Goal: Task Accomplishment & Management: Use online tool/utility

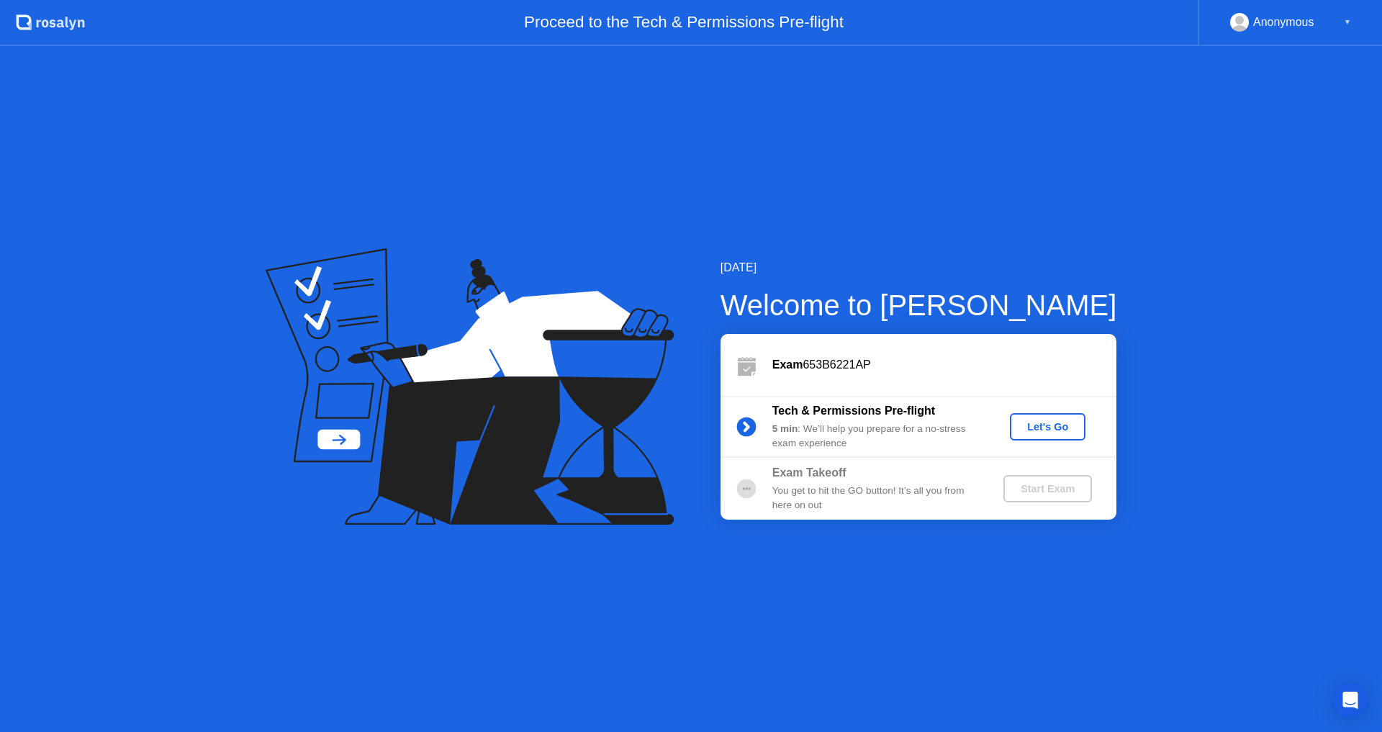
click at [1053, 429] on div "Let's Go" at bounding box center [1047, 427] width 64 height 12
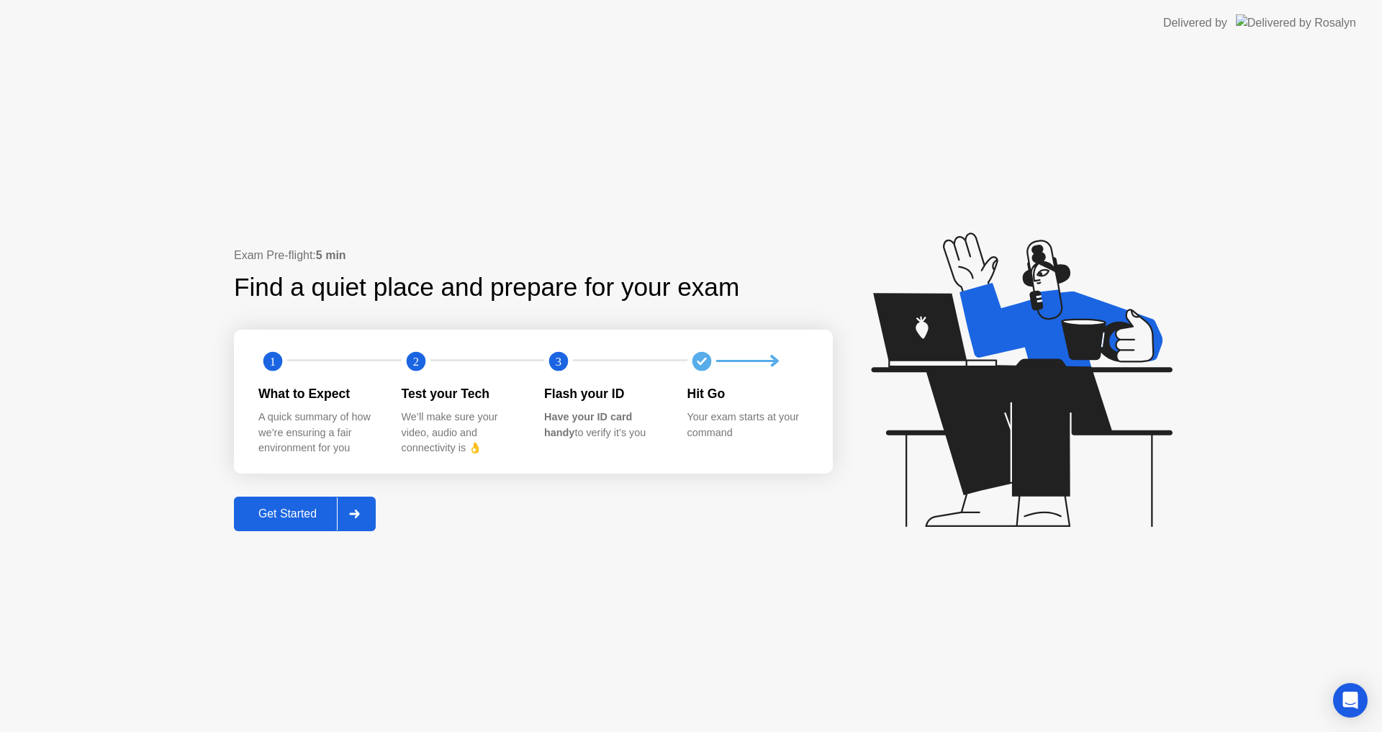
click at [286, 515] on div "Get Started" at bounding box center [287, 513] width 99 height 13
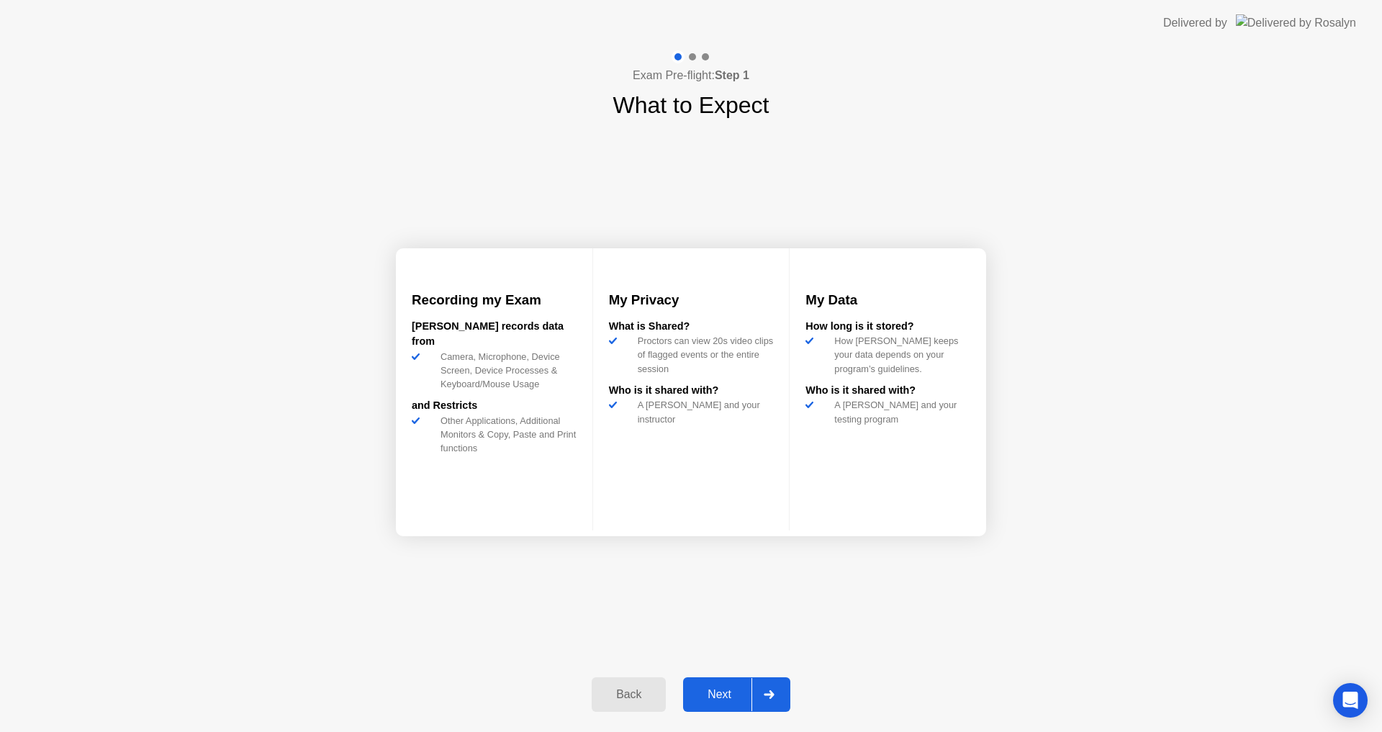
click at [725, 697] on div "Next" at bounding box center [719, 694] width 64 height 13
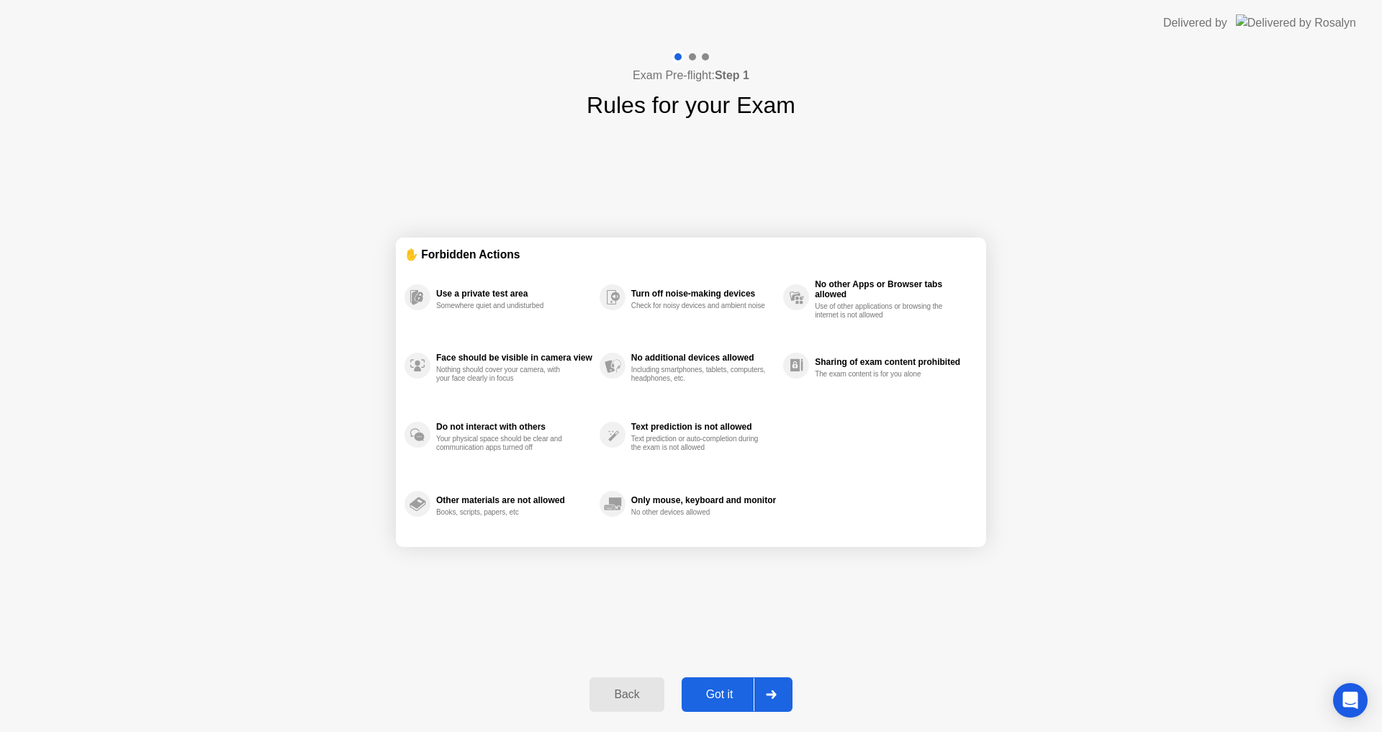
click at [725, 699] on div "Got it" at bounding box center [720, 694] width 68 height 13
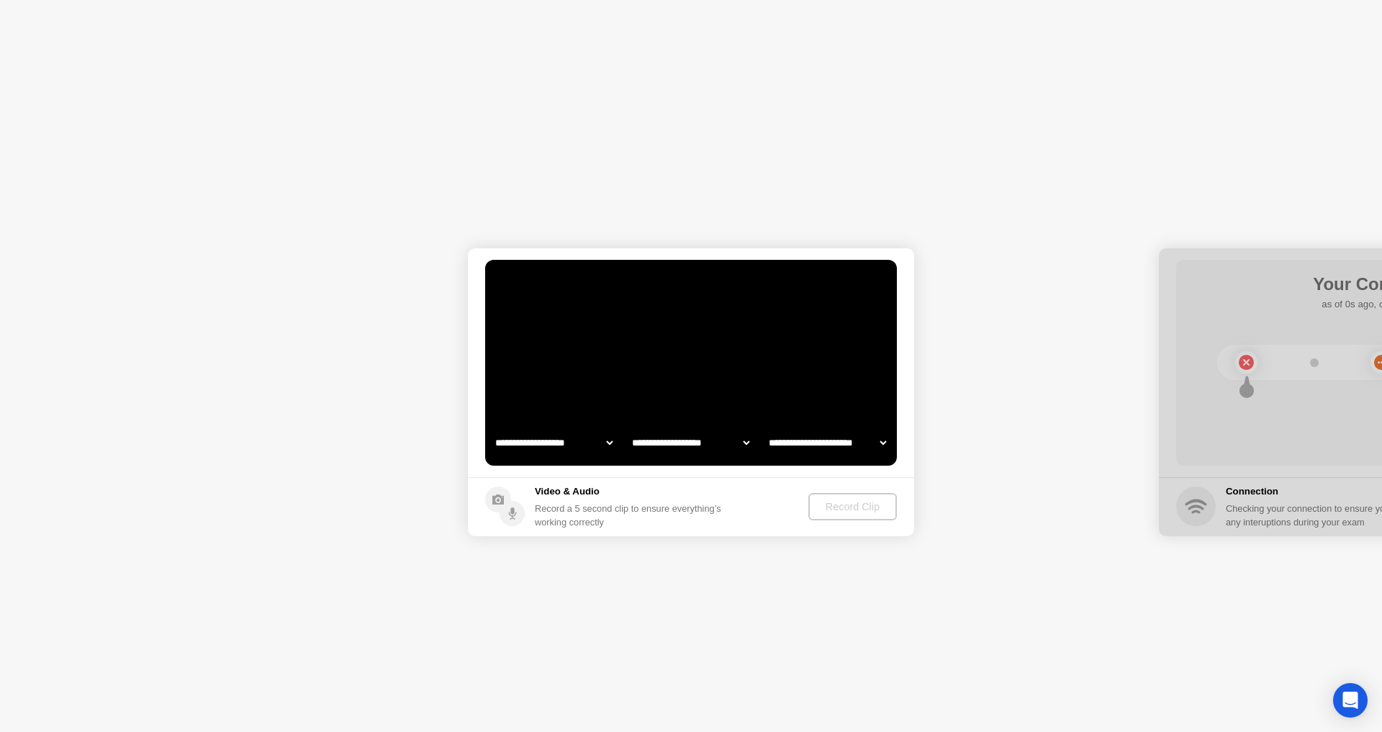
select select "**********"
select select "*******"
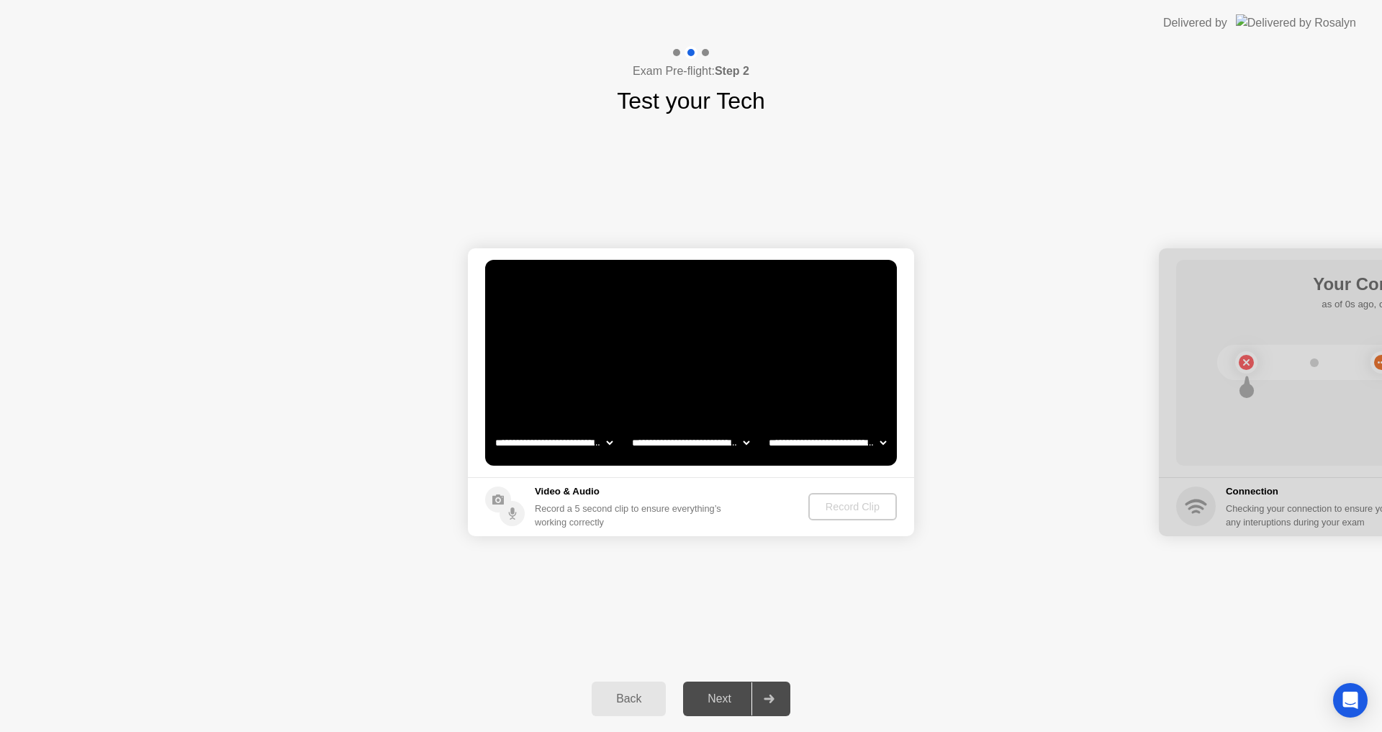
click at [606, 442] on select "**********" at bounding box center [553, 442] width 123 height 29
click at [802, 594] on div "**********" at bounding box center [691, 392] width 1382 height 548
click at [865, 504] on div "Record Clip" at bounding box center [852, 507] width 77 height 12
click at [515, 515] on icon at bounding box center [513, 516] width 8 height 8
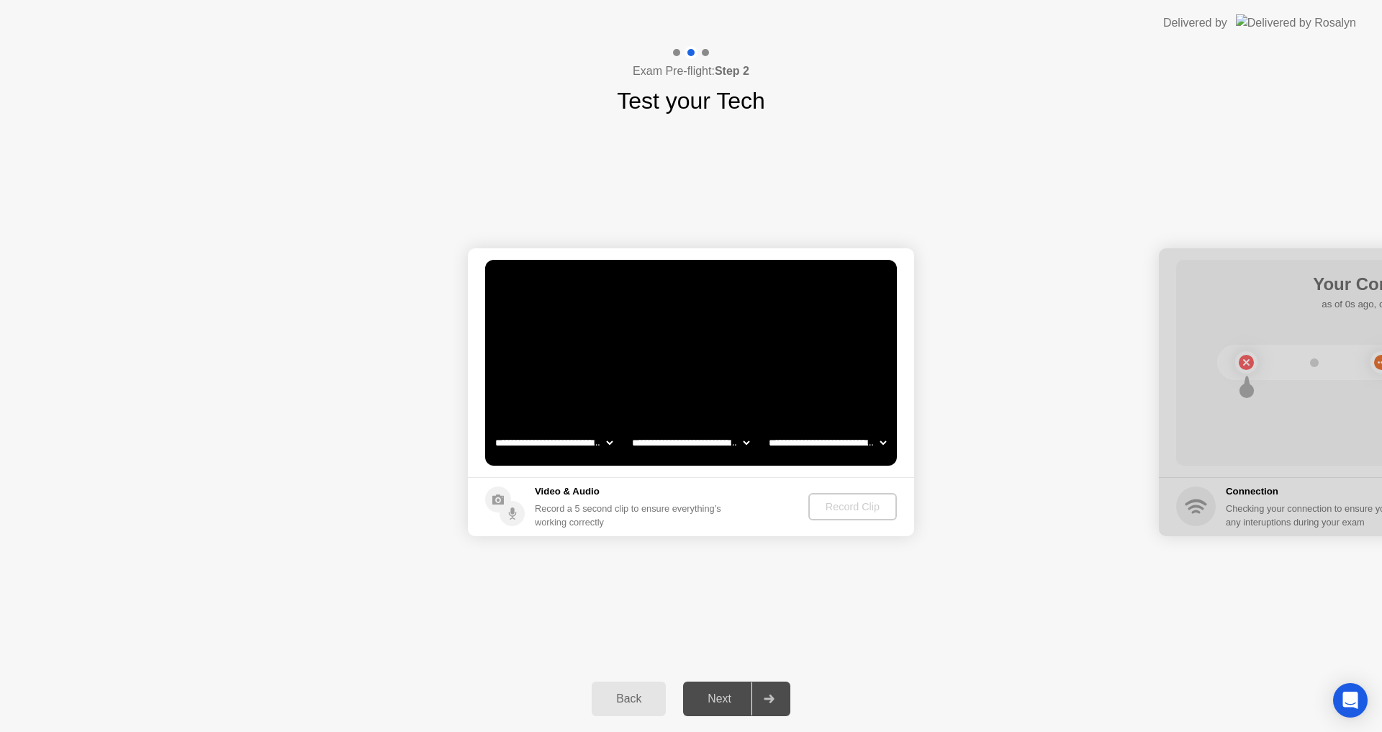
click at [498, 499] on circle at bounding box center [498, 499] width 26 height 26
click at [843, 423] on video at bounding box center [691, 363] width 412 height 206
click at [860, 412] on video at bounding box center [691, 363] width 412 height 206
click at [858, 366] on video at bounding box center [691, 363] width 412 height 206
click at [739, 441] on select "**********" at bounding box center [690, 442] width 123 height 29
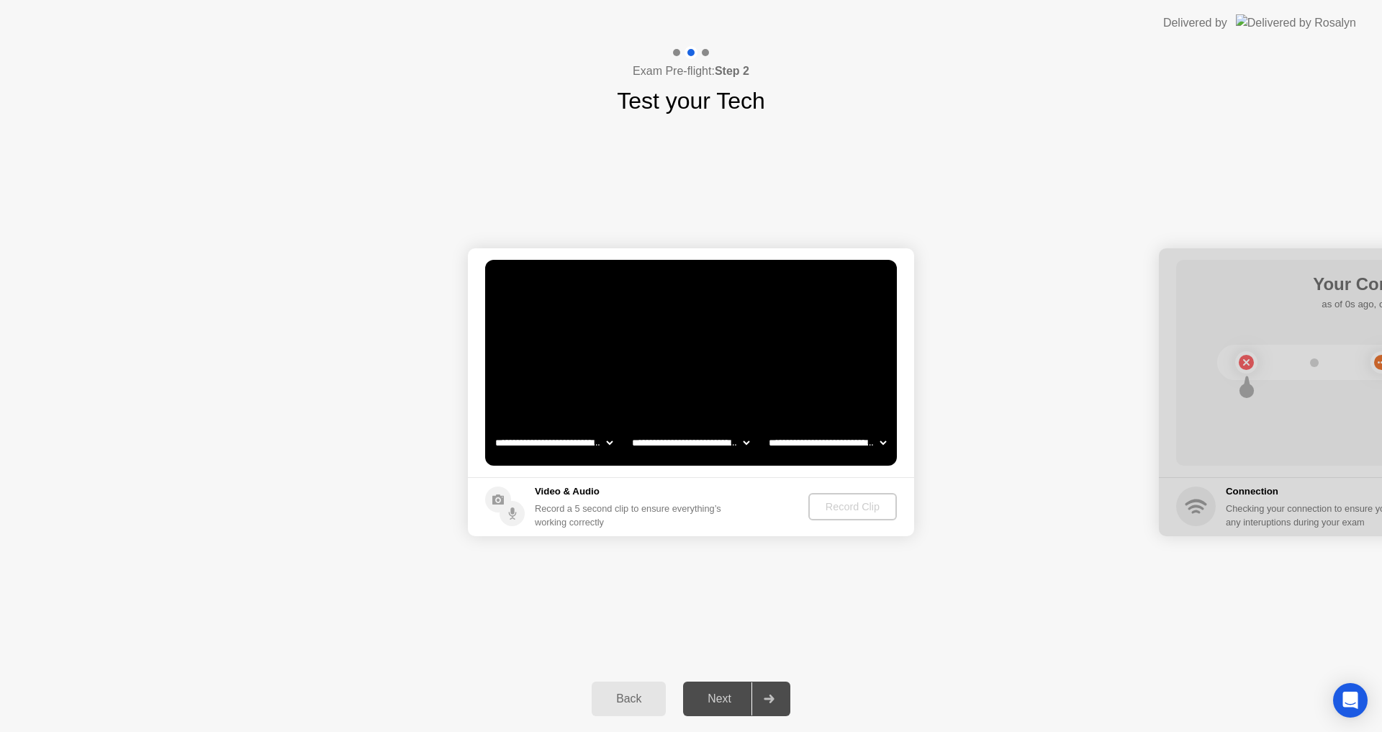
click at [739, 441] on select "**********" at bounding box center [690, 442] width 123 height 29
click at [834, 391] on video at bounding box center [691, 363] width 412 height 206
click at [881, 442] on select "**********" at bounding box center [827, 442] width 123 height 29
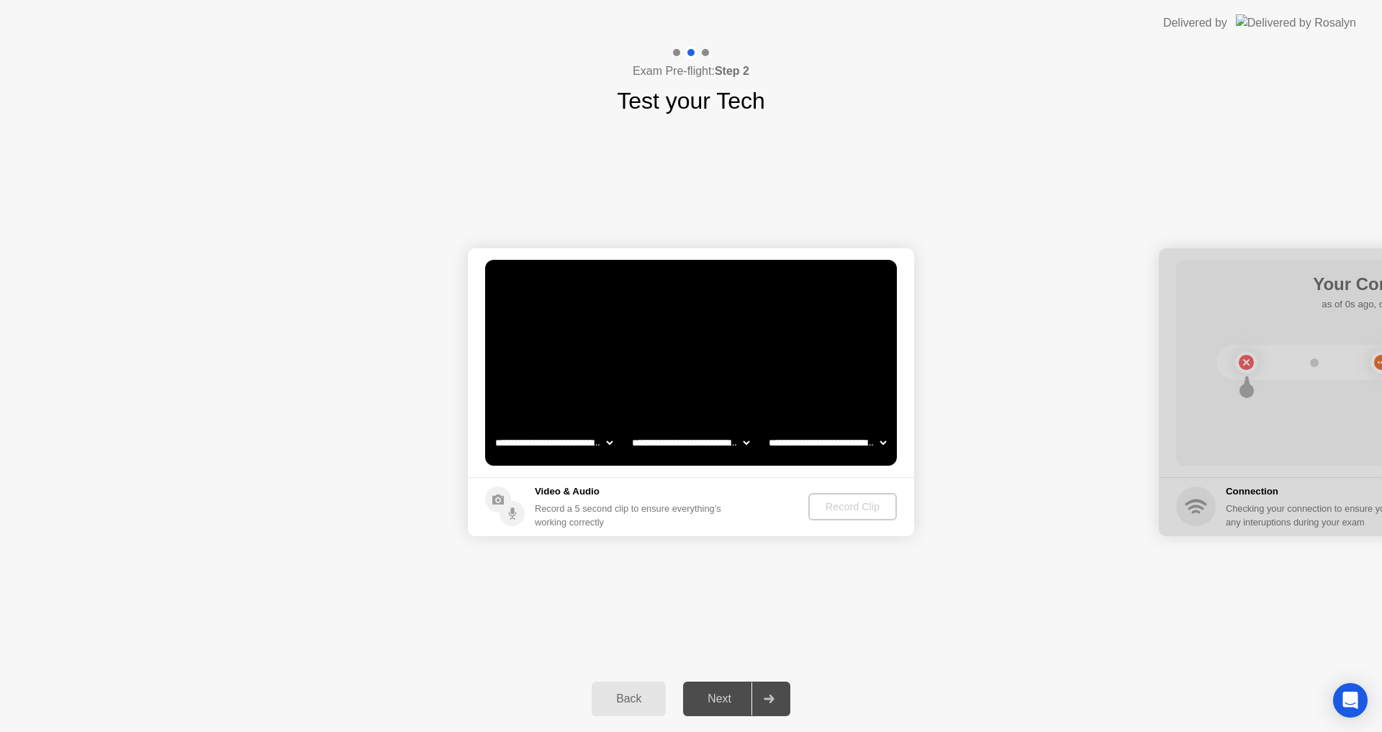
click at [746, 443] on select "**********" at bounding box center [690, 442] width 123 height 29
click at [1243, 363] on div at bounding box center [1382, 392] width 446 height 288
click at [1246, 360] on div at bounding box center [1382, 392] width 446 height 288
drag, startPoint x: 1238, startPoint y: 268, endPoint x: 1117, endPoint y: 289, distance: 123.5
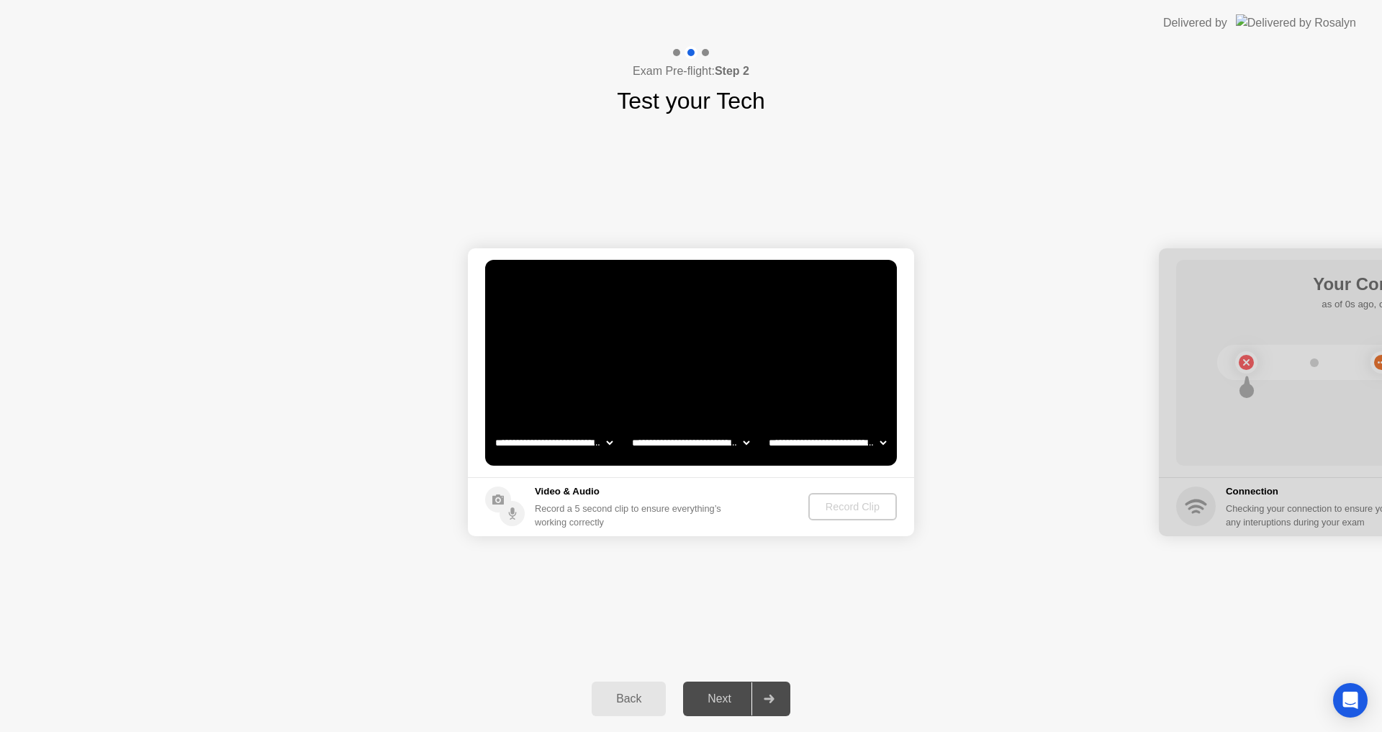
click at [1194, 509] on div at bounding box center [1382, 392] width 446 height 288
click at [1248, 480] on div at bounding box center [1382, 392] width 446 height 288
click at [1176, 535] on div at bounding box center [1382, 392] width 446 height 288
click at [721, 94] on h1 "Test your Tech" at bounding box center [691, 100] width 148 height 35
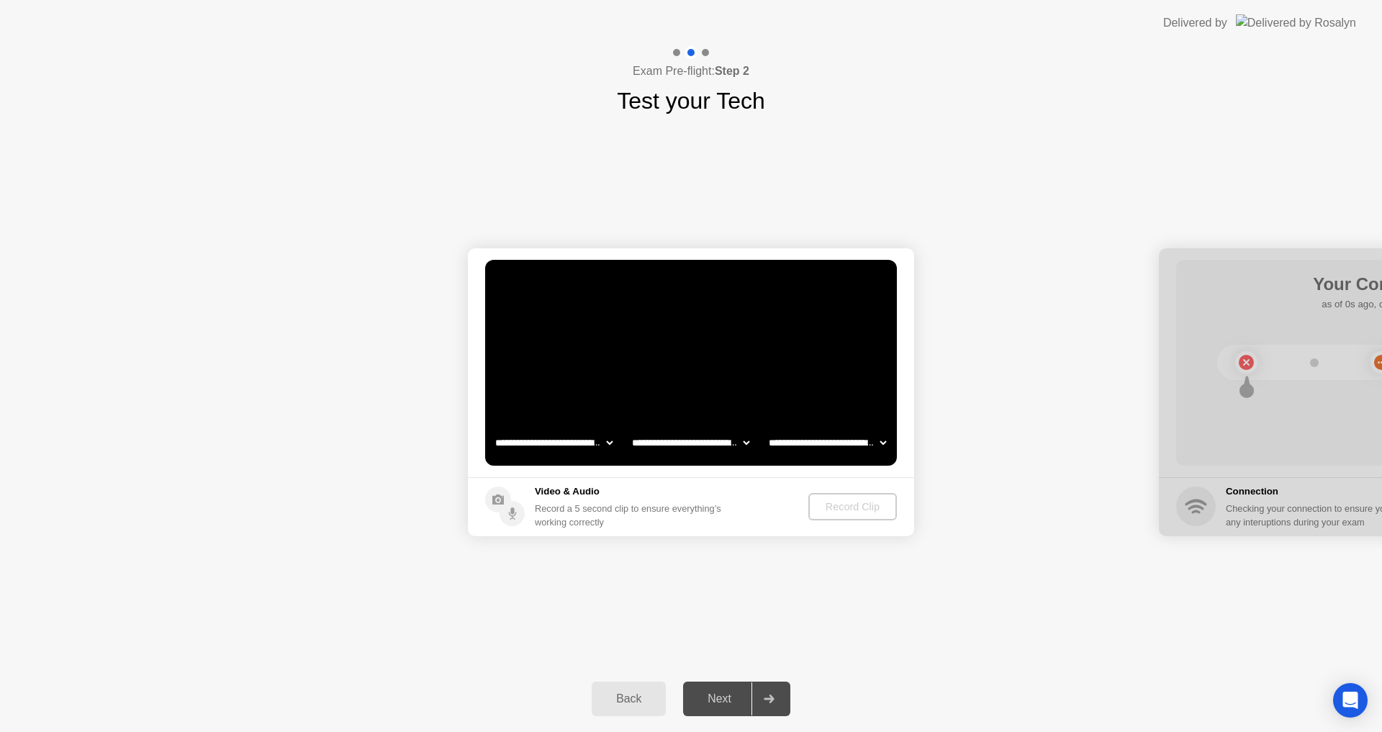
click at [762, 103] on h1 "Test your Tech" at bounding box center [691, 100] width 148 height 35
click at [702, 698] on div "Next" at bounding box center [719, 698] width 64 height 13
click at [702, 696] on div "Next" at bounding box center [719, 698] width 64 height 13
click at [718, 700] on div "Next" at bounding box center [719, 698] width 64 height 13
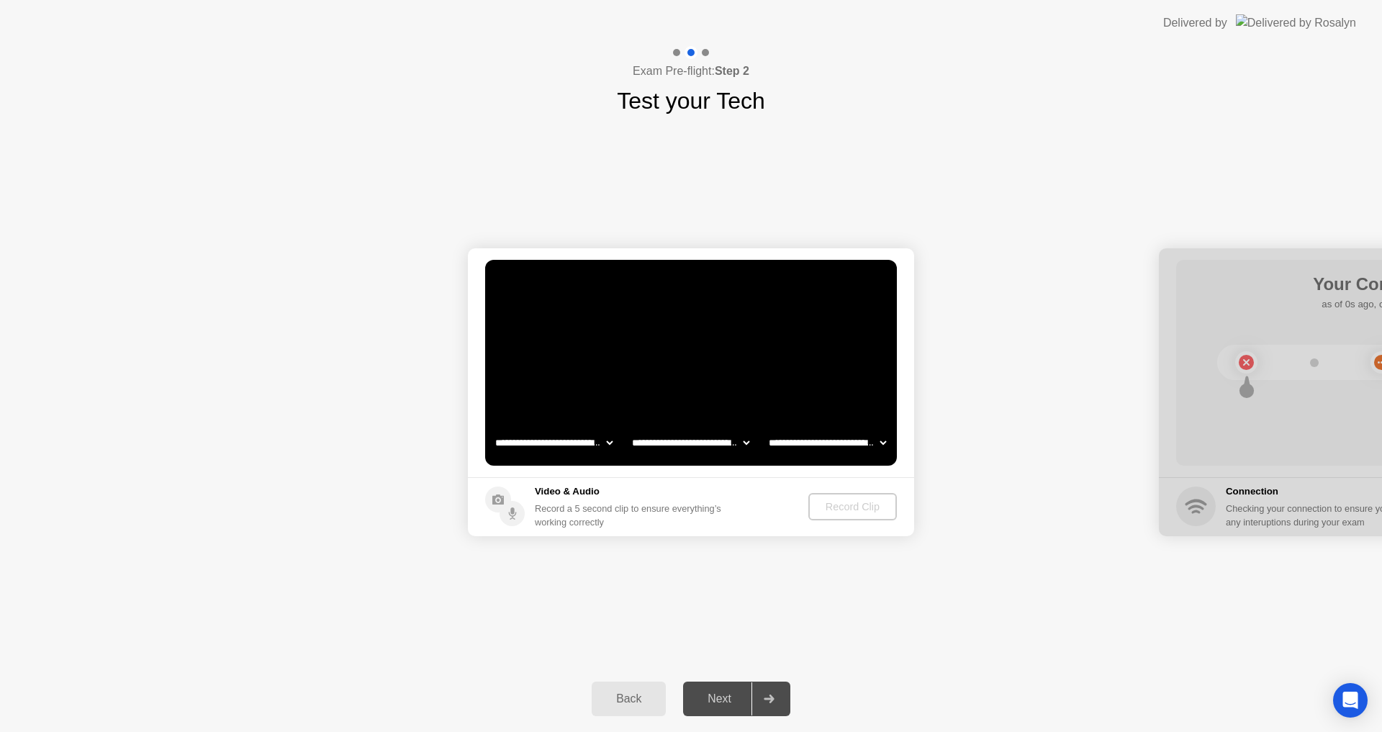
click at [604, 438] on select "**********" at bounding box center [553, 442] width 123 height 29
click at [613, 440] on select "**********" at bounding box center [553, 442] width 123 height 29
click at [715, 699] on div "Next" at bounding box center [719, 698] width 64 height 13
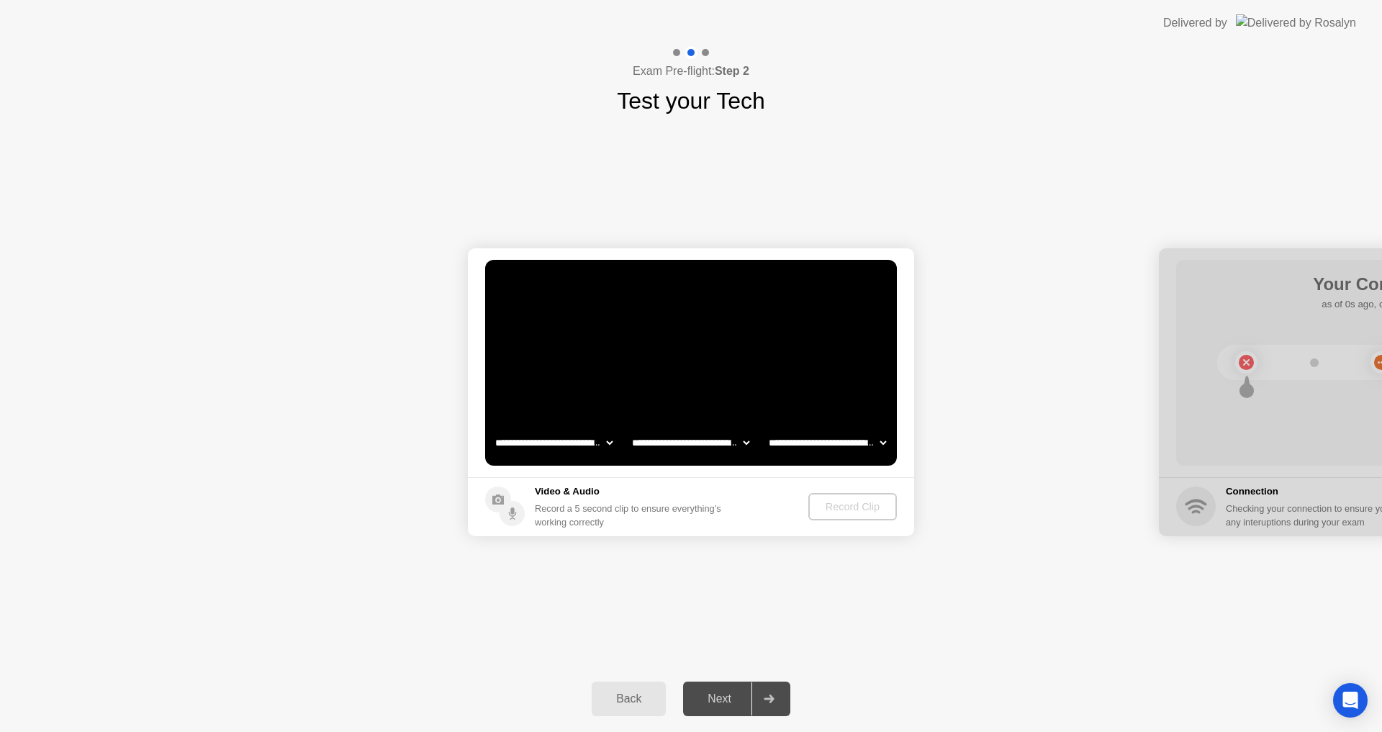
click at [715, 692] on div "Next" at bounding box center [719, 698] width 64 height 13
click at [1242, 362] on div at bounding box center [1382, 392] width 446 height 288
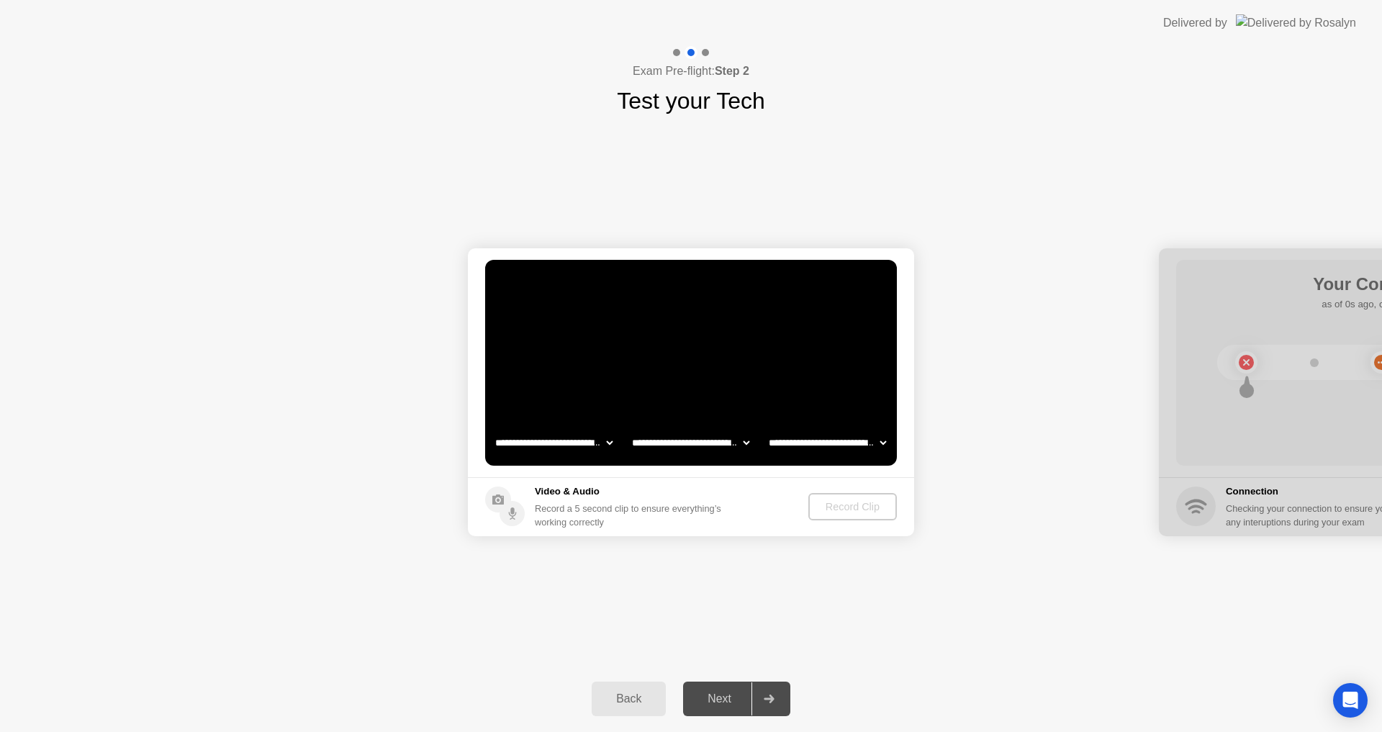
click at [1242, 362] on div at bounding box center [1382, 392] width 446 height 288
click at [1340, 22] on img at bounding box center [1296, 22] width 120 height 17
click at [851, 509] on div "Record Clip" at bounding box center [852, 507] width 77 height 12
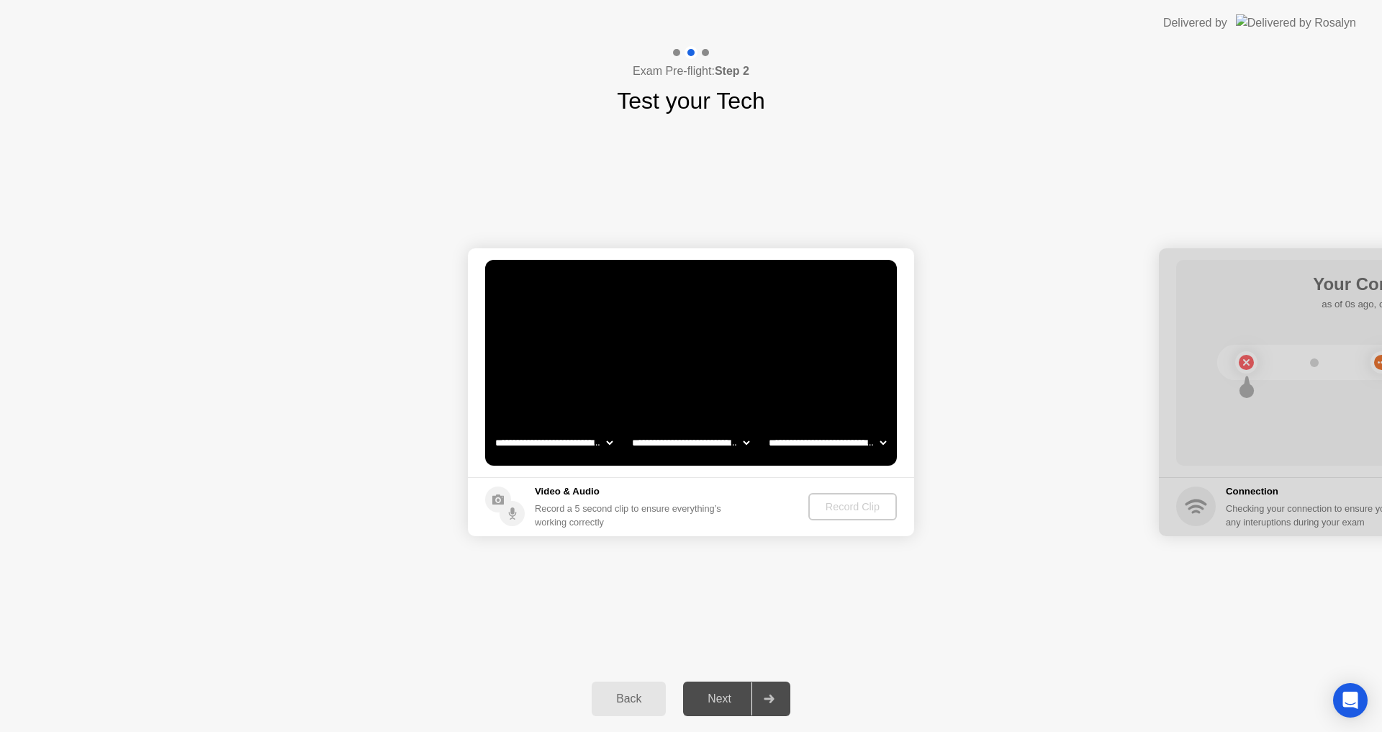
click at [851, 509] on div "Record Clip" at bounding box center [852, 507] width 77 height 12
click at [569, 490] on h5 "Video & Audio" at bounding box center [631, 491] width 192 height 14
click at [548, 490] on h5 "Video & Audio" at bounding box center [631, 491] width 192 height 14
click at [494, 502] on icon at bounding box center [498, 499] width 12 height 10
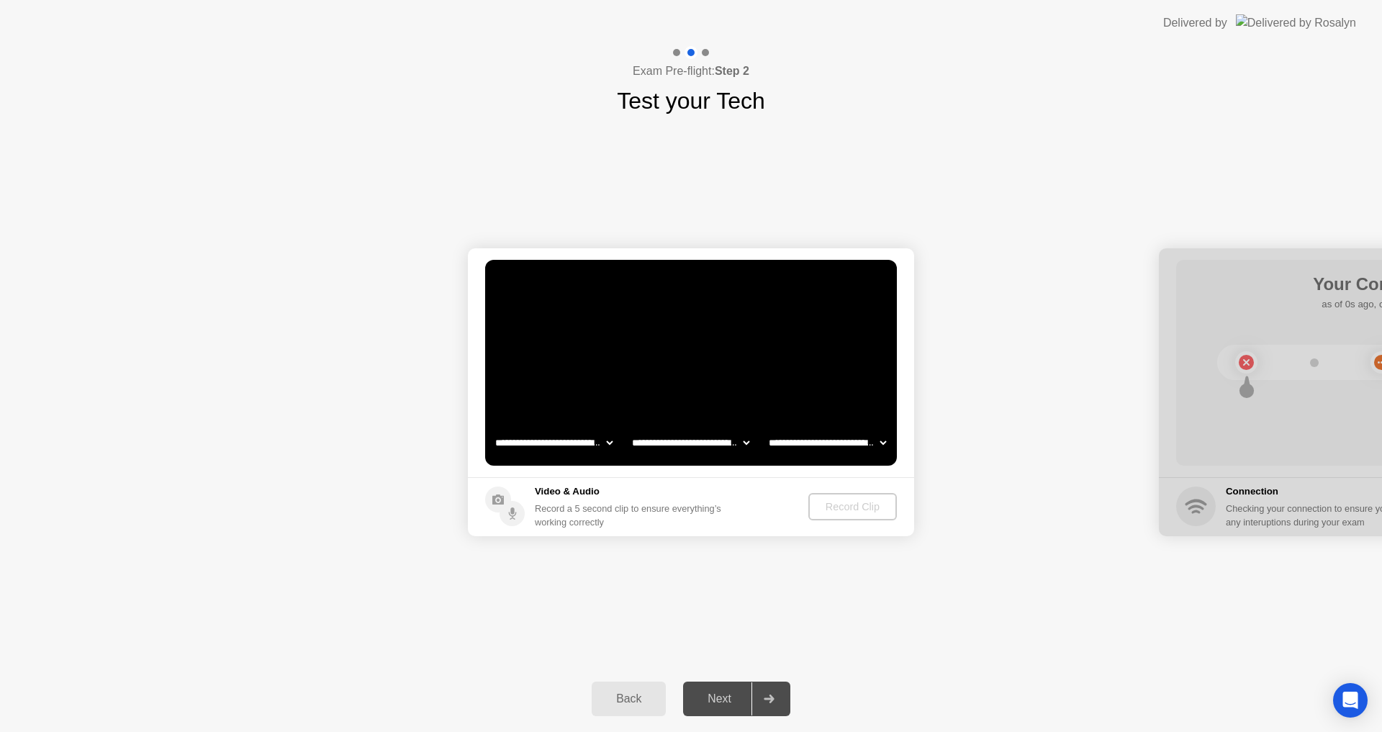
click at [520, 514] on circle at bounding box center [511, 513] width 25 height 25
click at [556, 481] on footer "Video & Audio Record a 5 second clip to ensure everything’s working correctly R…" at bounding box center [691, 506] width 446 height 59
click at [556, 484] on footer "Video & Audio Record a 5 second clip to ensure everything’s working correctly R…" at bounding box center [691, 506] width 446 height 59
click at [556, 484] on h5 "Video & Audio" at bounding box center [631, 491] width 192 height 14
click at [851, 506] on div "Record Clip" at bounding box center [852, 507] width 77 height 12
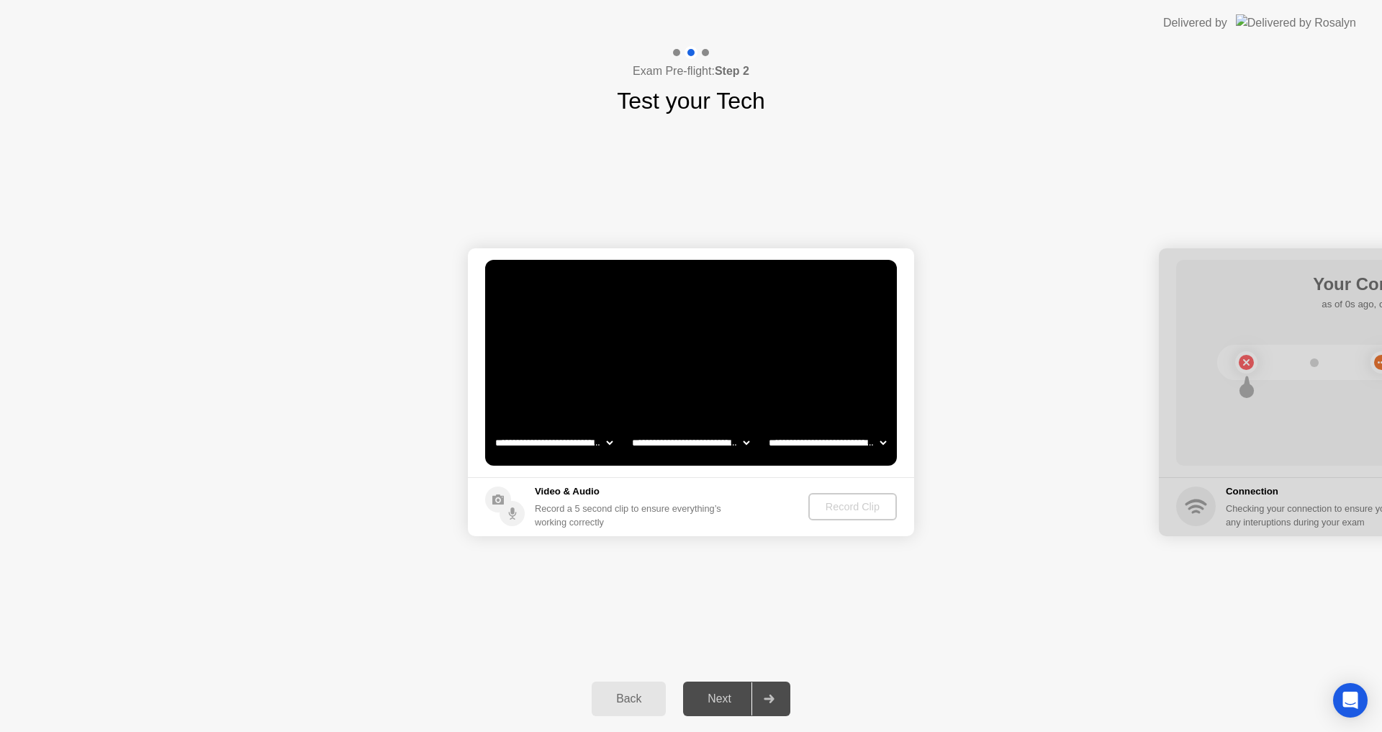
click at [851, 506] on div "Record Clip" at bounding box center [852, 507] width 77 height 12
click at [720, 702] on div "Next" at bounding box center [719, 698] width 64 height 13
click at [720, 693] on div "Next" at bounding box center [719, 698] width 64 height 13
click at [716, 704] on div "Next" at bounding box center [719, 698] width 64 height 13
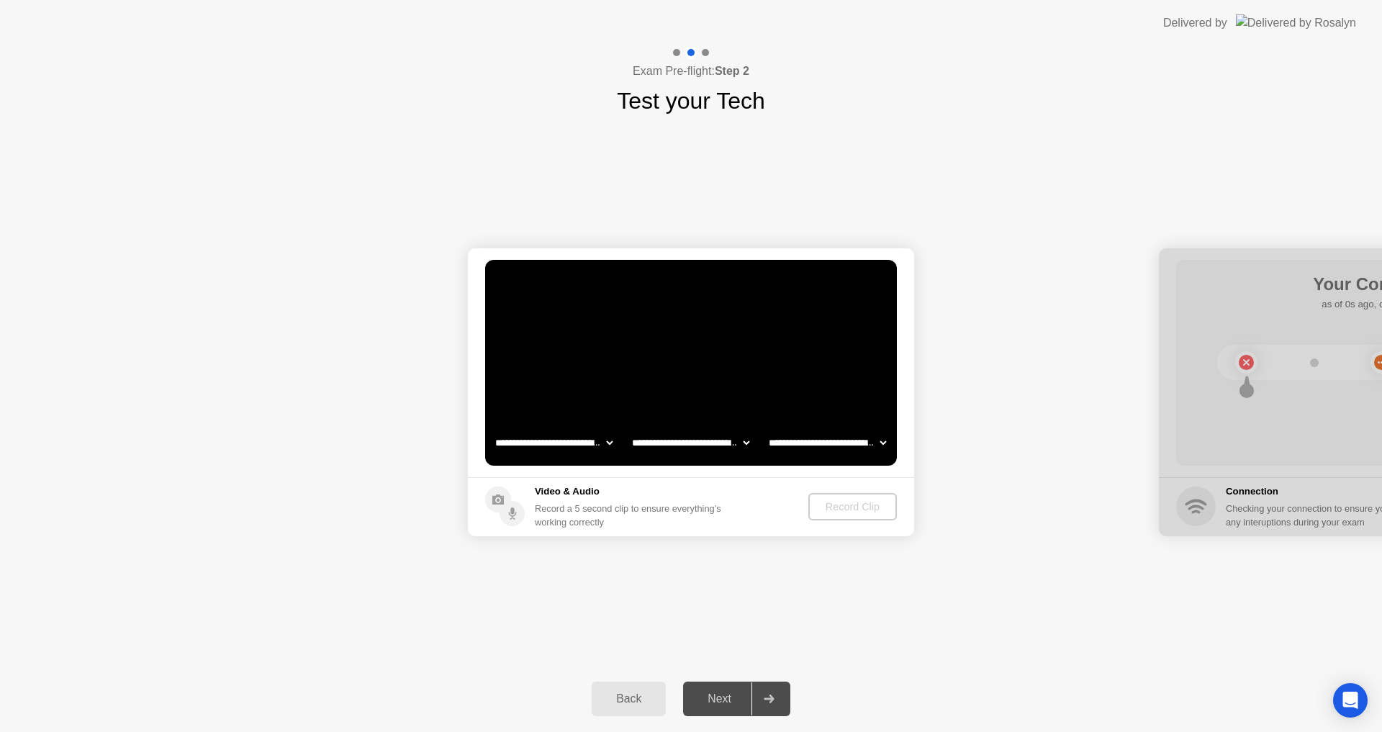
click at [716, 699] on div "Next" at bounding box center [719, 698] width 64 height 13
click at [725, 696] on div "Next" at bounding box center [719, 698] width 64 height 13
drag, startPoint x: 1246, startPoint y: 363, endPoint x: 1381, endPoint y: 364, distance: 135.3
click at [1381, 364] on div at bounding box center [1382, 392] width 446 height 288
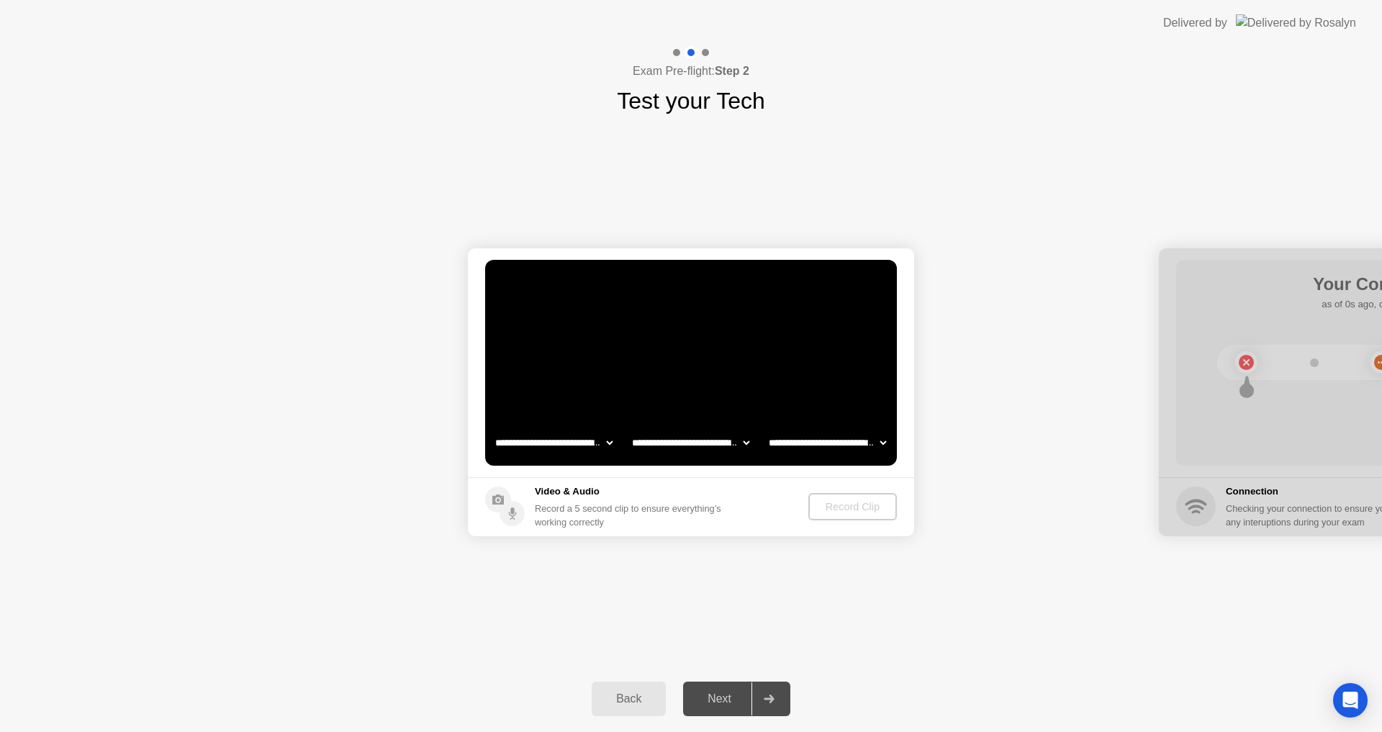
drag, startPoint x: 1282, startPoint y: 258, endPoint x: 1219, endPoint y: 282, distance: 67.2
click at [1219, 282] on div at bounding box center [1382, 392] width 446 height 288
click at [1242, 361] on div at bounding box center [1382, 392] width 446 height 288
drag, startPoint x: 1246, startPoint y: 361, endPoint x: 1364, endPoint y: 357, distance: 118.8
click at [1364, 357] on div at bounding box center [1382, 392] width 446 height 288
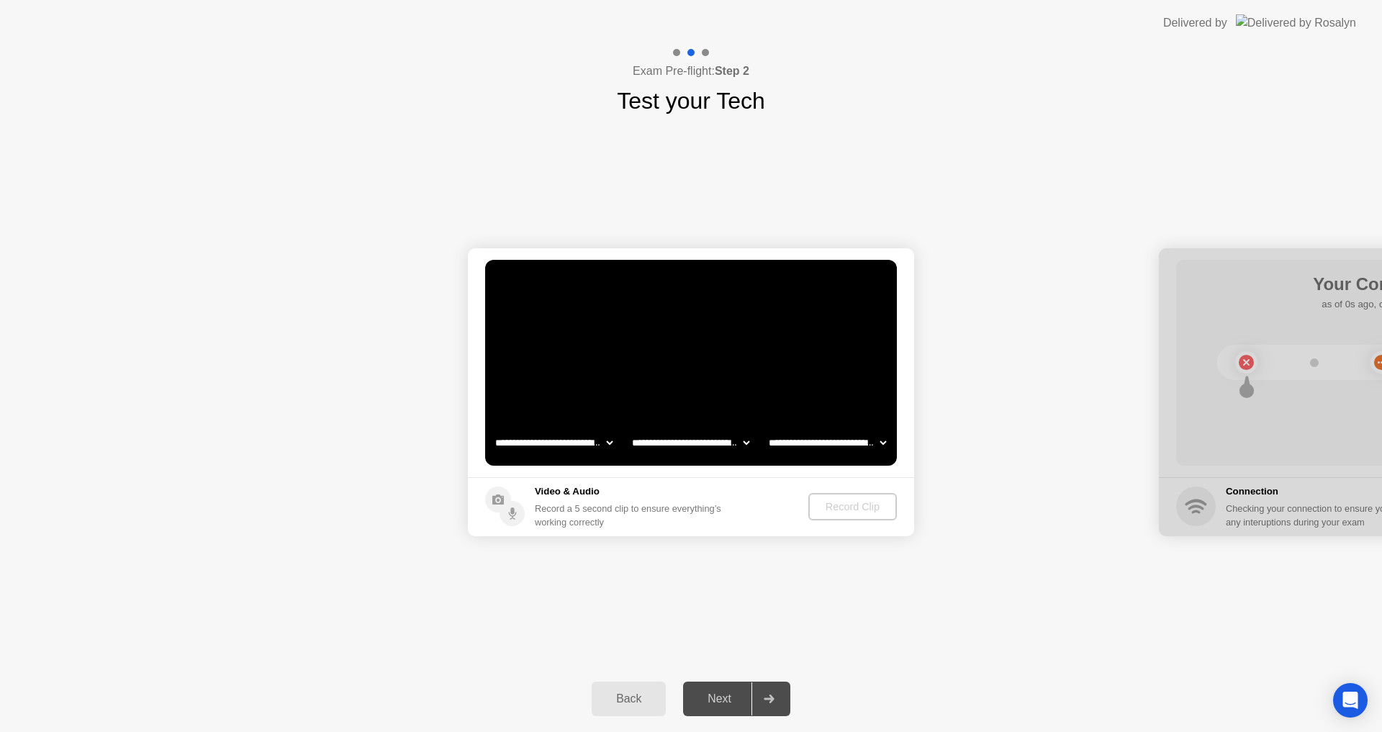
click at [1379, 357] on div at bounding box center [1382, 392] width 446 height 288
click at [1236, 357] on div at bounding box center [1382, 392] width 446 height 288
click at [1236, 519] on div at bounding box center [1382, 392] width 446 height 288
drag, startPoint x: 1297, startPoint y: 520, endPoint x: 1314, endPoint y: 520, distance: 17.3
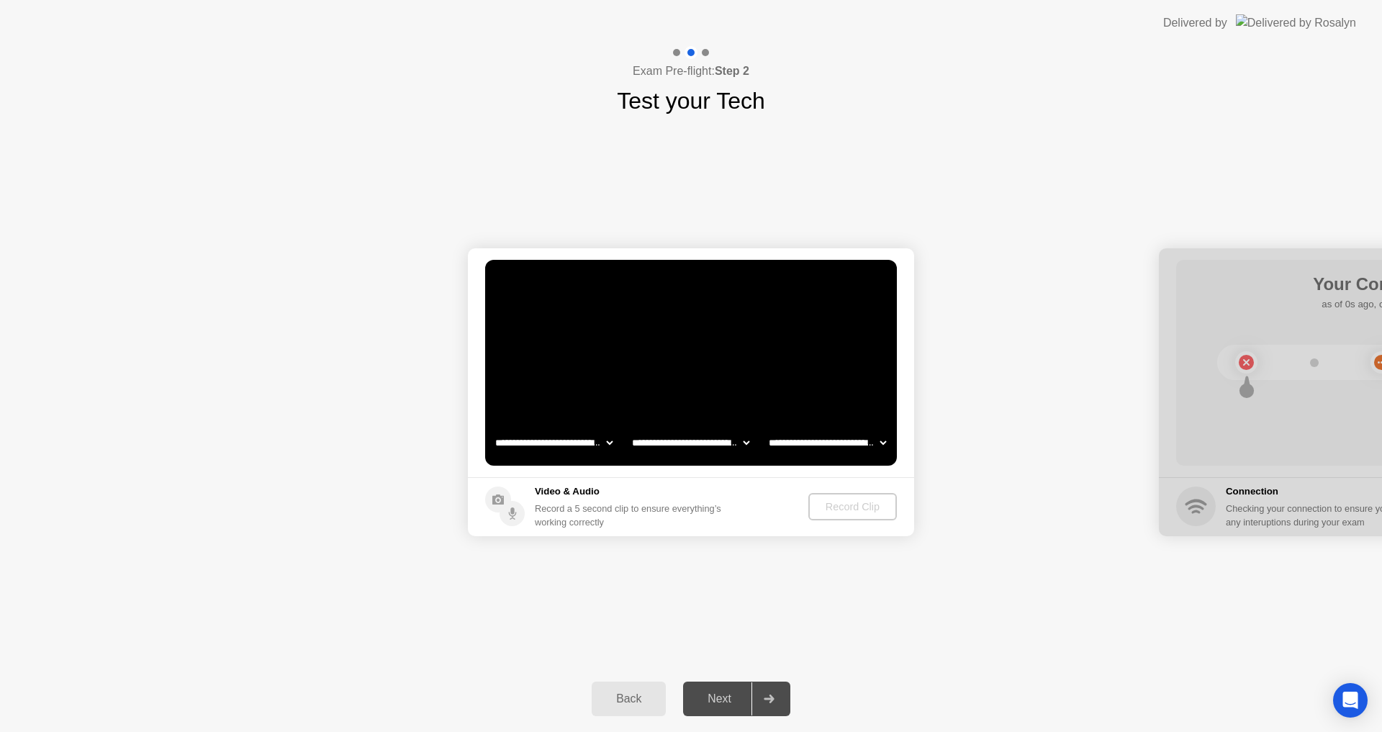
click at [1306, 522] on div at bounding box center [1382, 392] width 446 height 288
drag, startPoint x: 1322, startPoint y: 516, endPoint x: 1341, endPoint y: 513, distance: 19.6
click at [1323, 516] on div at bounding box center [1382, 392] width 446 height 288
click at [1349, 513] on div at bounding box center [1382, 392] width 446 height 288
click at [1238, 515] on div at bounding box center [1382, 392] width 446 height 288
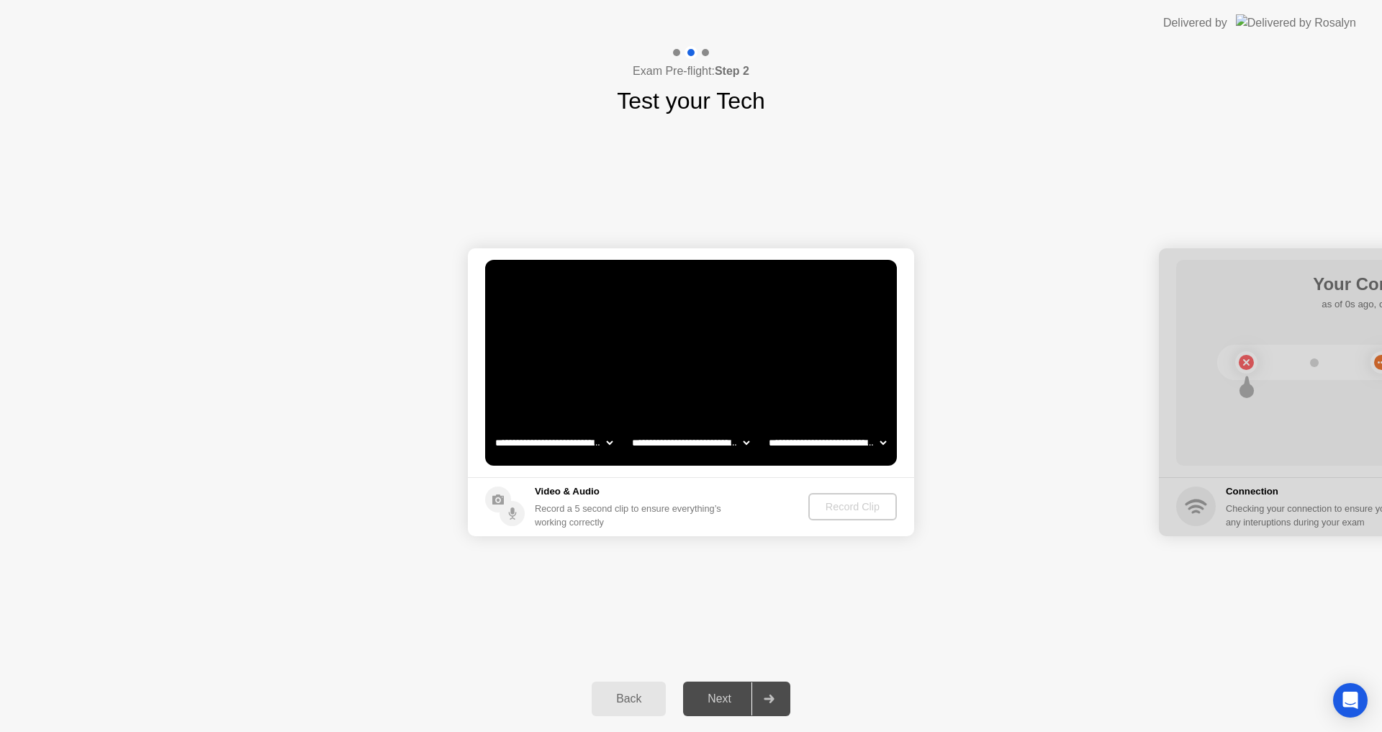
click at [727, 692] on div "Next" at bounding box center [719, 698] width 64 height 13
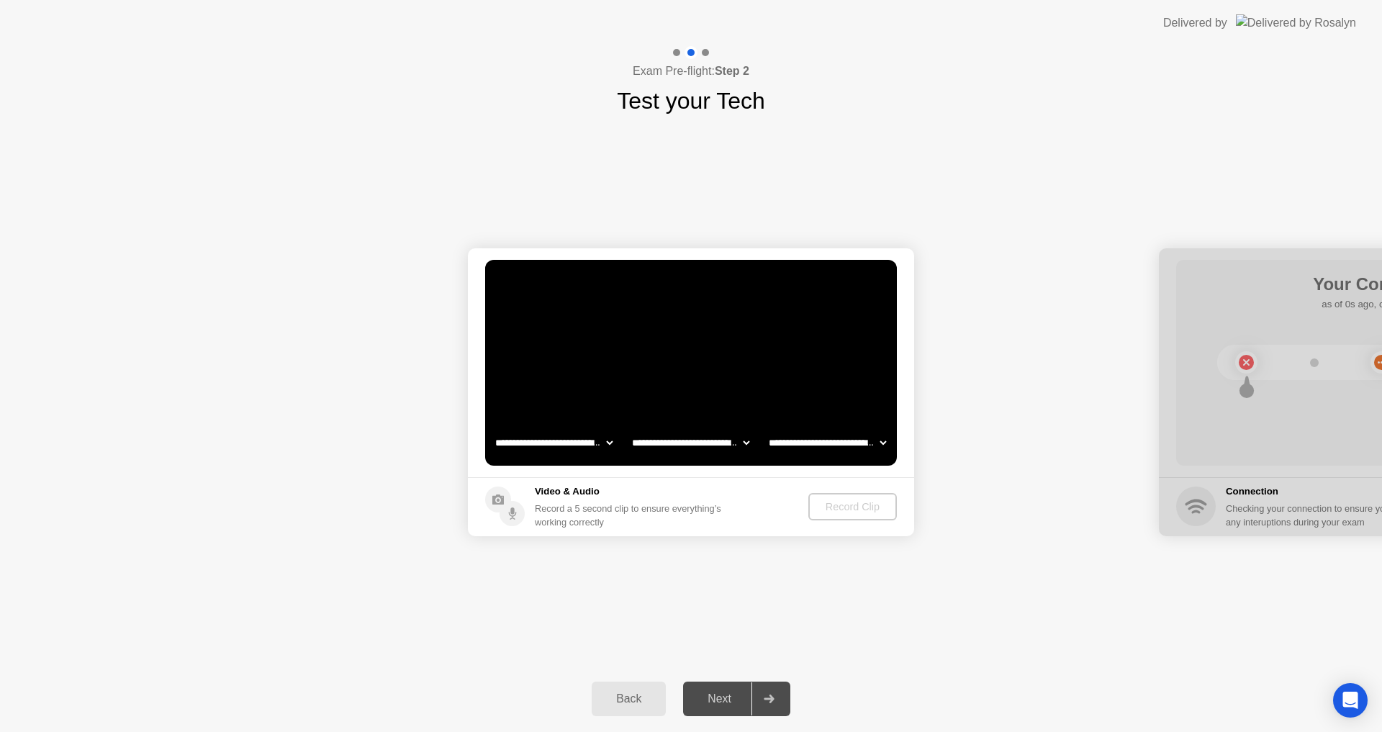
click at [727, 692] on div "Next" at bounding box center [719, 698] width 64 height 13
click at [714, 702] on div "Next" at bounding box center [719, 698] width 64 height 13
click at [714, 701] on div "Next" at bounding box center [719, 698] width 64 height 13
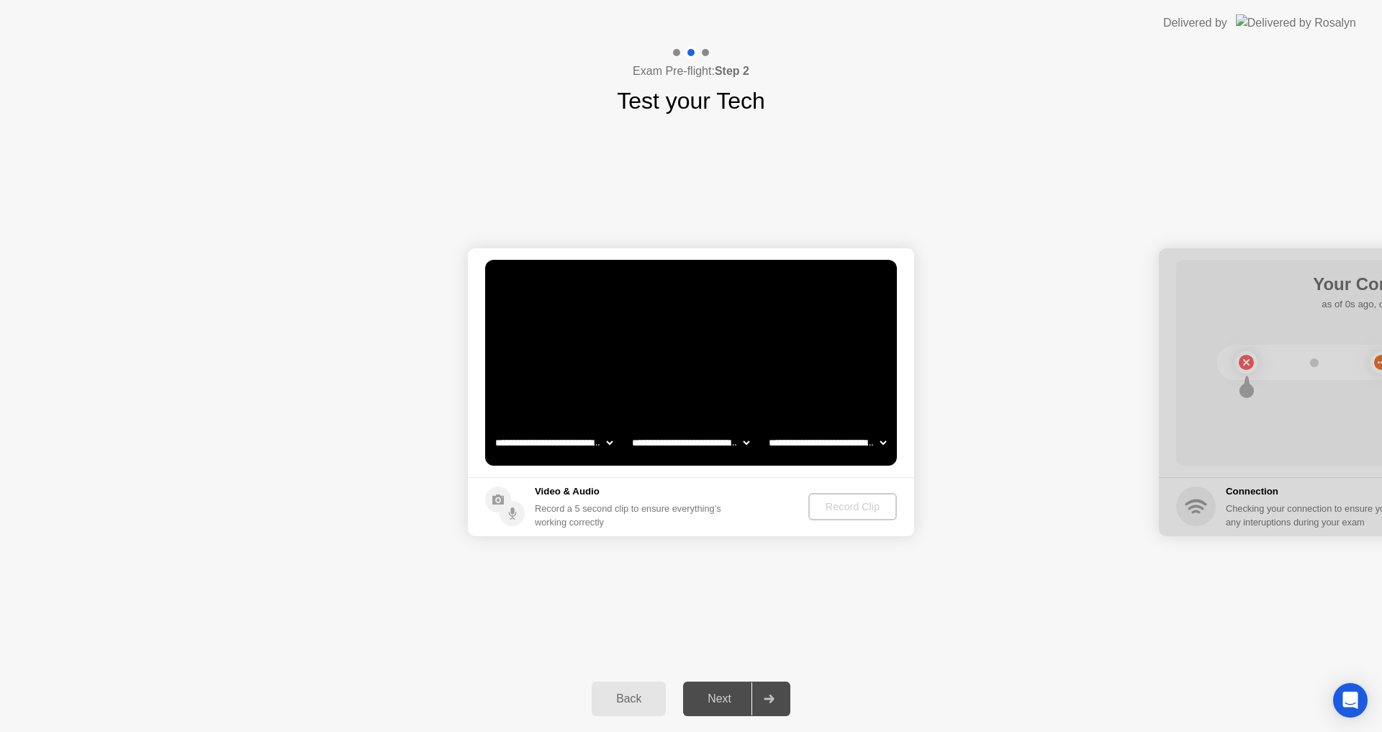
click at [714, 701] on div "Next" at bounding box center [719, 698] width 64 height 13
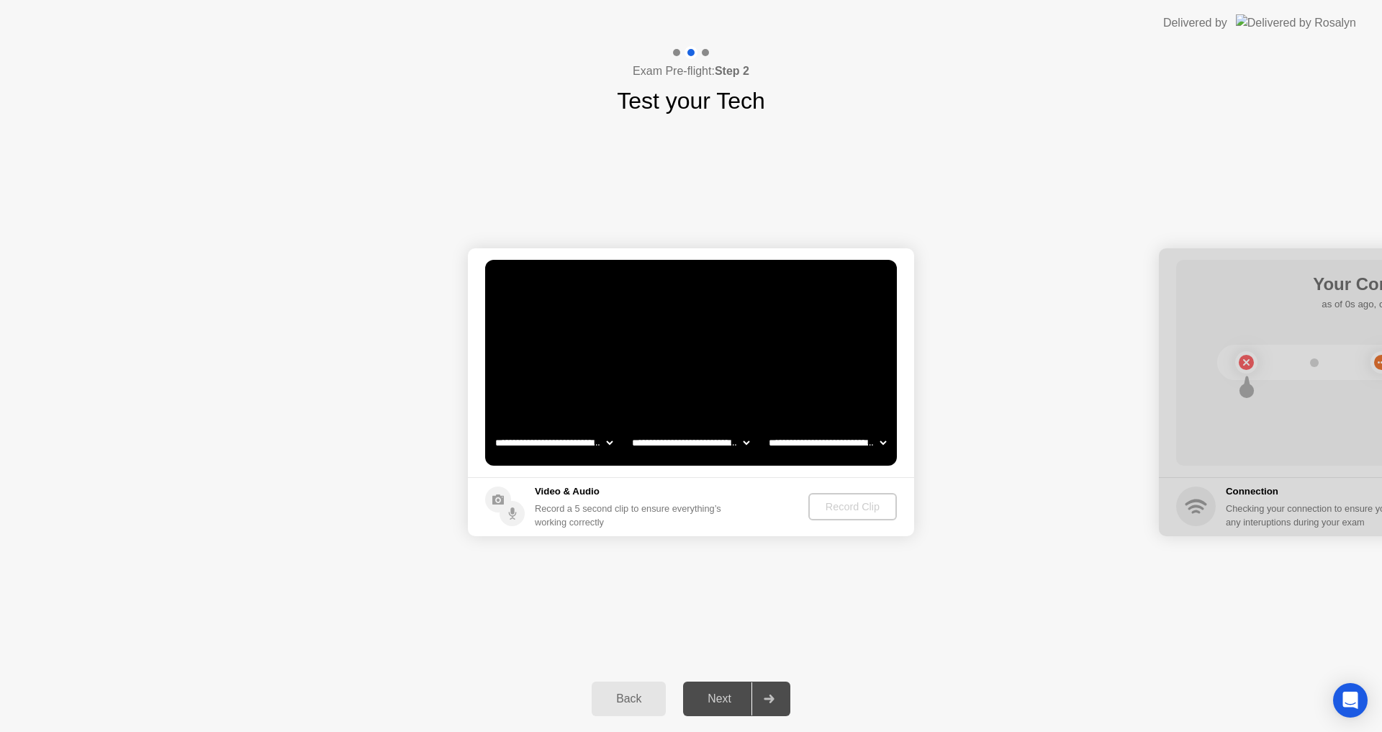
click at [714, 701] on div "Next" at bounding box center [719, 698] width 64 height 13
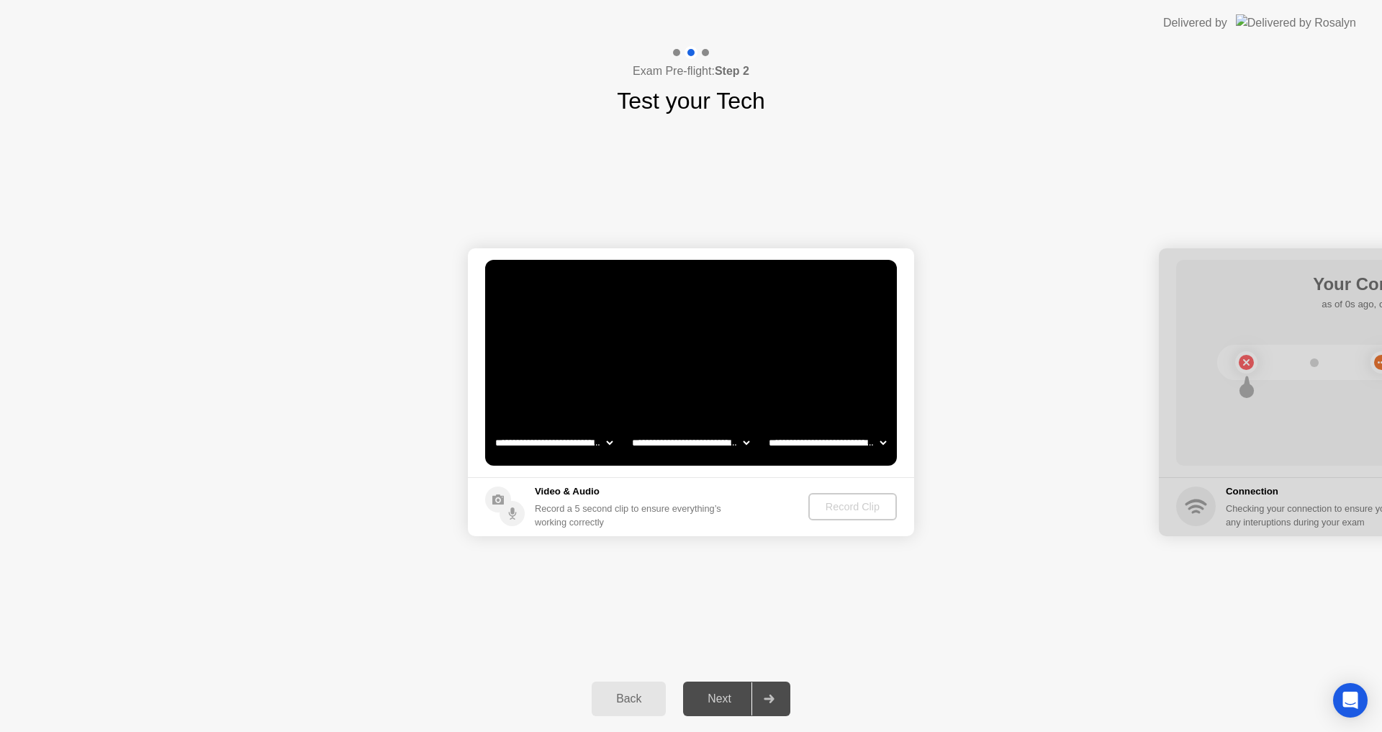
click at [714, 701] on div "Next" at bounding box center [719, 698] width 64 height 13
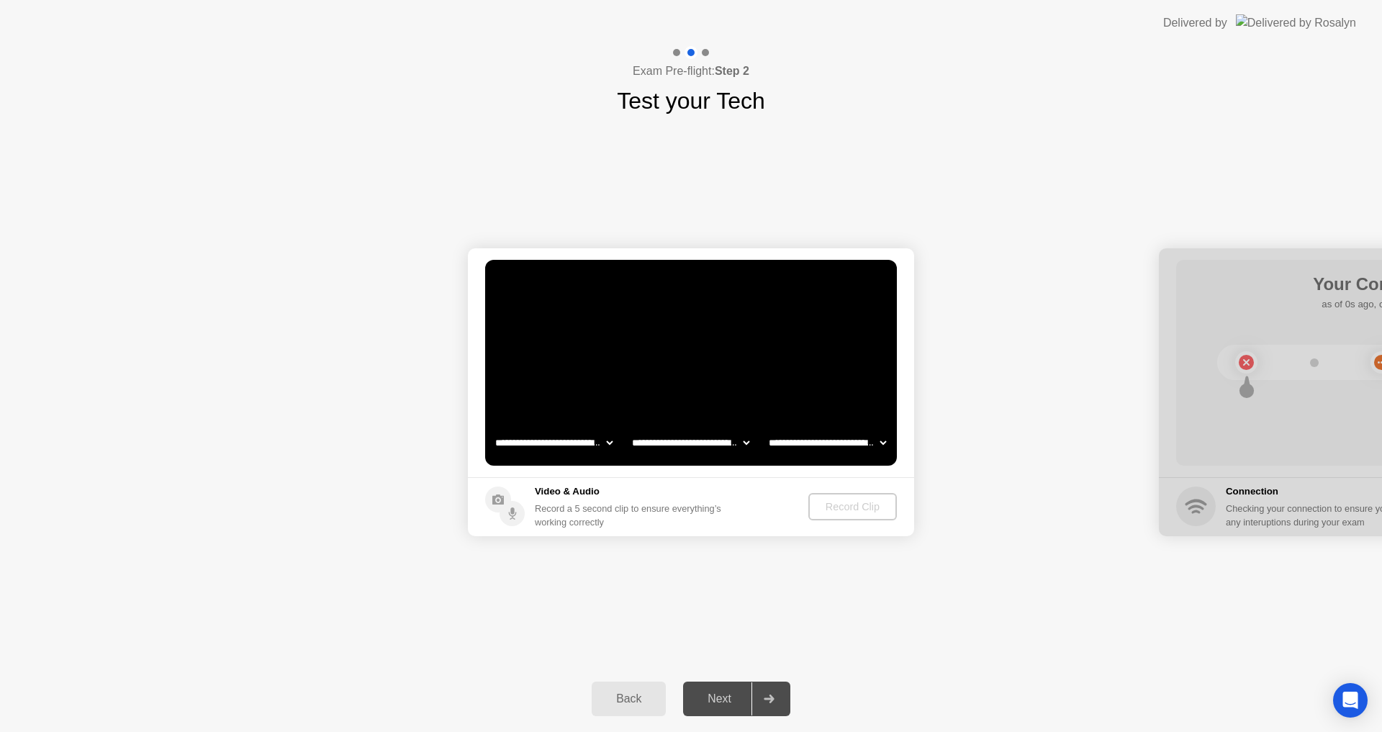
click at [714, 701] on div "Next" at bounding box center [719, 698] width 64 height 13
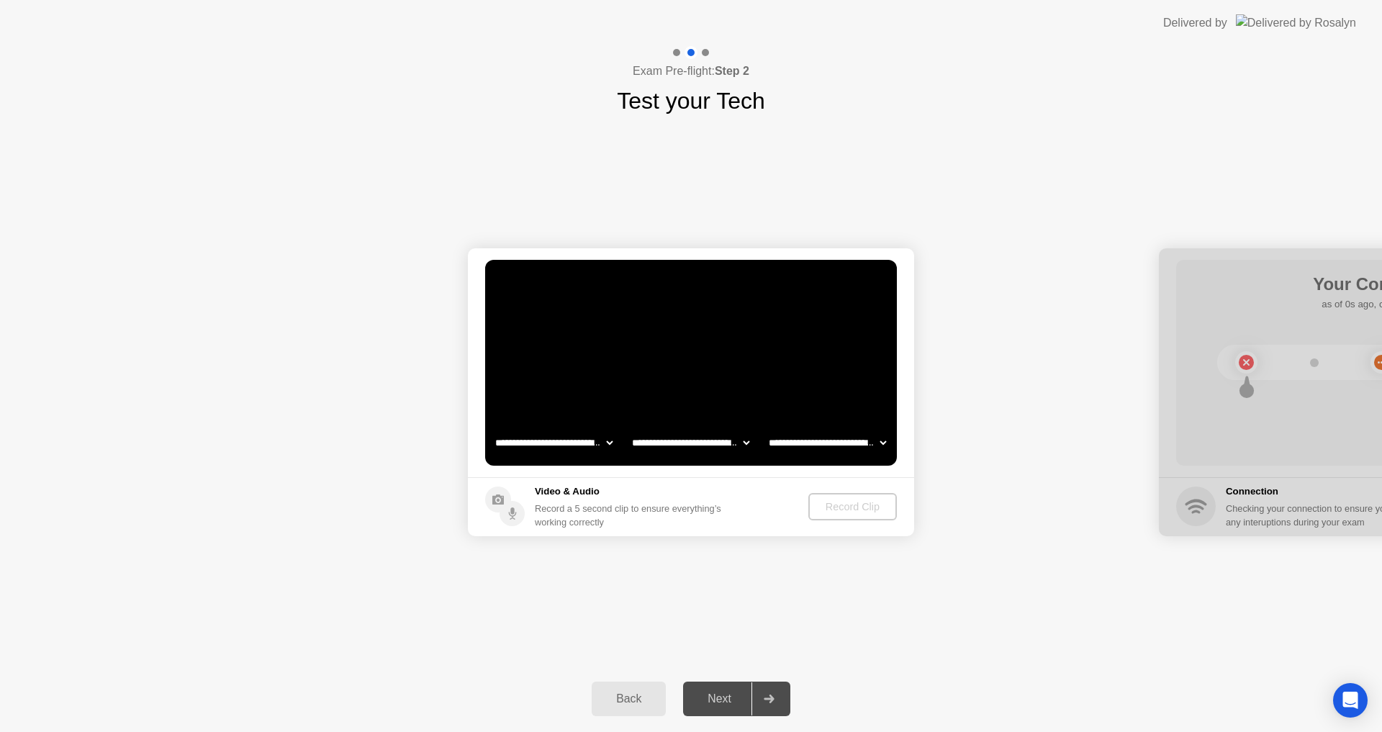
click at [714, 701] on div "Next" at bounding box center [719, 698] width 64 height 13
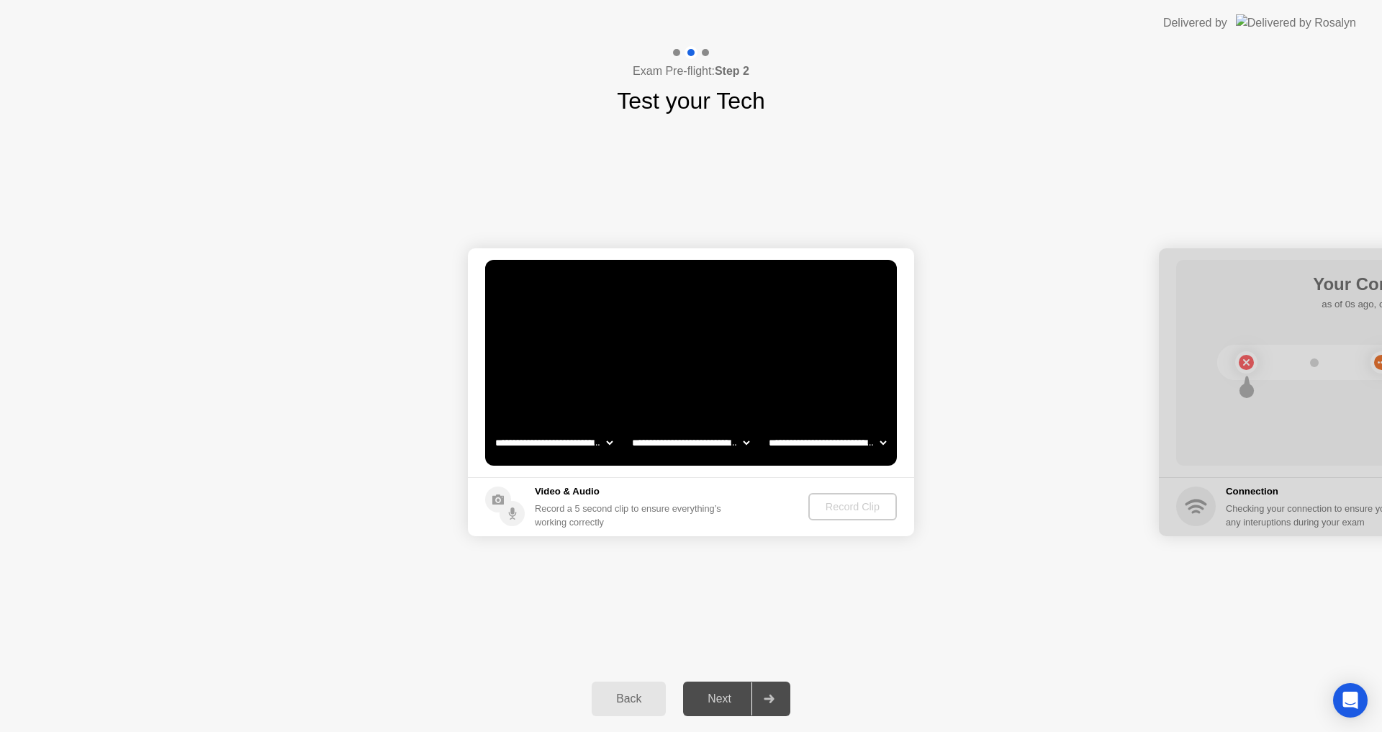
click at [714, 701] on div "Next" at bounding box center [719, 698] width 64 height 13
click at [1202, 505] on div at bounding box center [1382, 392] width 446 height 288
click at [1244, 360] on div at bounding box center [1382, 392] width 446 height 288
click at [1223, 17] on div "Delivered by" at bounding box center [1195, 22] width 64 height 17
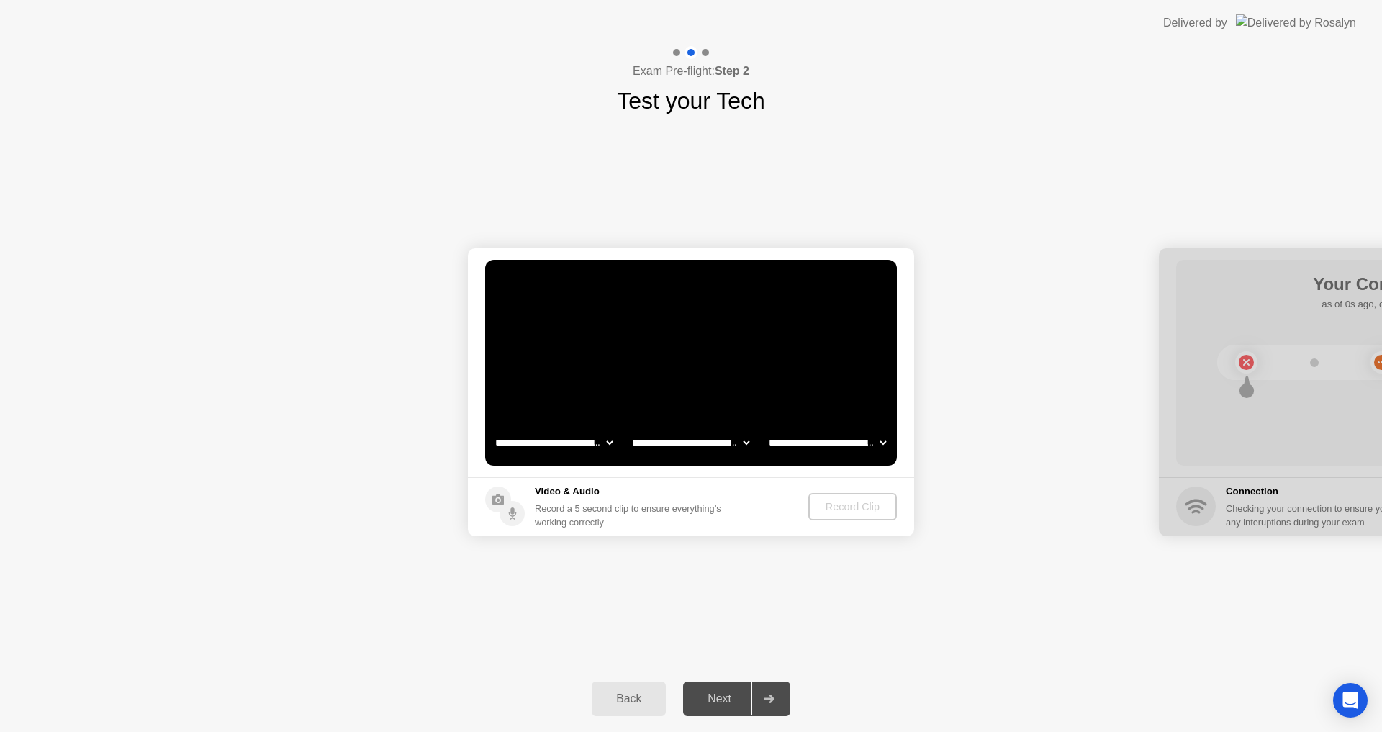
click at [1316, 18] on img at bounding box center [1296, 22] width 120 height 17
click at [1347, 701] on icon "Open Intercom Messenger" at bounding box center [1349, 700] width 17 height 19
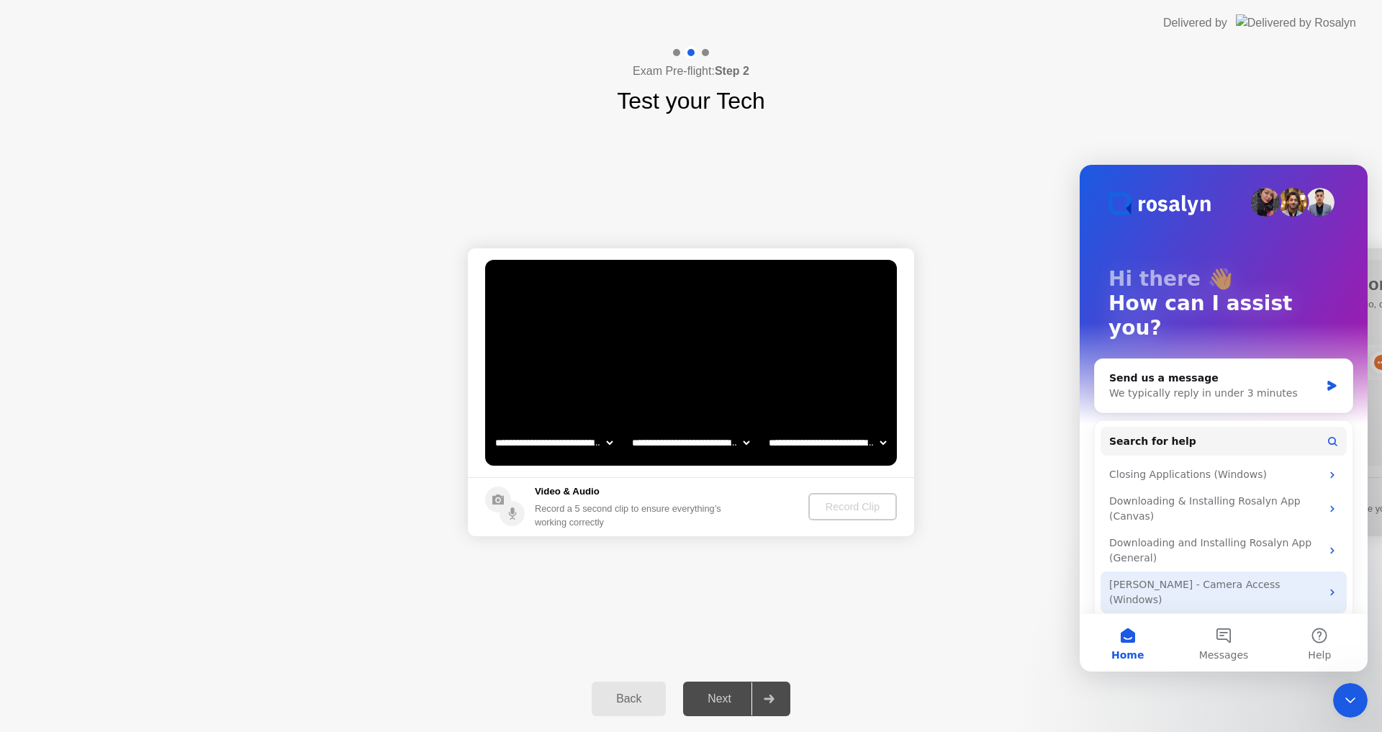
click at [1197, 571] on div "[PERSON_NAME] - Camera Access (Windows)" at bounding box center [1223, 592] width 246 height 42
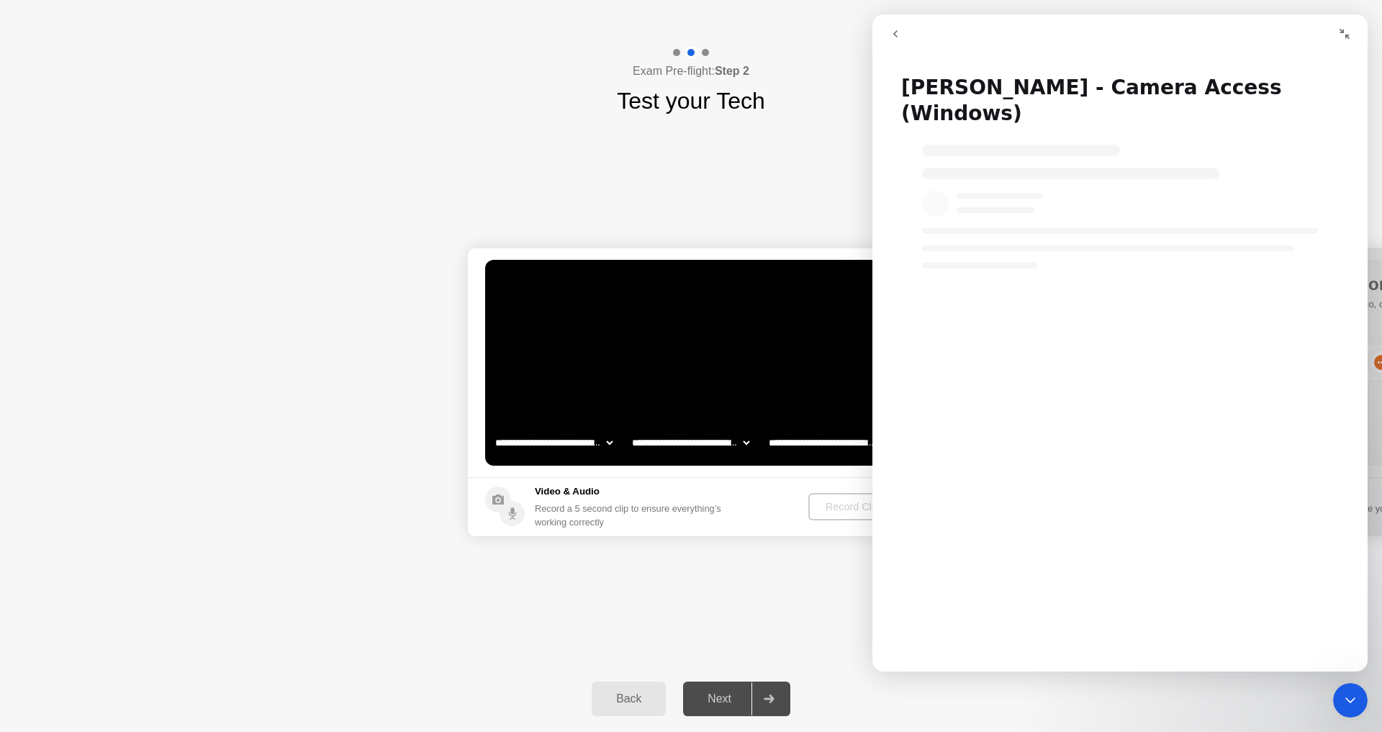
click at [1085, 130] on div "Intercom messenger" at bounding box center [1119, 199] width 495 height 138
click at [1063, 181] on div "Intercom messenger" at bounding box center [1119, 199] width 495 height 138
click at [889, 34] on button "go back" at bounding box center [895, 33] width 27 height 27
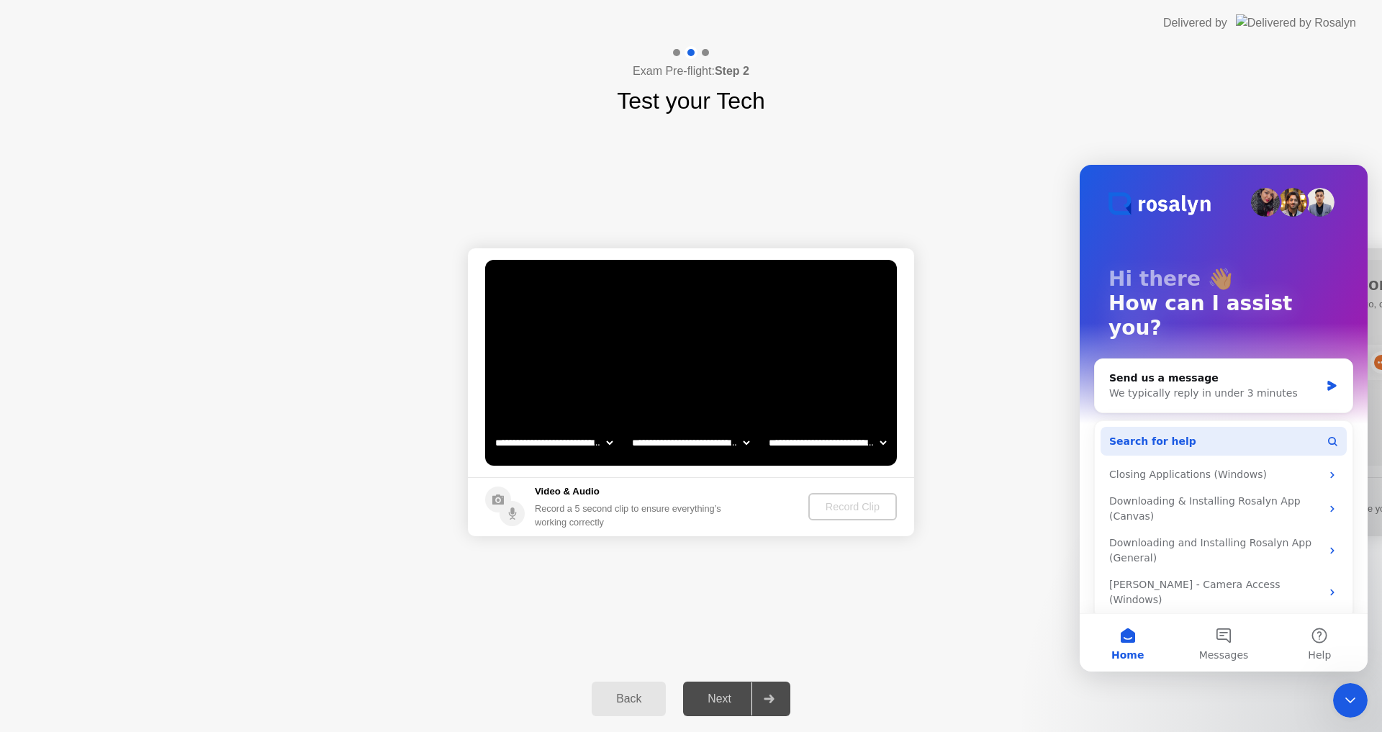
click at [1254, 427] on button "Search for help" at bounding box center [1223, 441] width 246 height 29
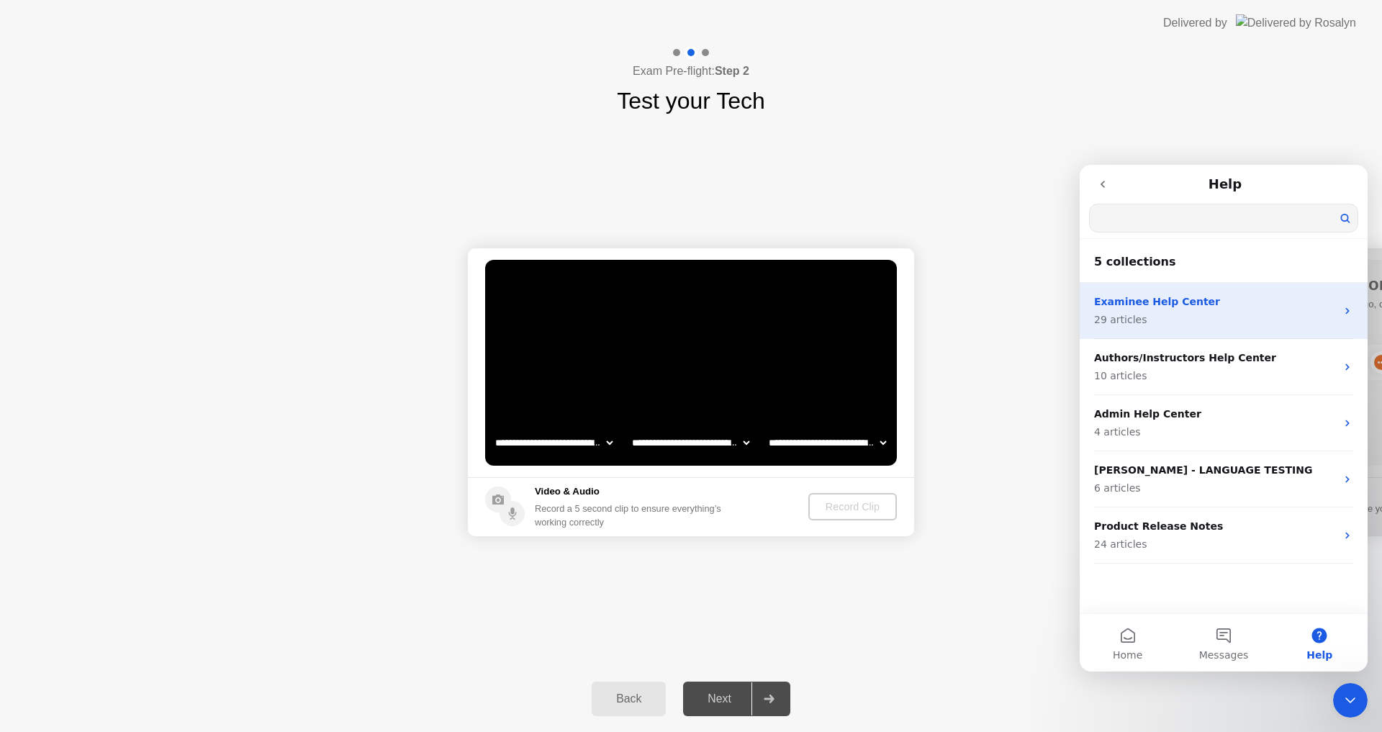
click at [1170, 312] on p "29 articles" at bounding box center [1215, 319] width 242 height 15
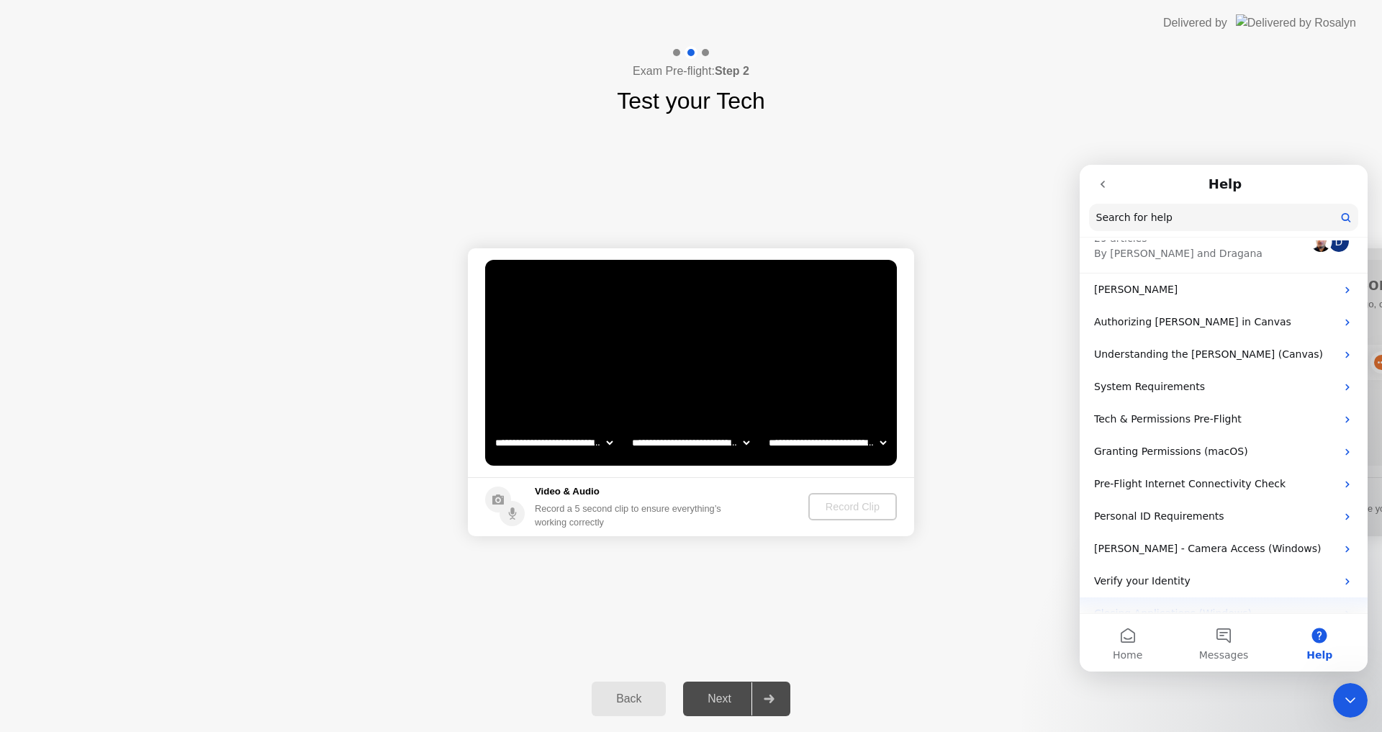
scroll to position [72, 0]
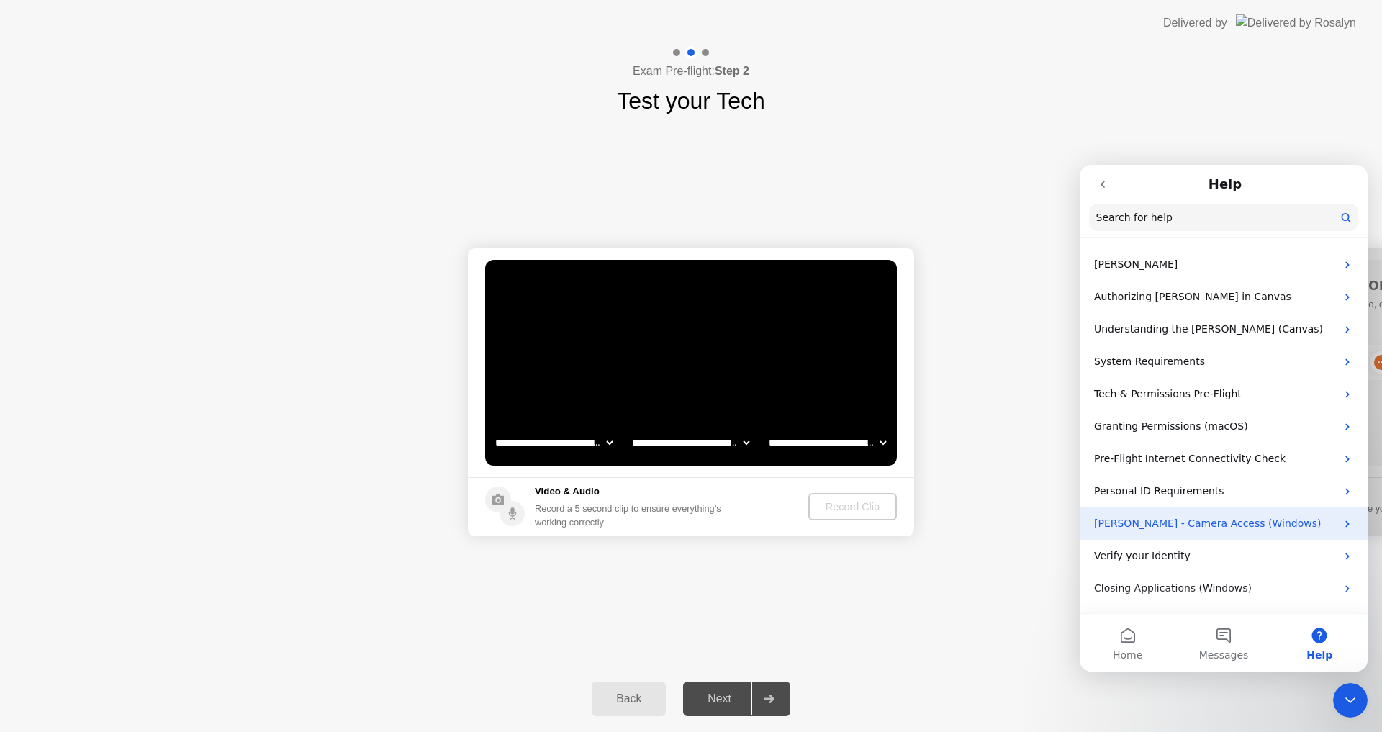
click at [1231, 529] on p "[PERSON_NAME] - Camera Access (Windows)" at bounding box center [1215, 523] width 242 height 15
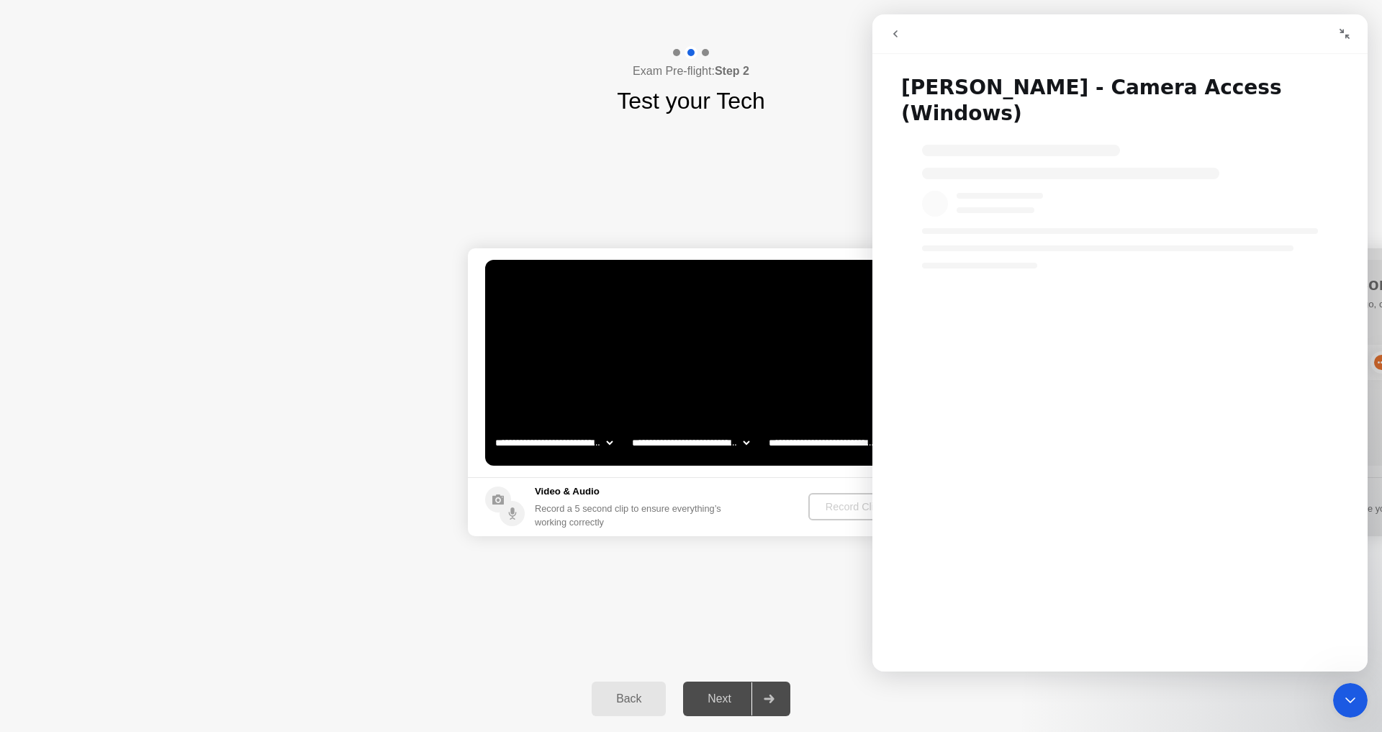
click at [894, 33] on icon "go back" at bounding box center [895, 33] width 4 height 7
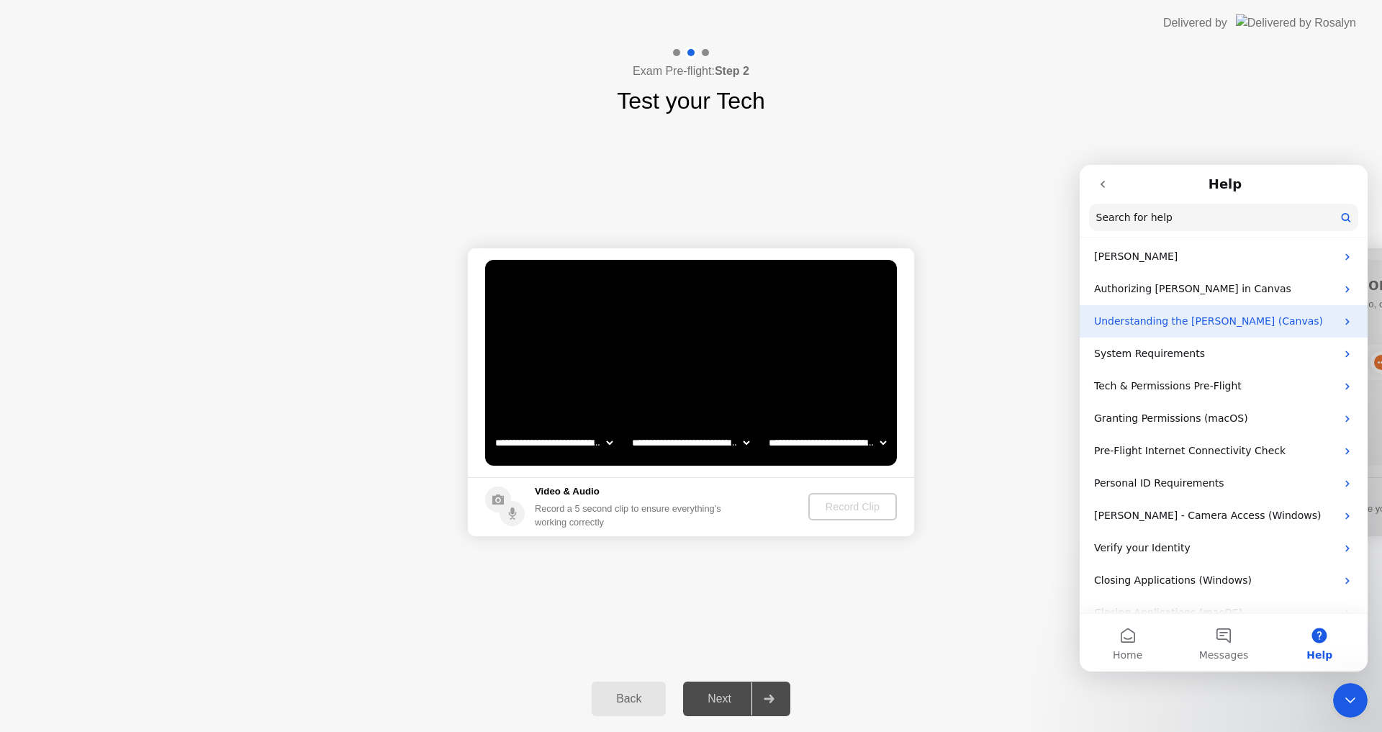
scroll to position [0, 0]
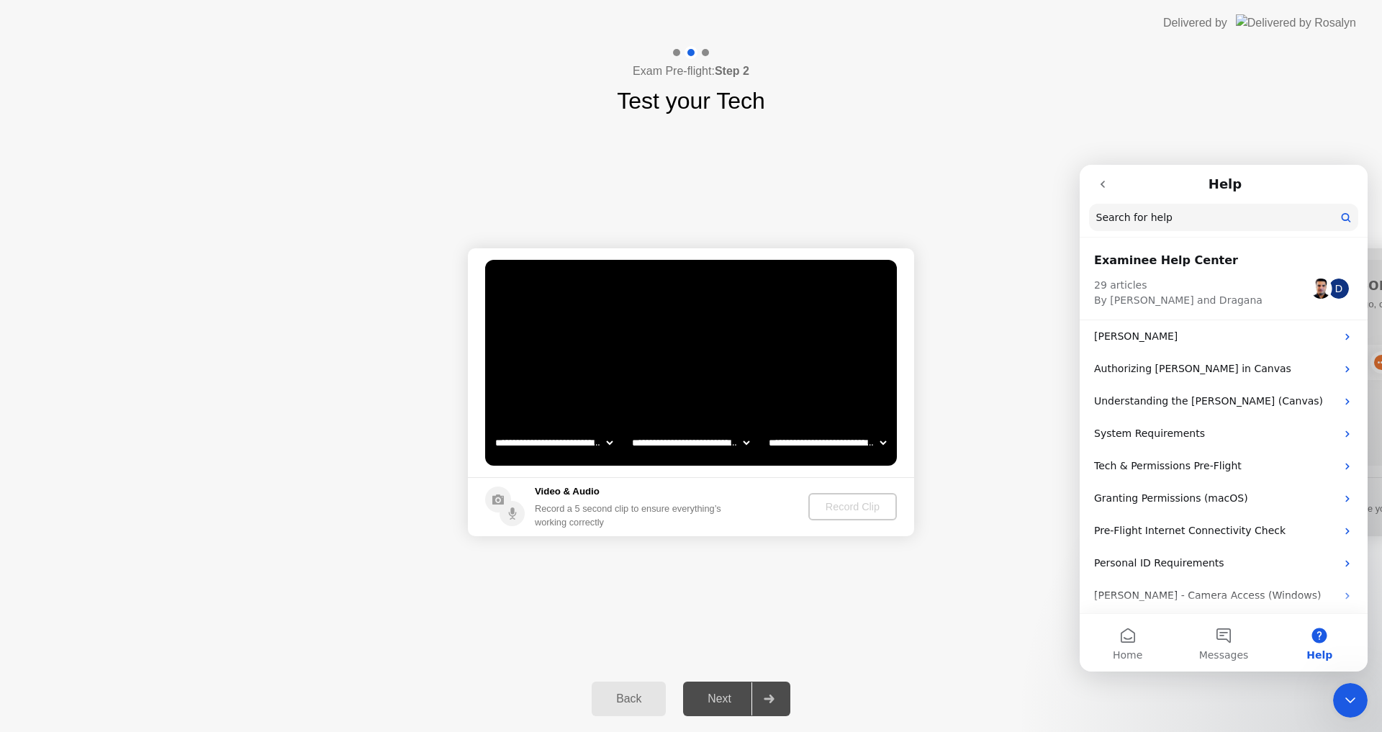
click at [1100, 292] on p "29 articles By [PERSON_NAME] and Dragana" at bounding box center [1178, 293] width 168 height 30
click at [1133, 340] on p "[PERSON_NAME]" at bounding box center [1215, 336] width 242 height 15
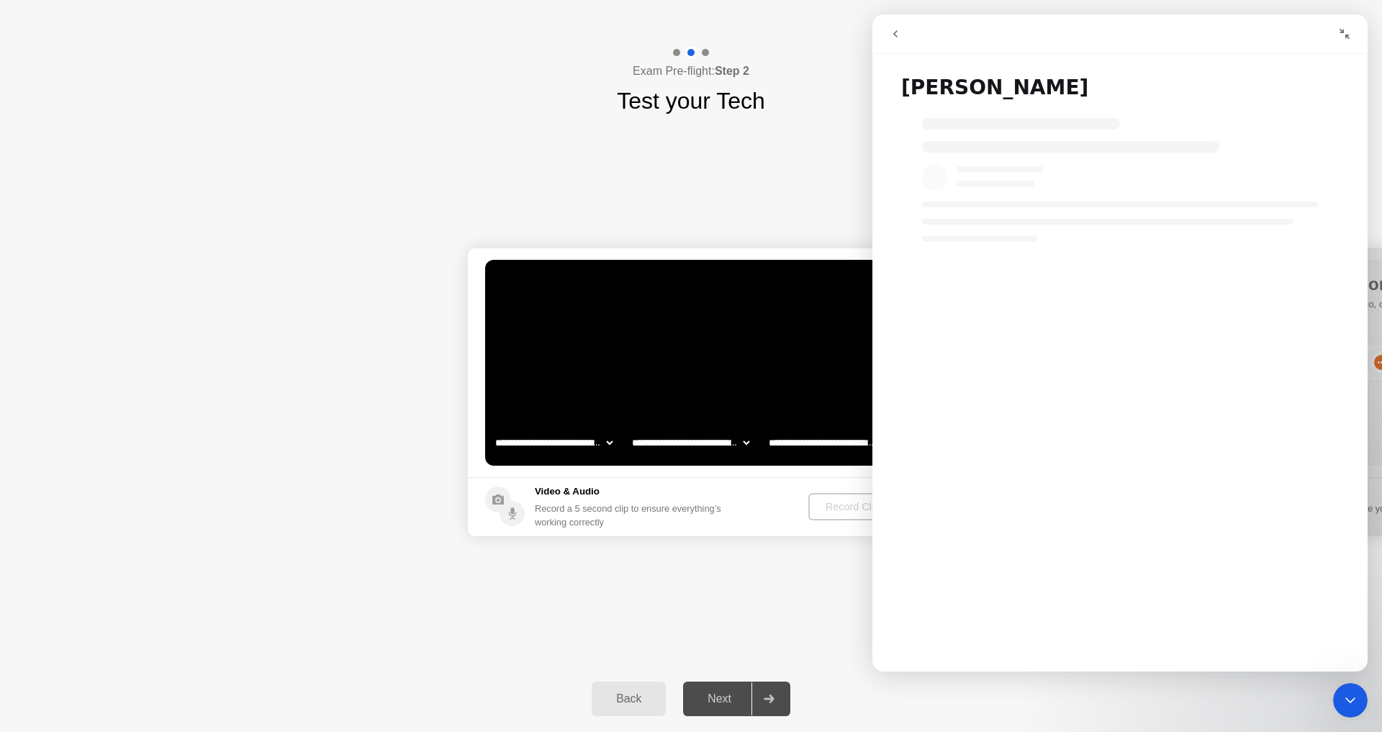
click at [900, 37] on icon "go back" at bounding box center [895, 34] width 12 height 12
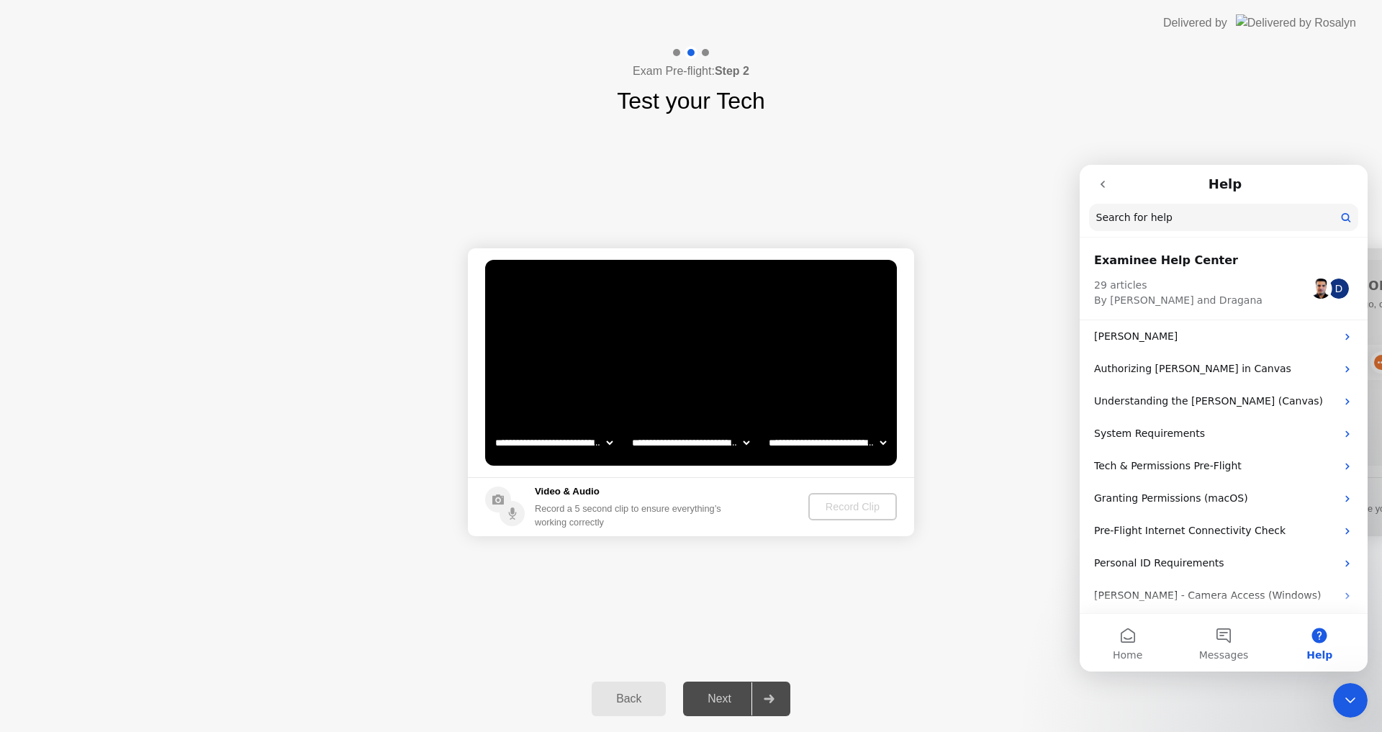
click at [1105, 183] on icon "go back" at bounding box center [1103, 184] width 12 height 12
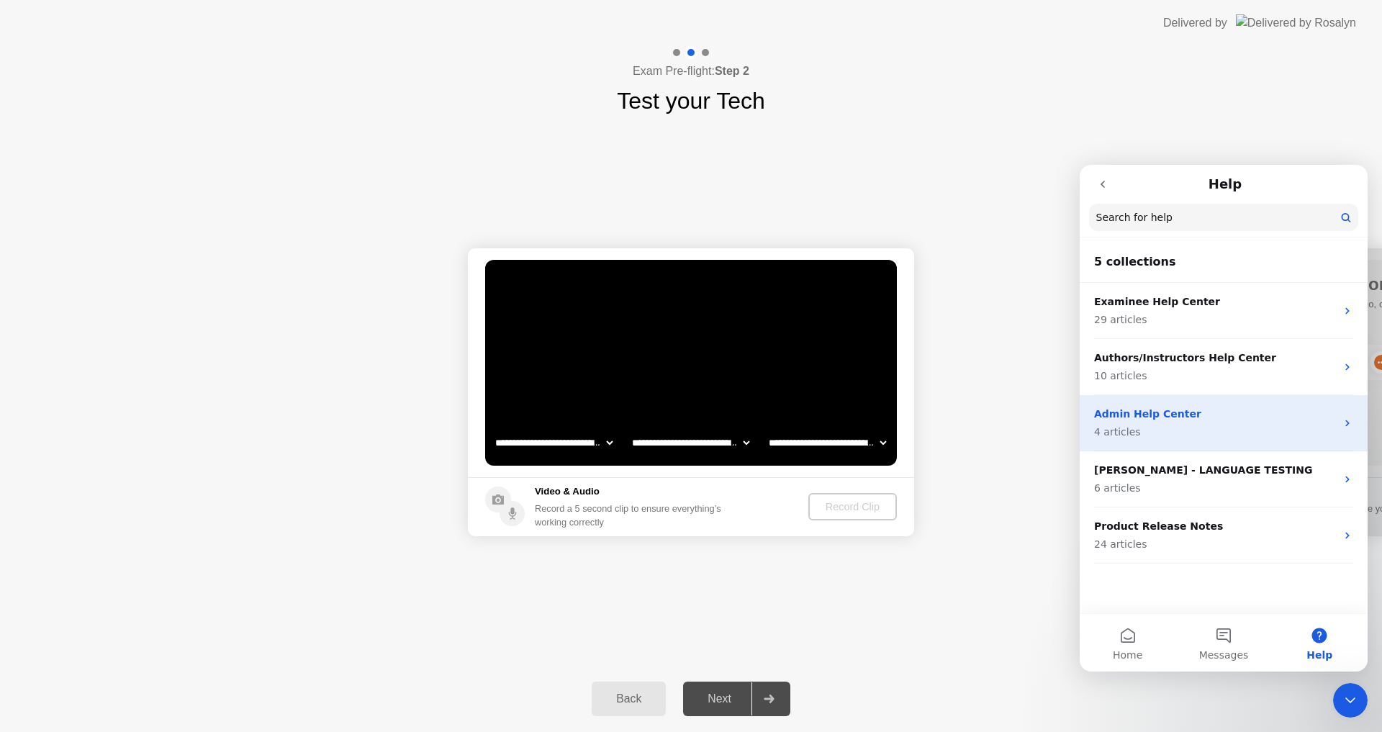
click at [1153, 430] on p "4 articles" at bounding box center [1215, 432] width 242 height 15
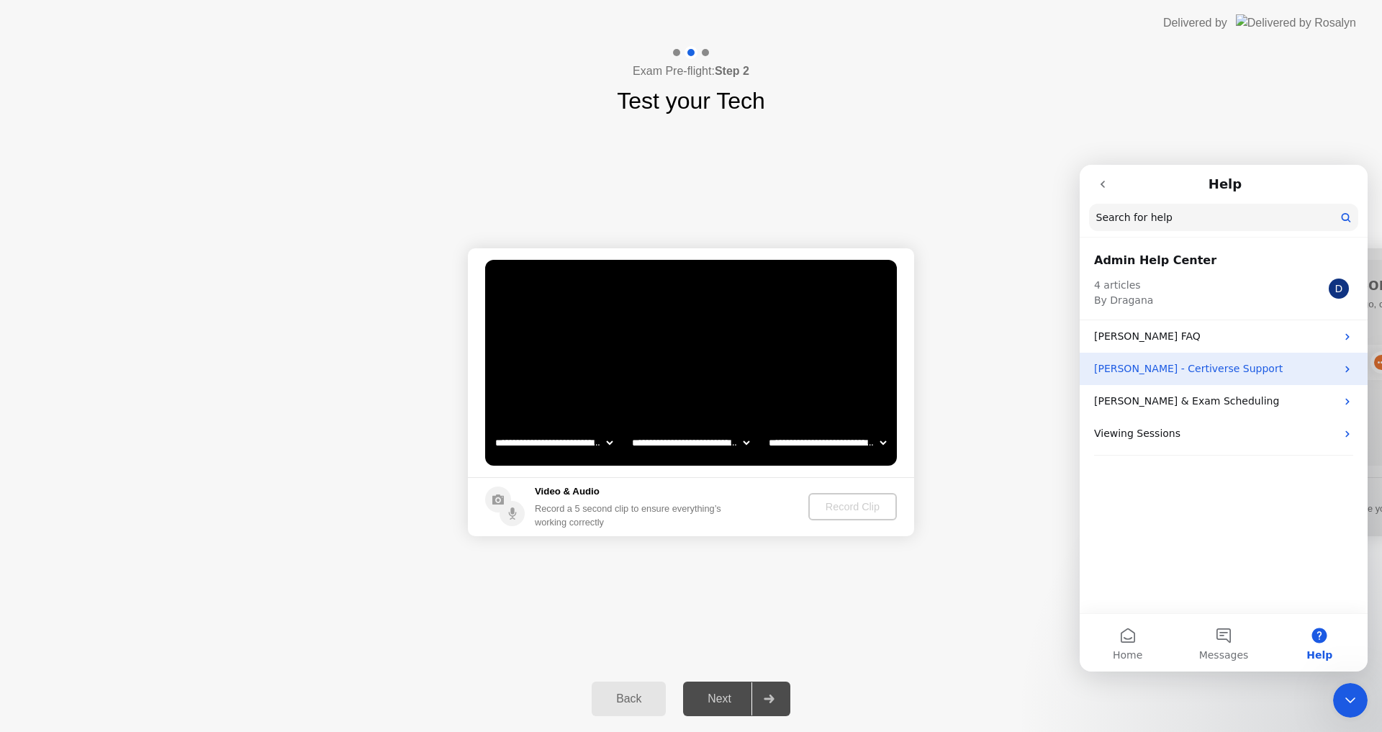
click at [1159, 372] on p "[PERSON_NAME] - Certiverse Support" at bounding box center [1215, 368] width 242 height 15
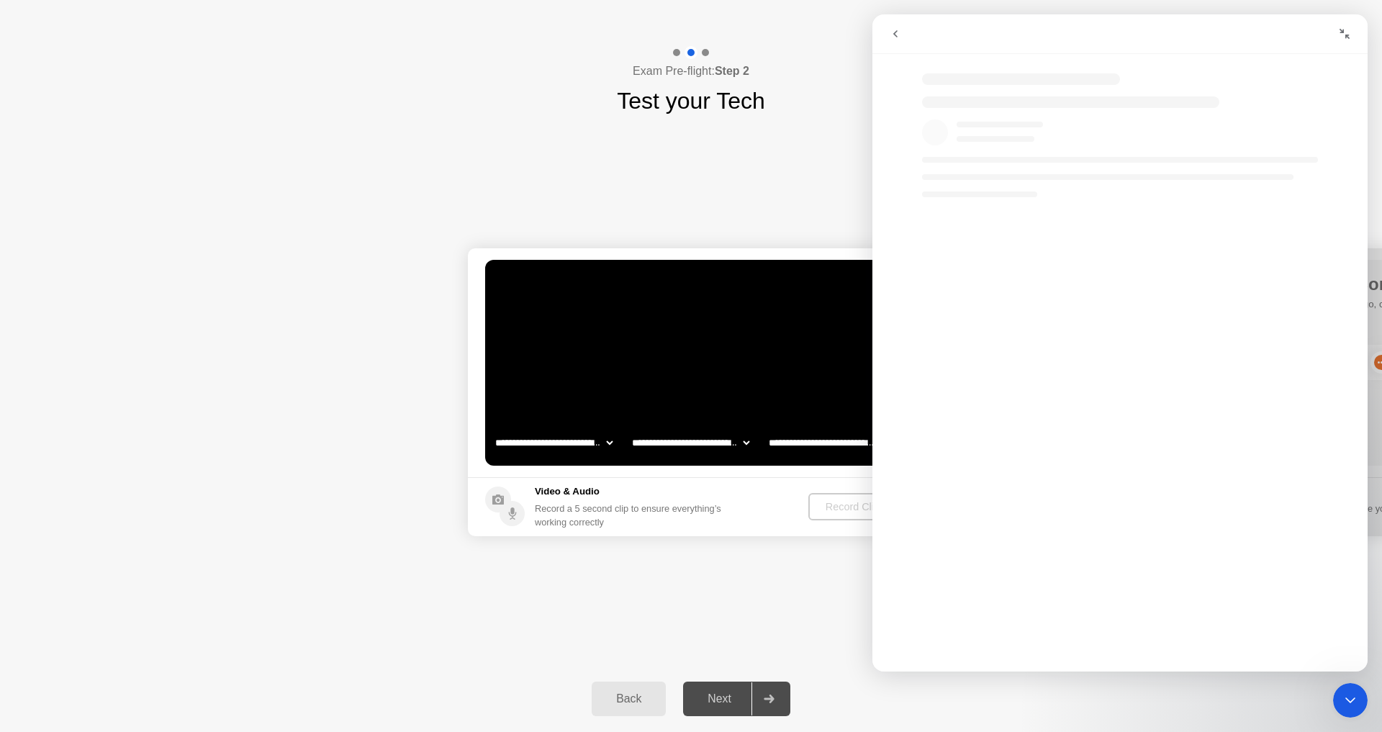
click at [896, 36] on icon "go back" at bounding box center [895, 33] width 4 height 7
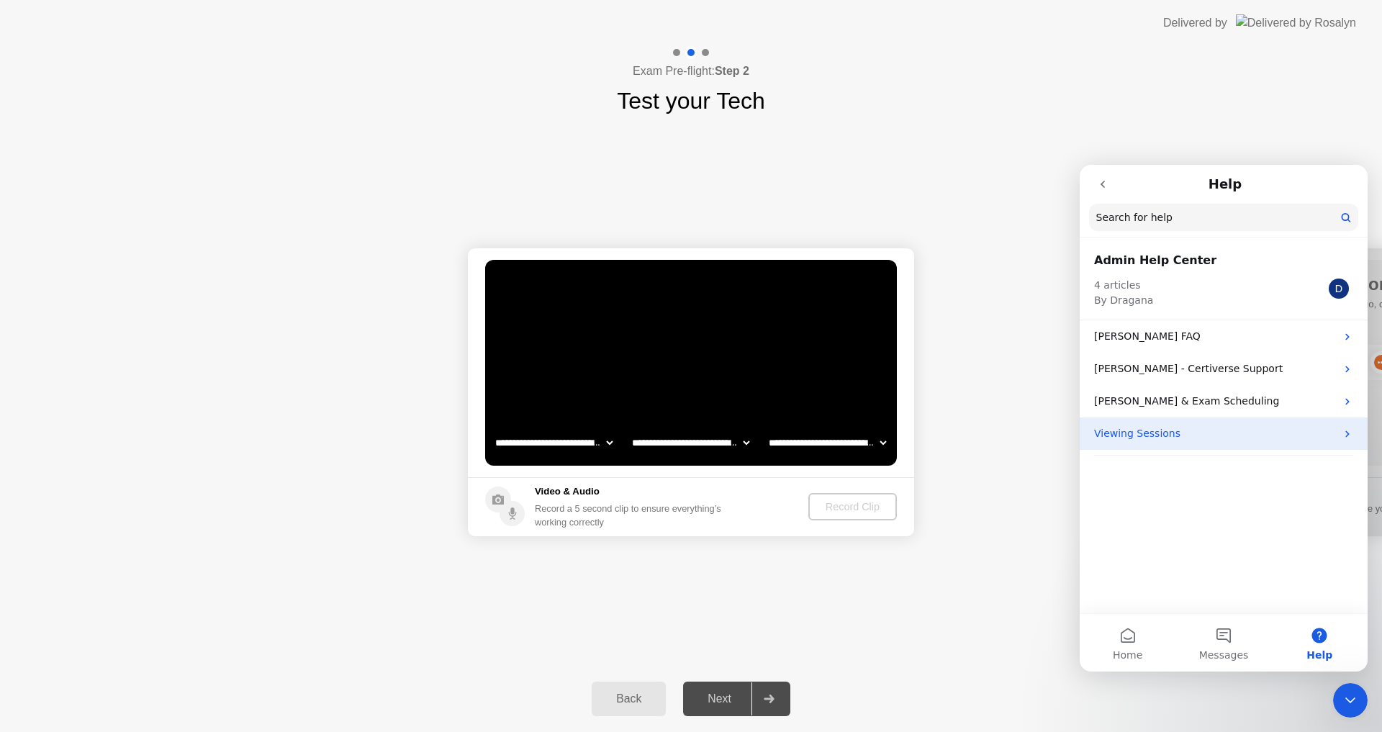
click at [1148, 422] on div "Viewing Sessions" at bounding box center [1223, 433] width 288 height 32
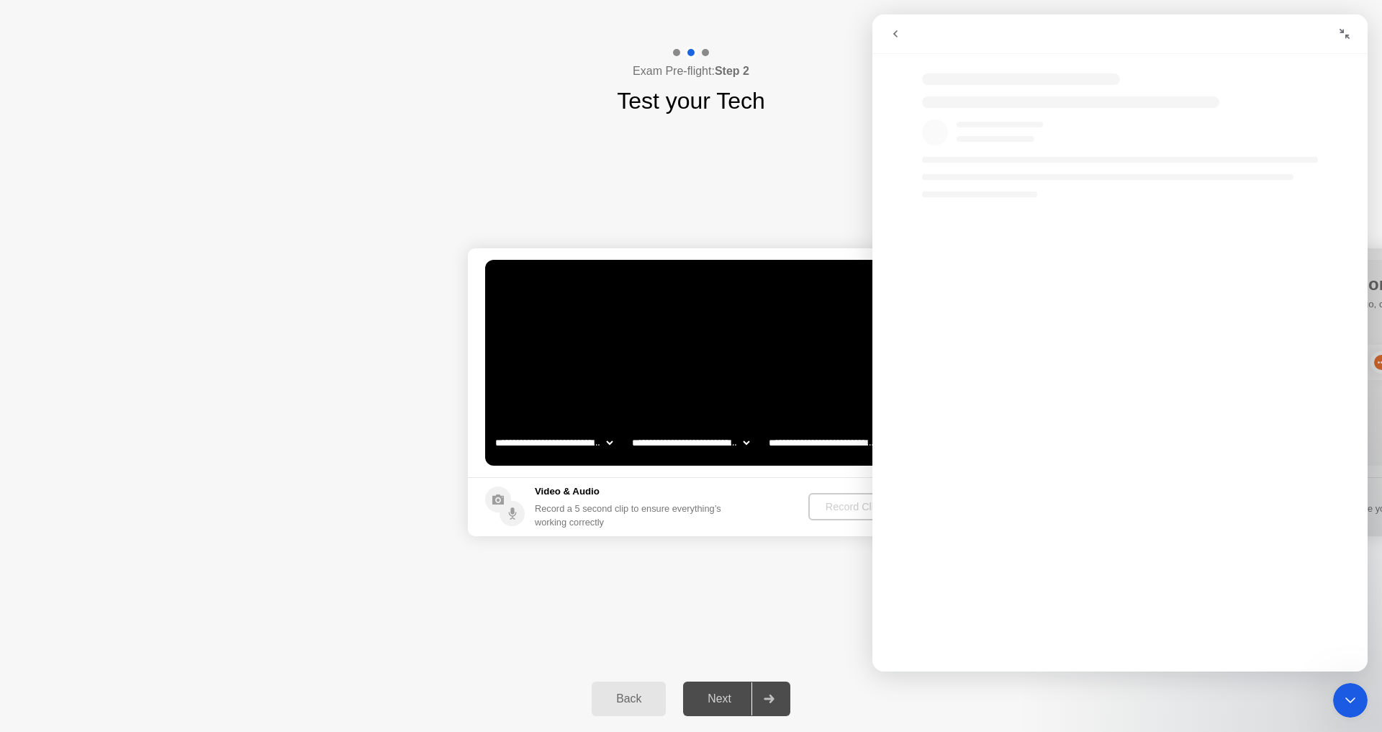
click at [1148, 422] on div "Intercom messenger" at bounding box center [1134, 451] width 495 height 419
click at [897, 34] on icon "go back" at bounding box center [895, 34] width 12 height 12
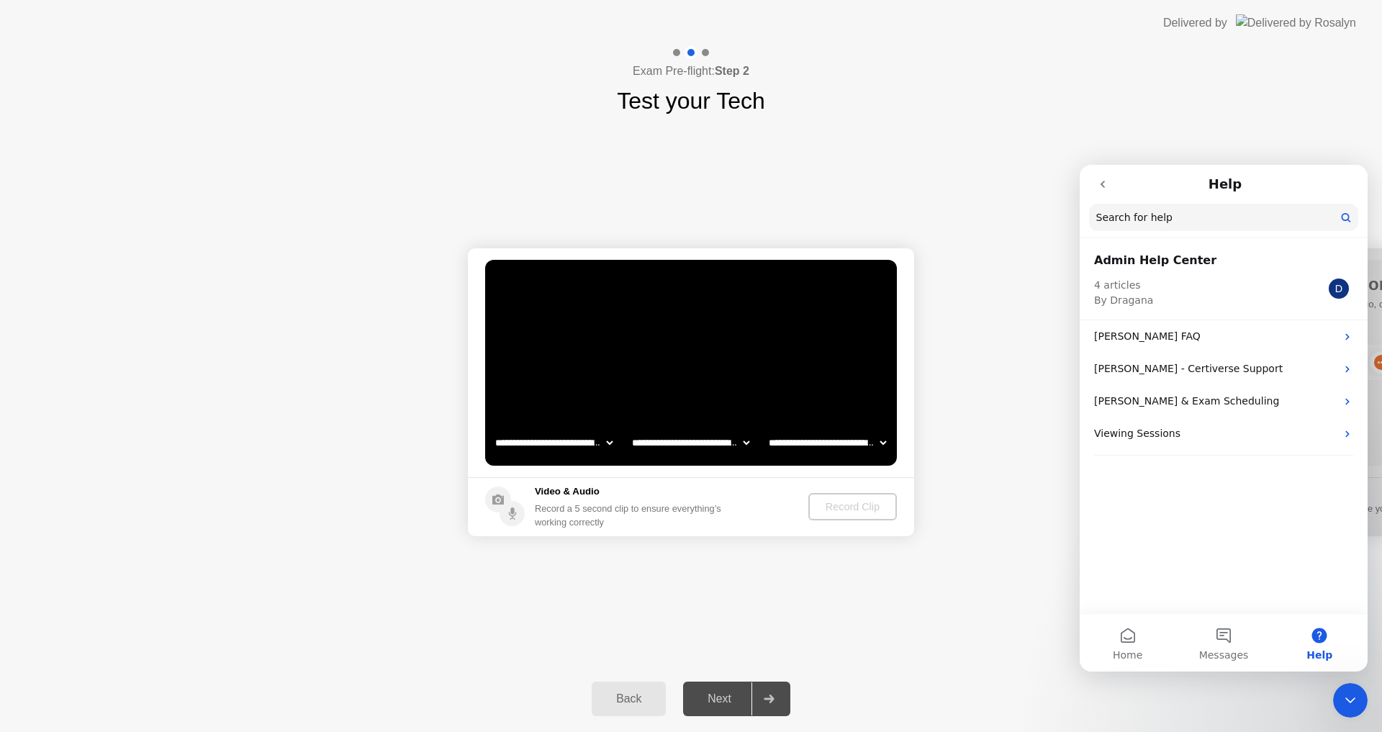
click at [1097, 183] on icon "go back" at bounding box center [1103, 184] width 12 height 12
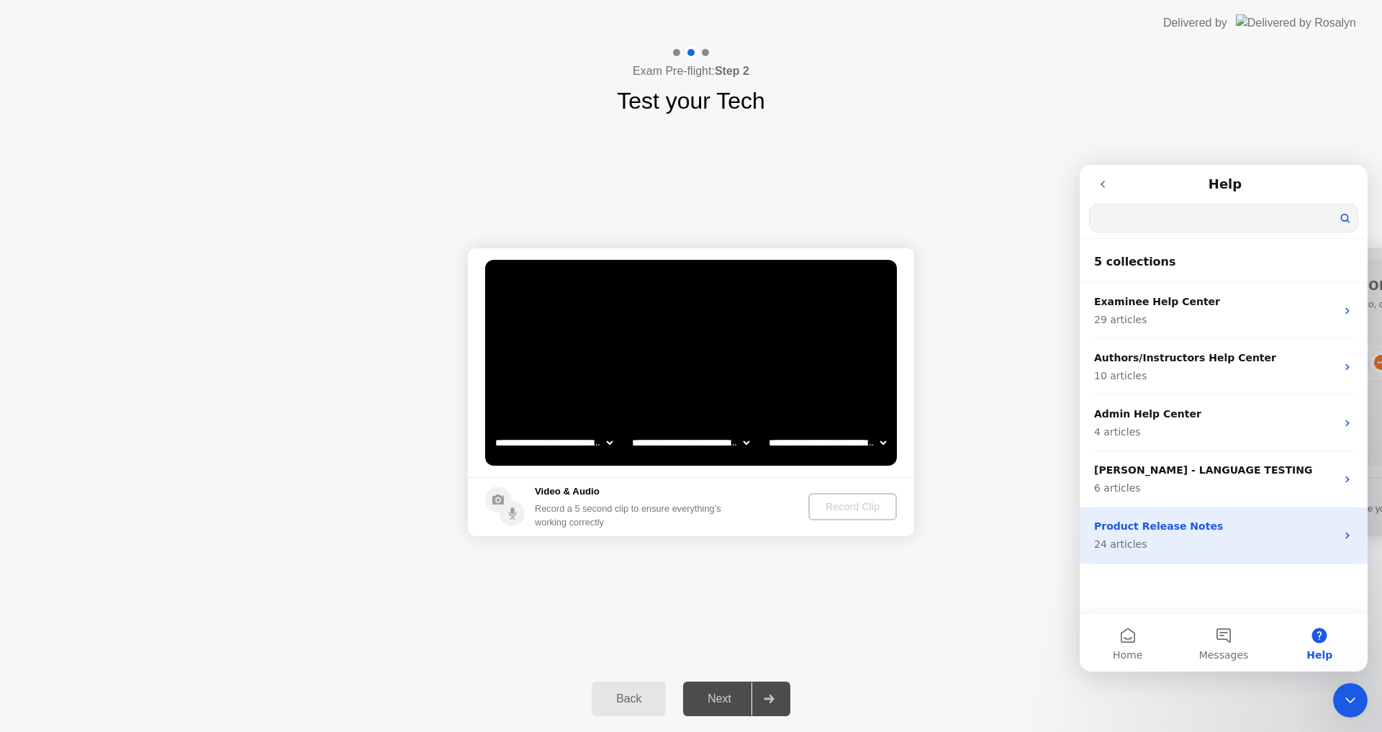
click at [1272, 532] on p "Product Release Notes" at bounding box center [1215, 526] width 242 height 15
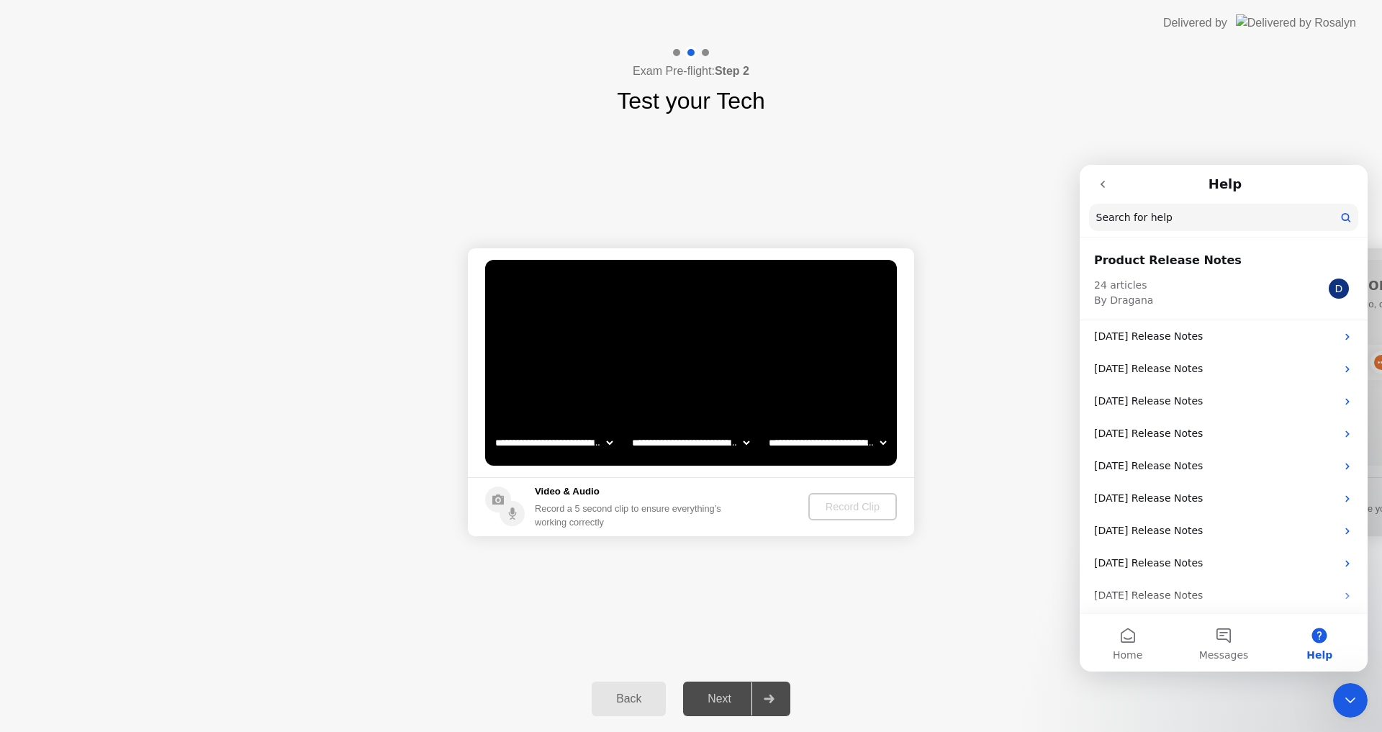
click at [1105, 188] on icon "go back" at bounding box center [1103, 184] width 12 height 12
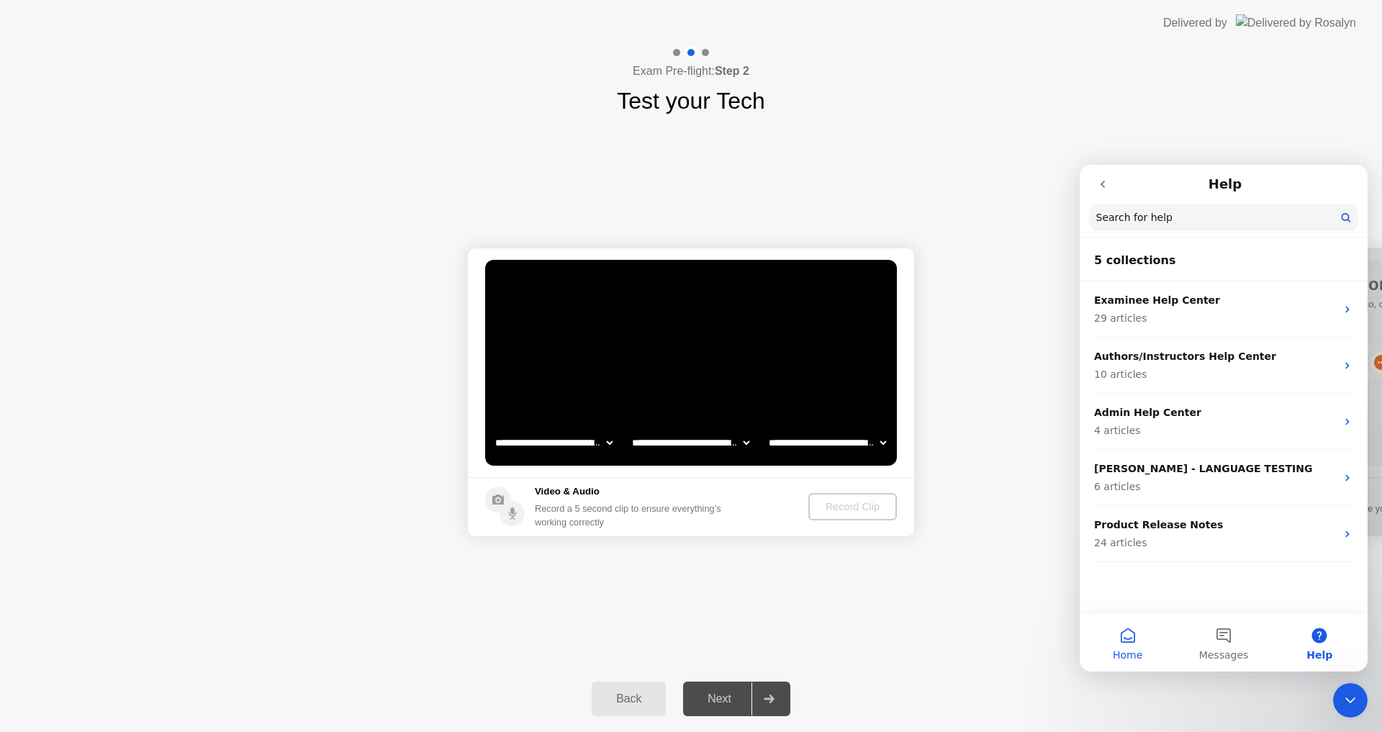
click at [1126, 647] on button "Home" at bounding box center [1127, 643] width 96 height 58
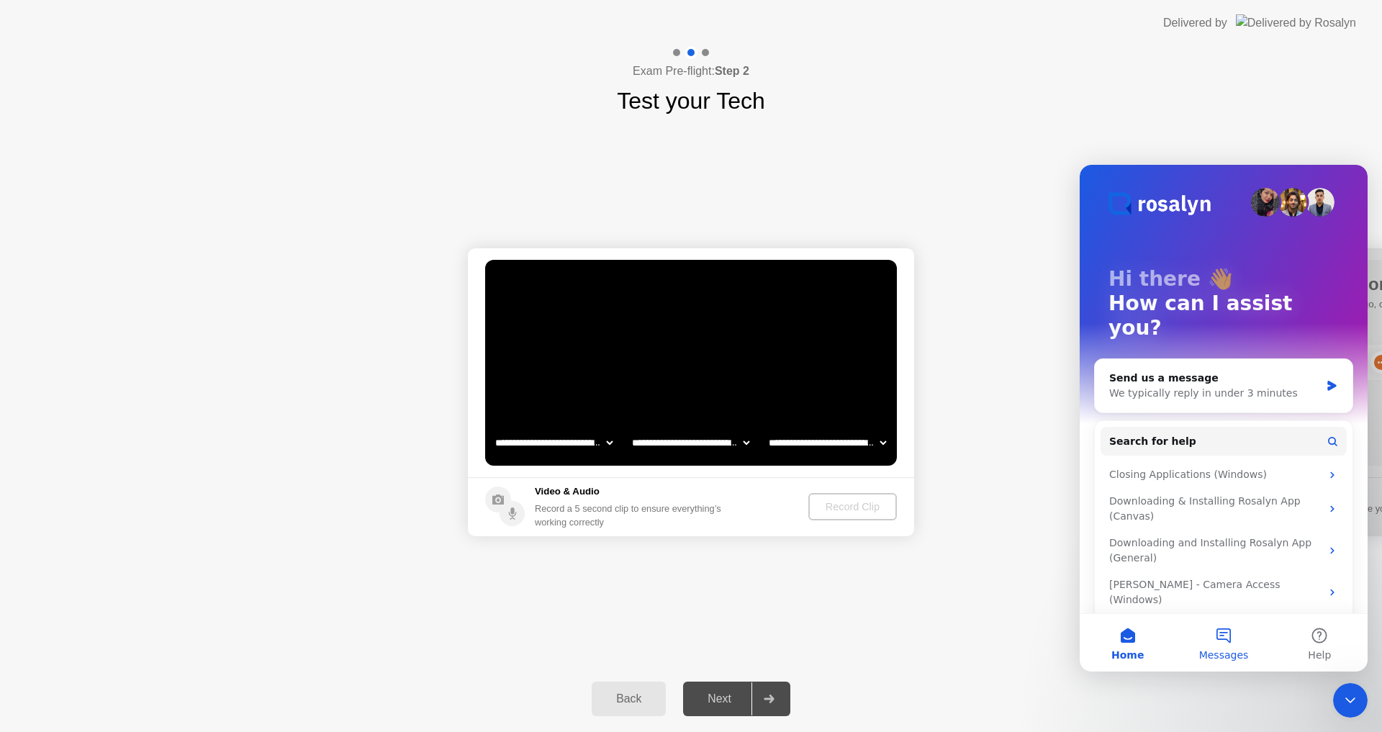
click at [1221, 638] on button "Messages" at bounding box center [1223, 643] width 96 height 58
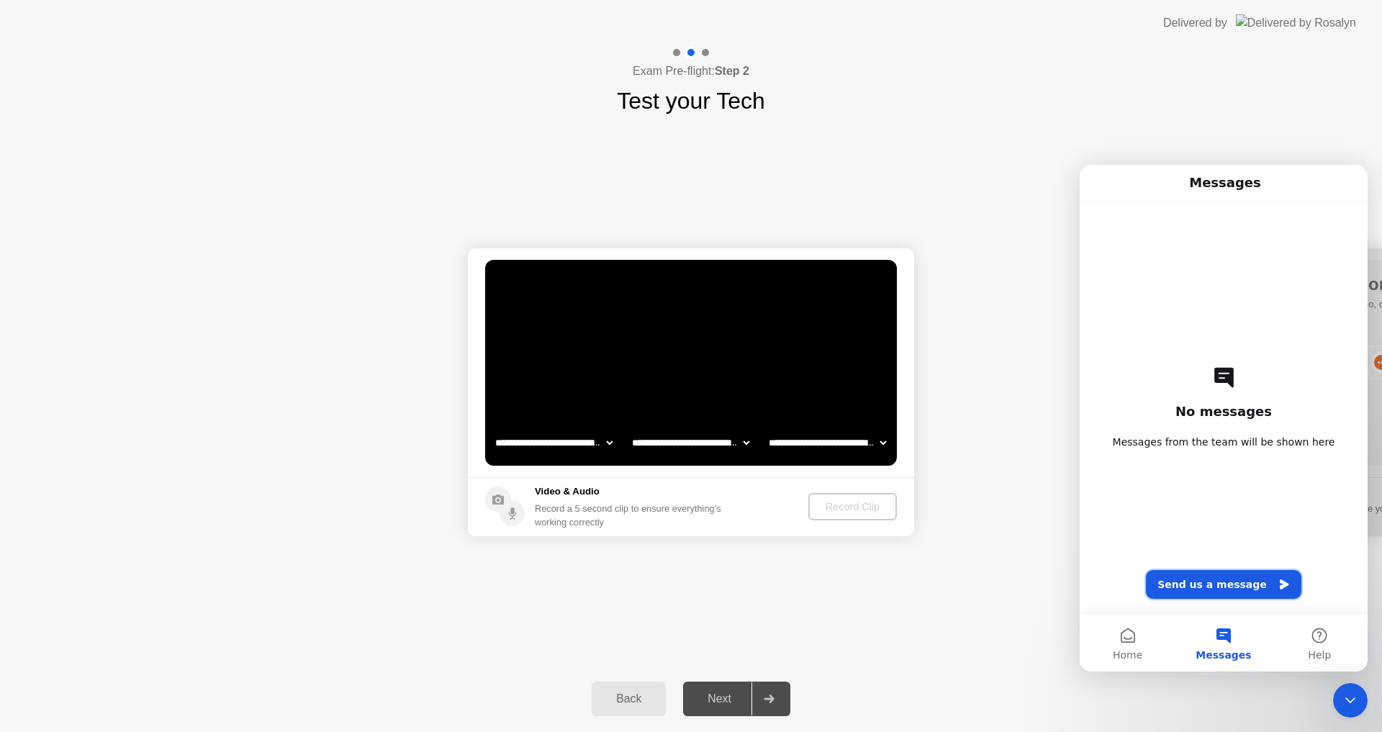
click at [1238, 582] on button "Send us a message" at bounding box center [1223, 584] width 155 height 29
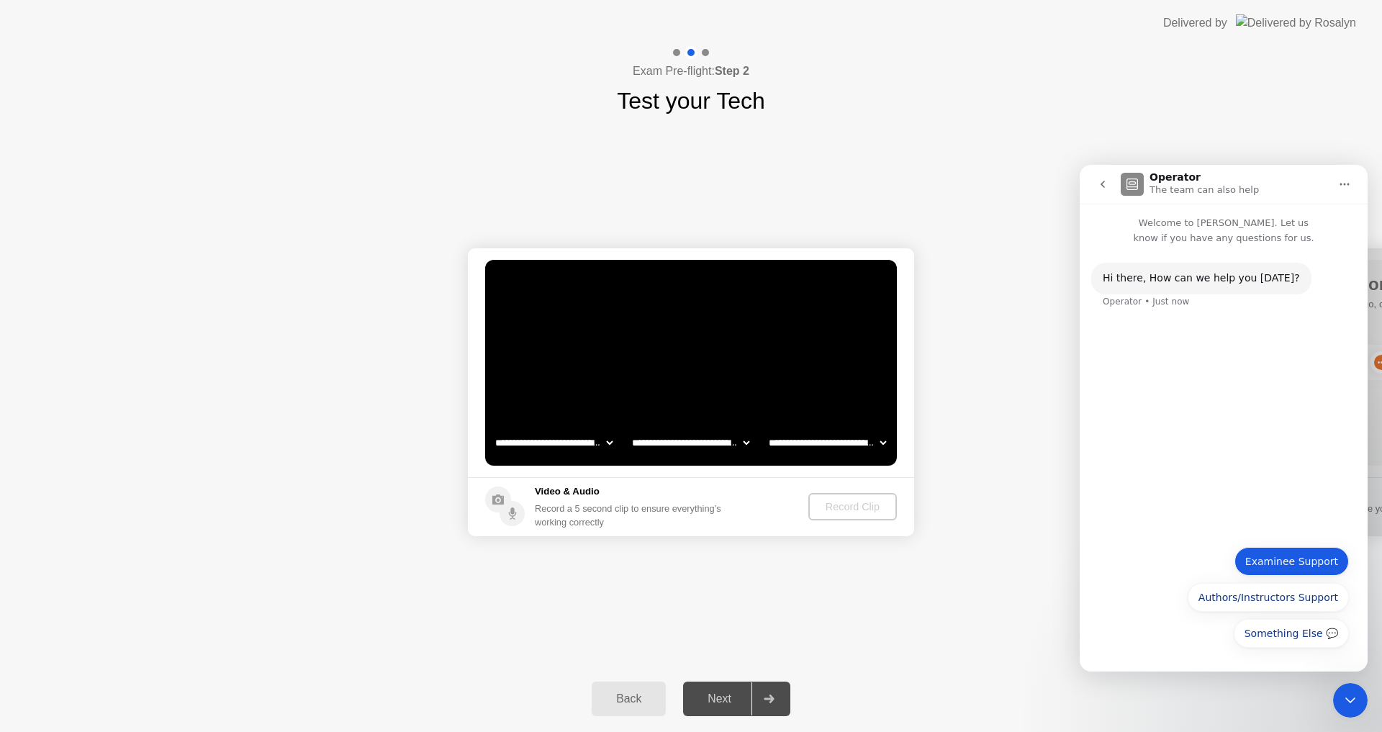
click at [1277, 562] on button "Examinee Support" at bounding box center [1291, 561] width 114 height 29
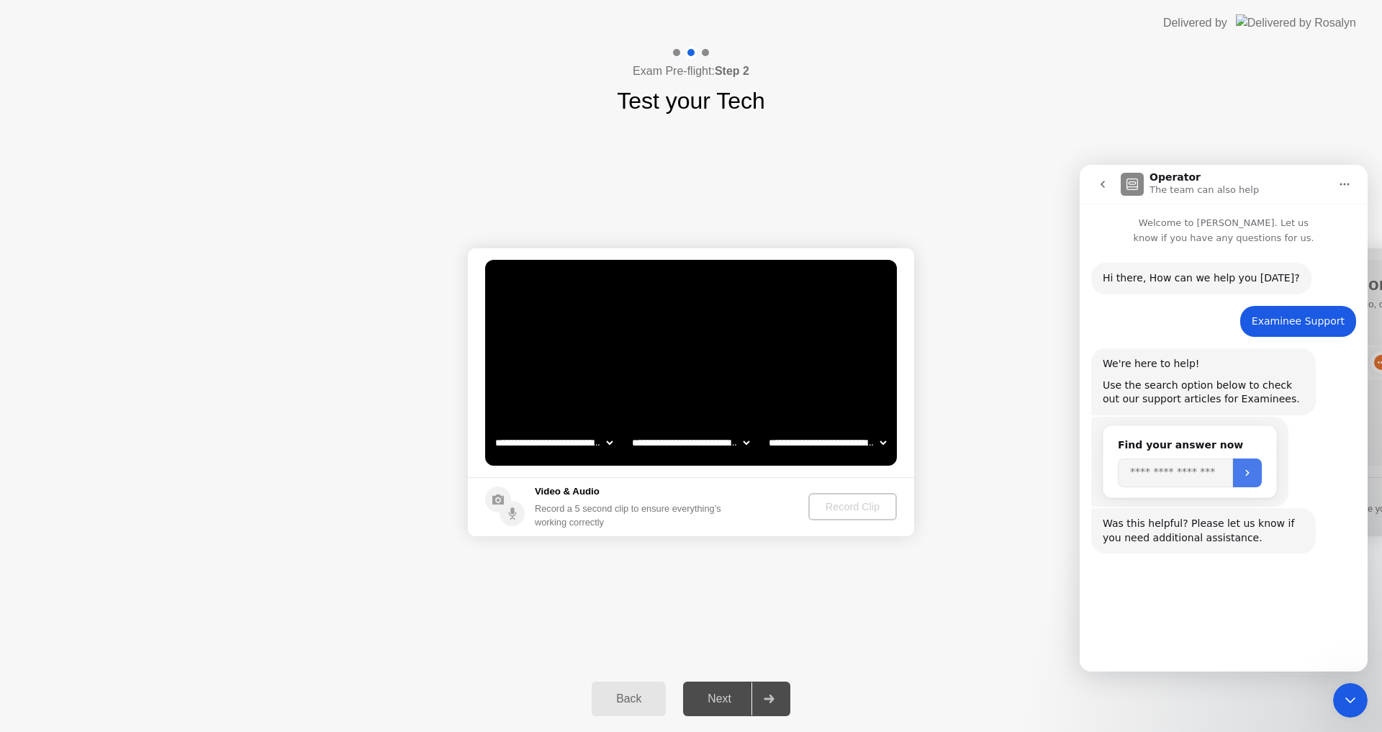
click at [1253, 478] on icon "Submit" at bounding box center [1247, 473] width 12 height 12
click at [1097, 188] on icon "go back" at bounding box center [1103, 184] width 12 height 12
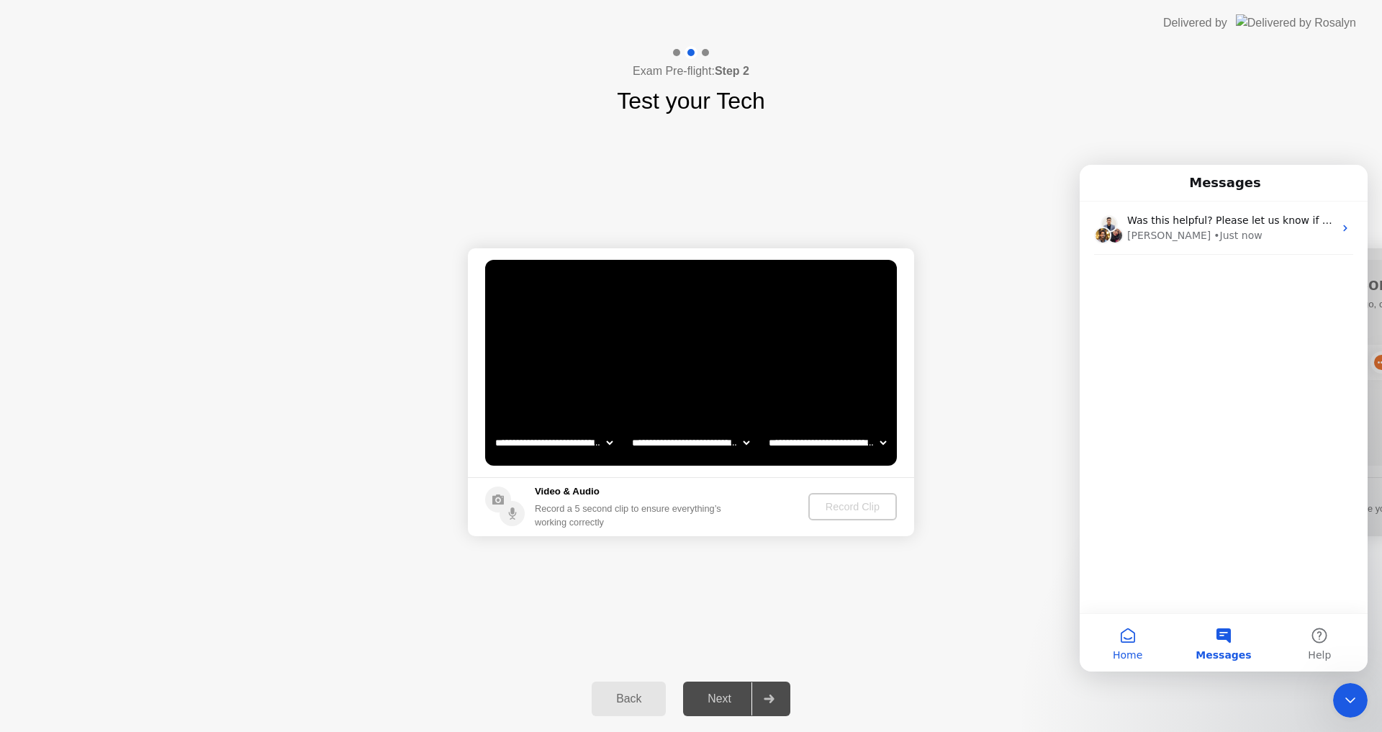
click at [1125, 638] on button "Home" at bounding box center [1127, 643] width 96 height 58
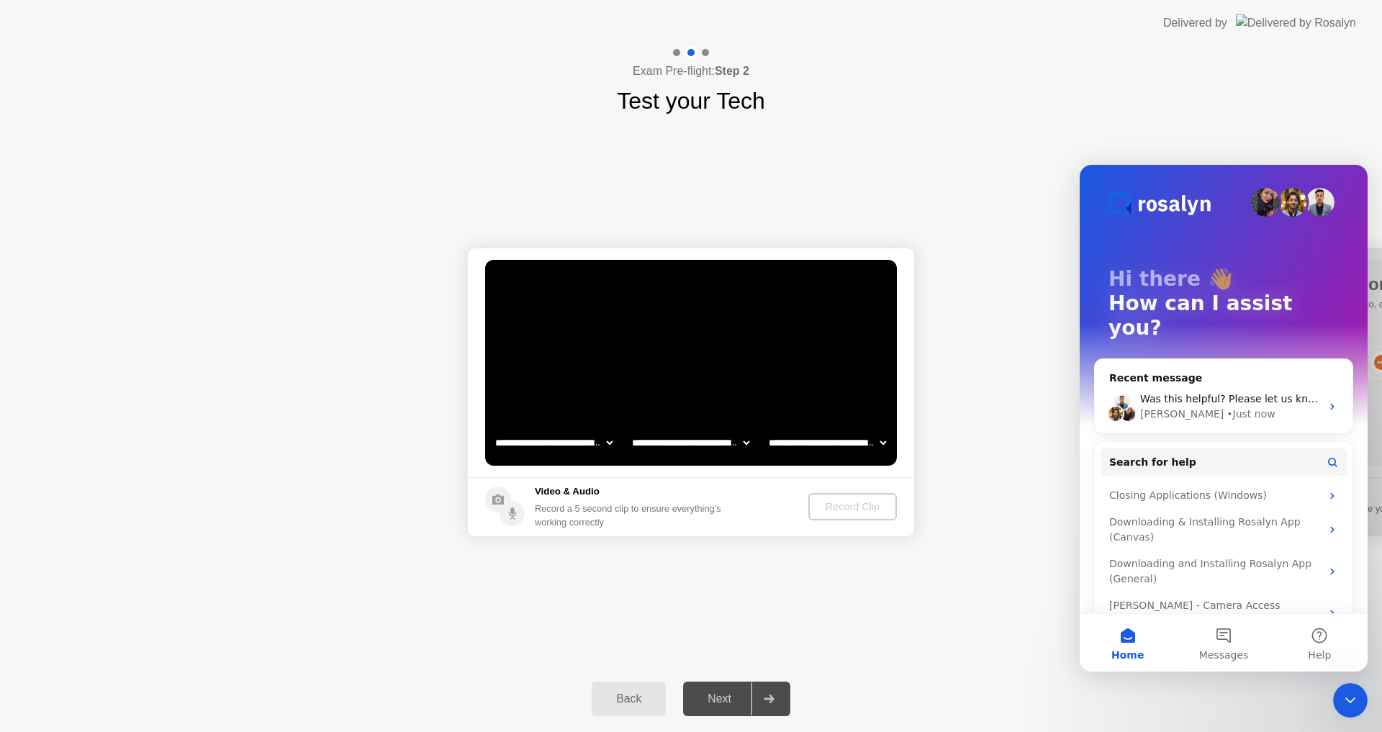
click at [1346, 708] on icon "Close Intercom Messenger" at bounding box center [1349, 700] width 17 height 17
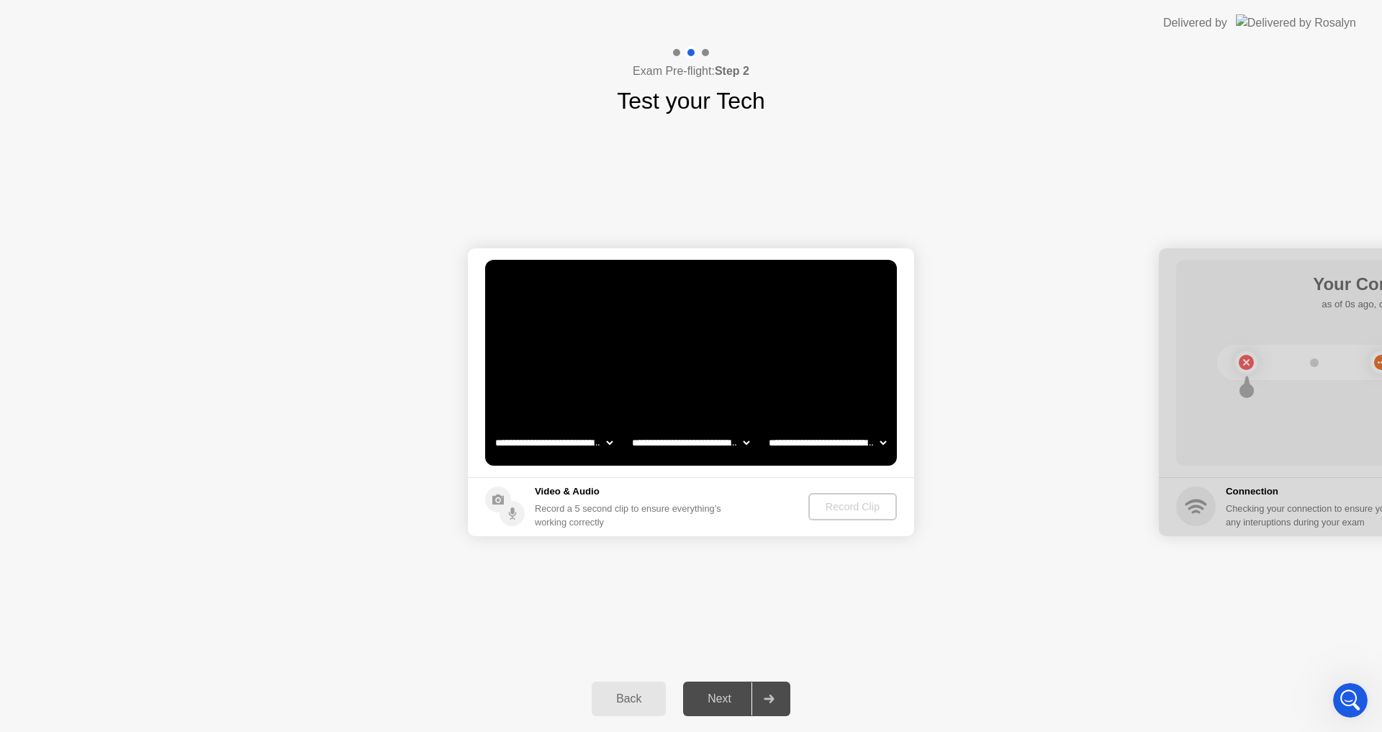
drag, startPoint x: 1255, startPoint y: 482, endPoint x: 1290, endPoint y: 384, distance: 104.0
click at [1255, 479] on div at bounding box center [1382, 392] width 446 height 288
drag, startPoint x: 1245, startPoint y: 361, endPoint x: 1354, endPoint y: 366, distance: 109.5
click at [1354, 366] on div at bounding box center [1382, 392] width 446 height 288
click at [1377, 364] on div at bounding box center [1382, 392] width 446 height 288
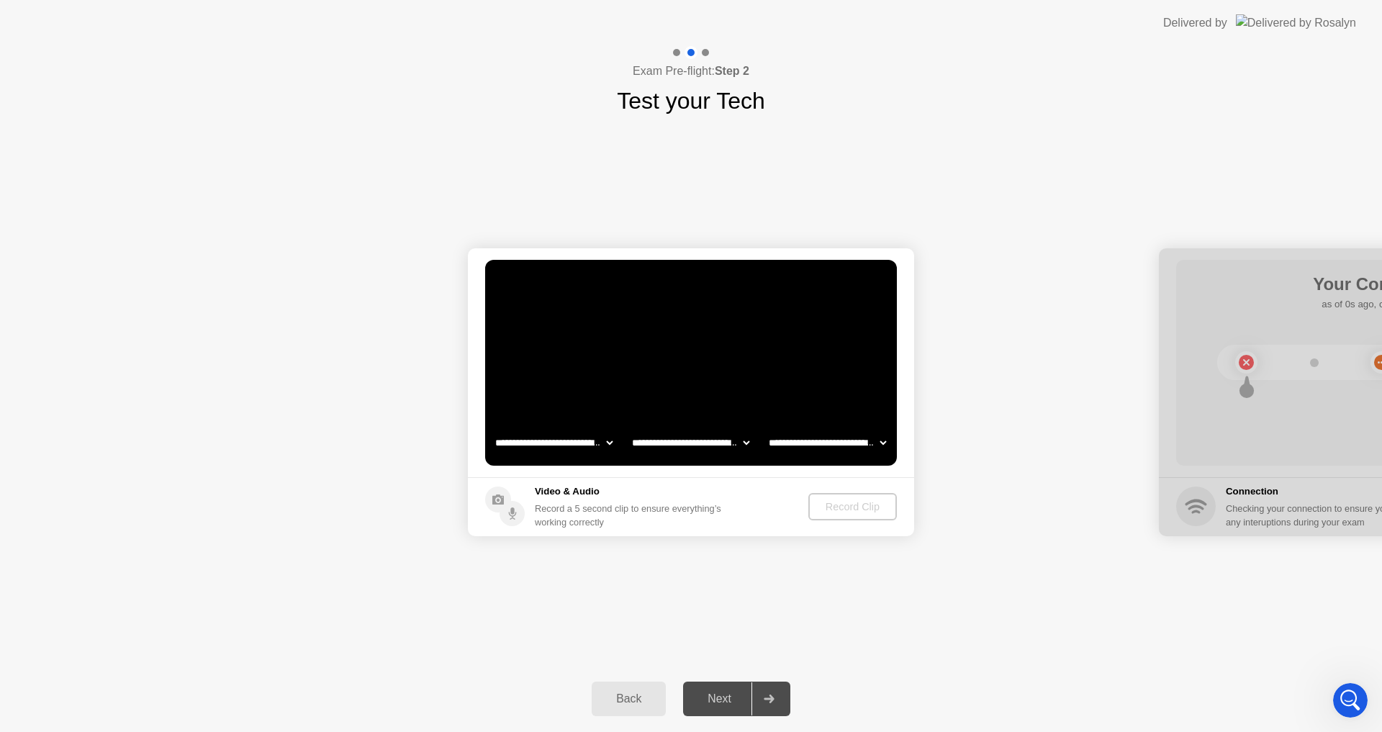
click at [1377, 364] on div at bounding box center [1382, 392] width 446 height 288
click at [1279, 367] on div at bounding box center [1382, 392] width 446 height 288
drag, startPoint x: 1236, startPoint y: 361, endPoint x: 1325, endPoint y: 362, distance: 89.2
click at [1325, 362] on div at bounding box center [1382, 392] width 446 height 288
drag, startPoint x: 1269, startPoint y: 370, endPoint x: 1314, endPoint y: 325, distance: 64.1
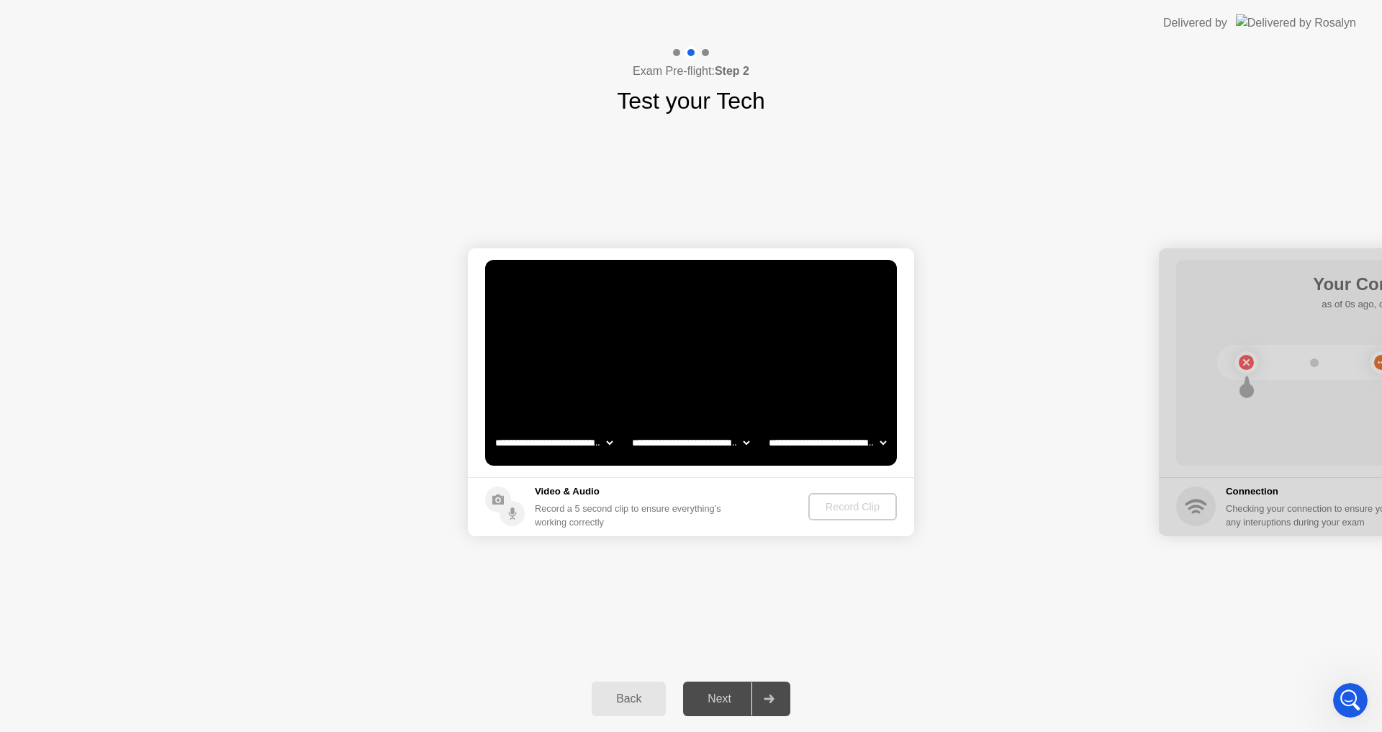
click at [1381, 377] on div at bounding box center [1382, 392] width 446 height 288
click at [729, 702] on div "Next" at bounding box center [719, 698] width 64 height 13
click at [729, 696] on div "Next" at bounding box center [719, 698] width 64 height 13
click at [828, 432] on select "**********" at bounding box center [827, 442] width 123 height 29
click at [543, 438] on select "**********" at bounding box center [553, 442] width 123 height 29
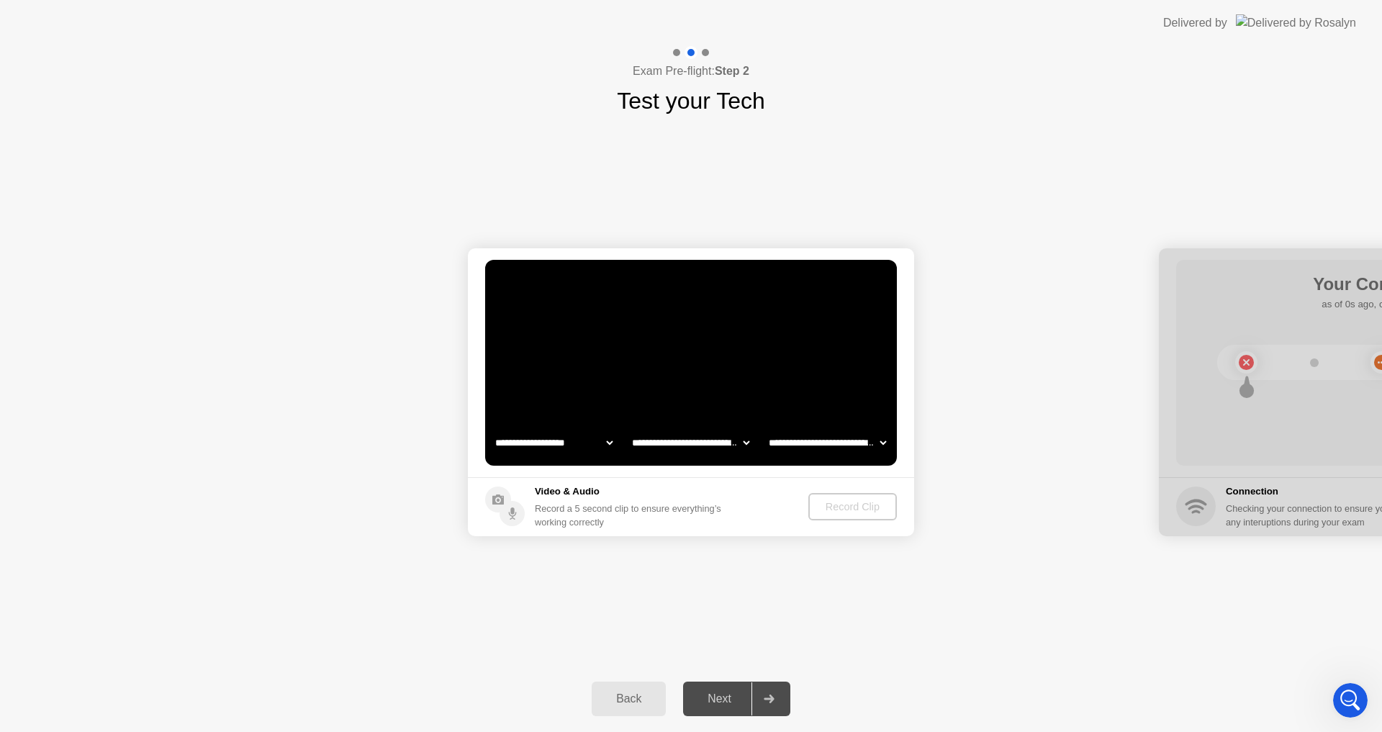
click at [492, 428] on select "**********" at bounding box center [553, 442] width 123 height 29
click at [594, 442] on select "**********" at bounding box center [553, 442] width 123 height 29
click at [765, 534] on footer "Video & Audio Record a 5 second clip to ensure everything’s working correctly R…" at bounding box center [691, 506] width 446 height 59
click at [612, 442] on select "**********" at bounding box center [553, 442] width 123 height 29
select select "**********"
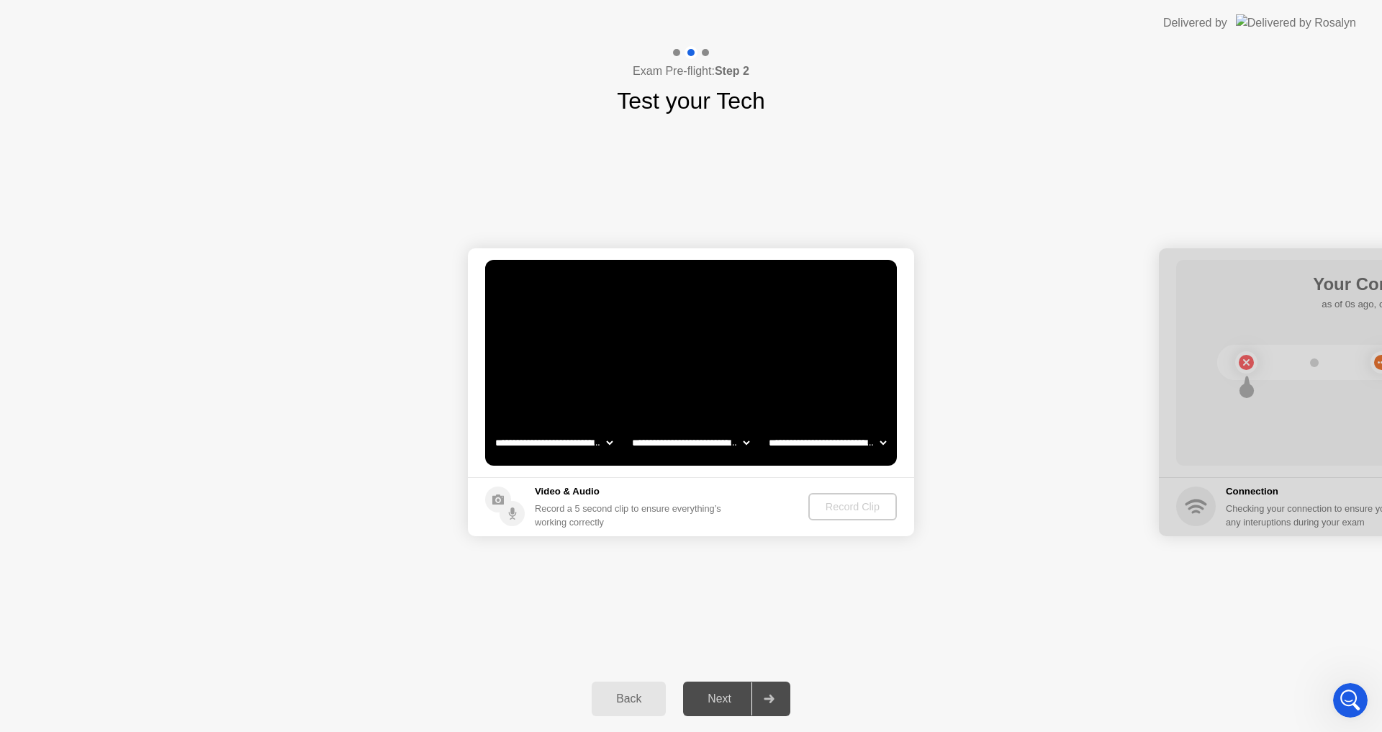
click at [492, 428] on select "**********" at bounding box center [553, 442] width 123 height 29
click at [707, 445] on select "**********" at bounding box center [690, 442] width 123 height 29
click at [857, 504] on div "Record Clip" at bounding box center [852, 507] width 77 height 12
click at [811, 445] on select "**********" at bounding box center [827, 442] width 123 height 29
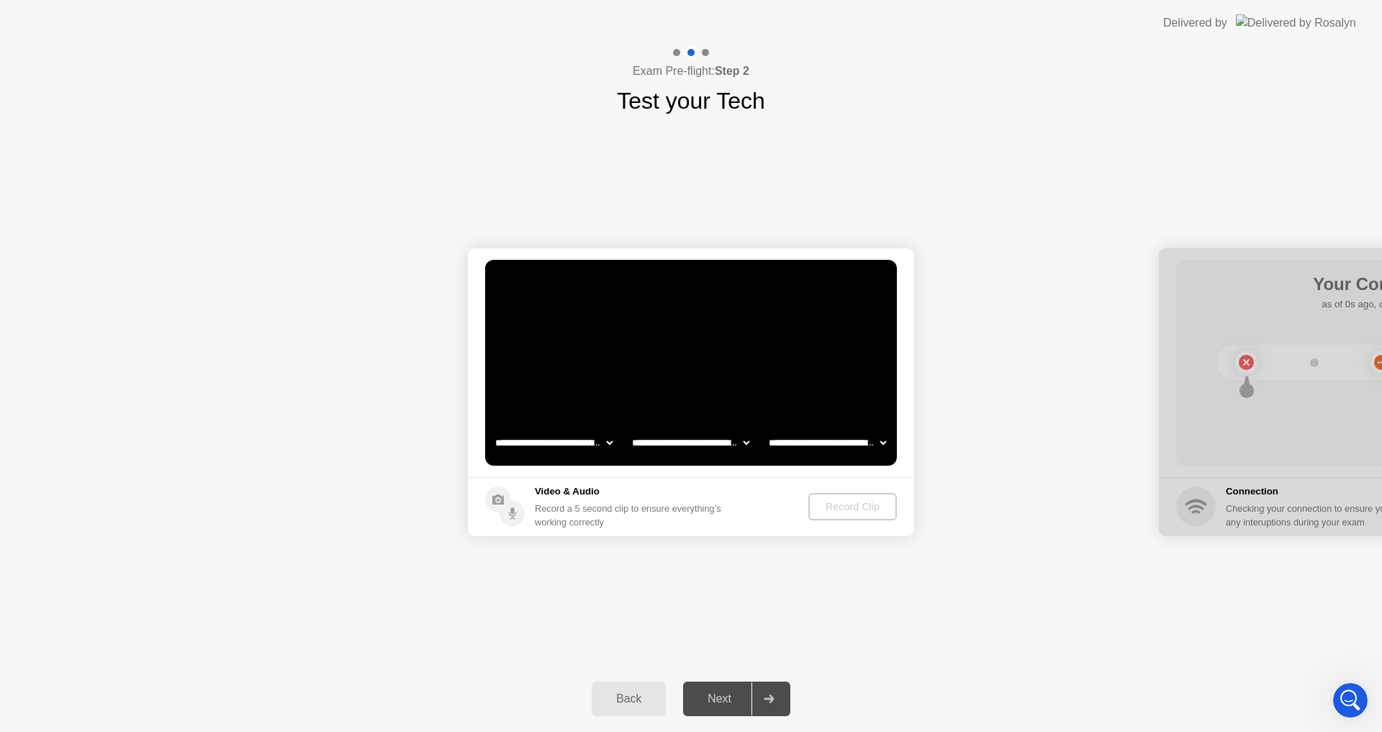
click at [766, 428] on select "**********" at bounding box center [827, 442] width 123 height 29
click at [842, 503] on div "Record Clip" at bounding box center [852, 507] width 77 height 12
click at [843, 509] on div "Record Clip" at bounding box center [852, 507] width 77 height 12
click at [578, 520] on div "Record a 5 second clip to ensure everything’s working correctly" at bounding box center [631, 515] width 192 height 27
click at [579, 515] on div "Record a 5 second clip to ensure everything’s working correctly" at bounding box center [631, 515] width 192 height 27
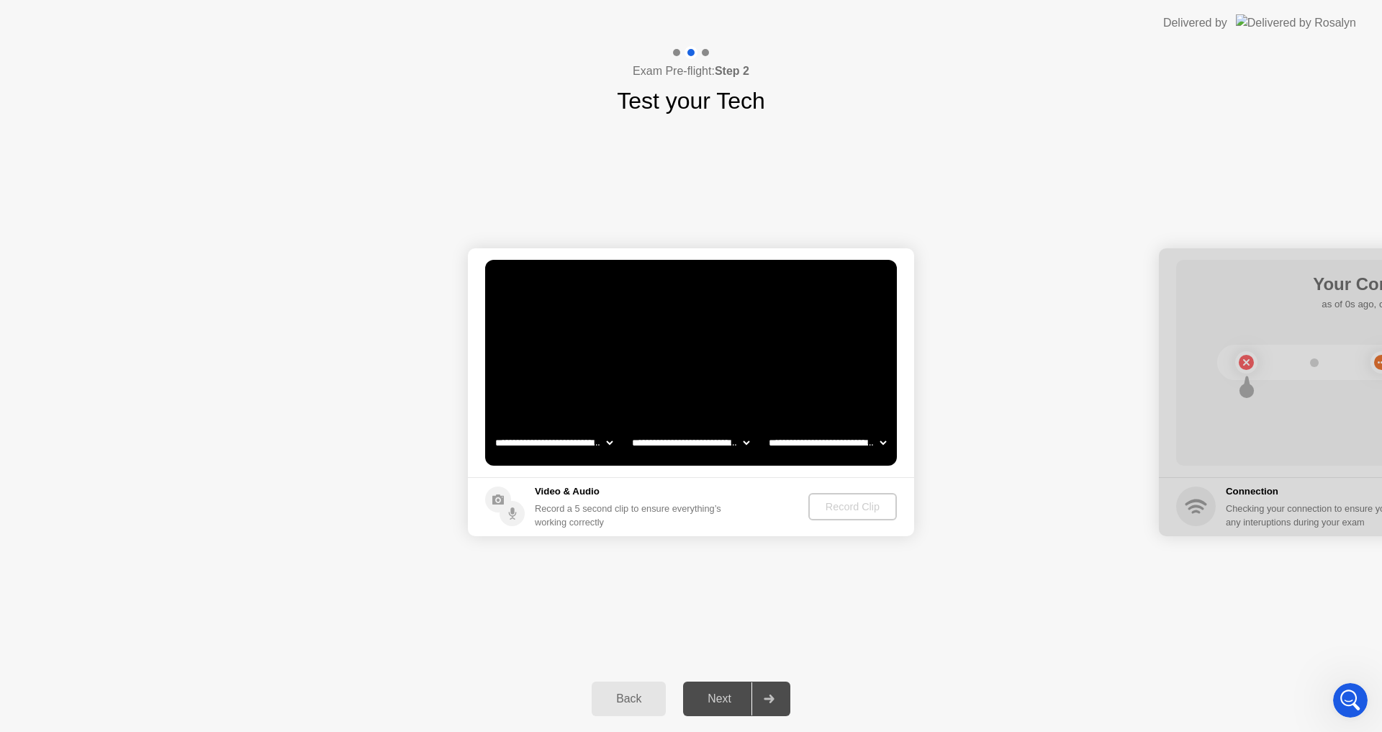
click at [583, 509] on div "Record a 5 second clip to ensure everything’s working correctly" at bounding box center [631, 515] width 192 height 27
click at [630, 516] on div "Record a 5 second clip to ensure everything’s working correctly" at bounding box center [631, 515] width 192 height 27
click at [603, 509] on div "Record a 5 second clip to ensure everything’s working correctly" at bounding box center [631, 515] width 192 height 27
click at [685, 515] on div "Record a 5 second clip to ensure everything’s working correctly" at bounding box center [631, 515] width 192 height 27
click at [562, 497] on h5 "Video & Audio" at bounding box center [631, 491] width 192 height 14
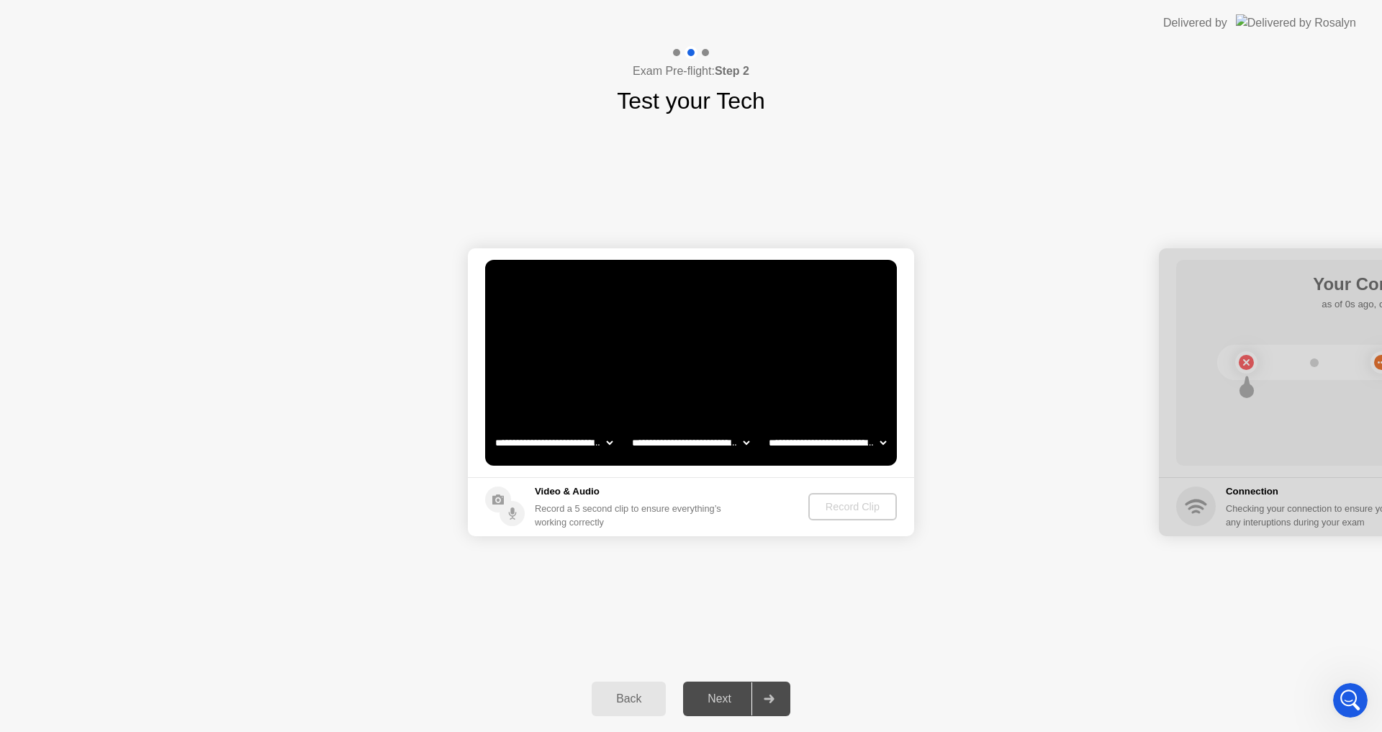
click at [563, 509] on div "Record a 5 second clip to ensure everything’s working correctly" at bounding box center [631, 515] width 192 height 27
click at [729, 699] on div "Next" at bounding box center [719, 698] width 64 height 13
click at [733, 697] on div "Next" at bounding box center [719, 698] width 64 height 13
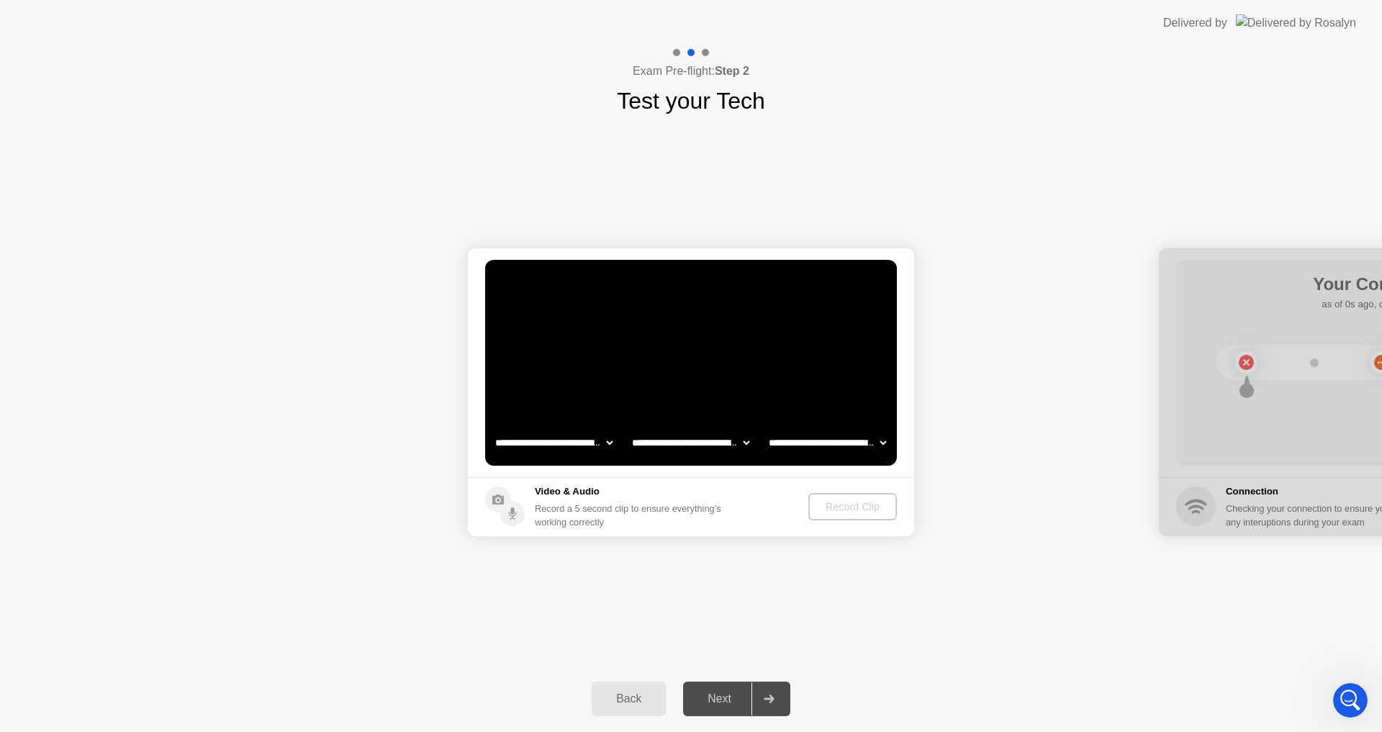
drag, startPoint x: 733, startPoint y: 697, endPoint x: 752, endPoint y: 685, distance: 22.6
click at [734, 694] on div "Next" at bounding box center [719, 698] width 64 height 13
click at [1339, 688] on div "Open Intercom Messenger" at bounding box center [1349, 699] width 47 height 47
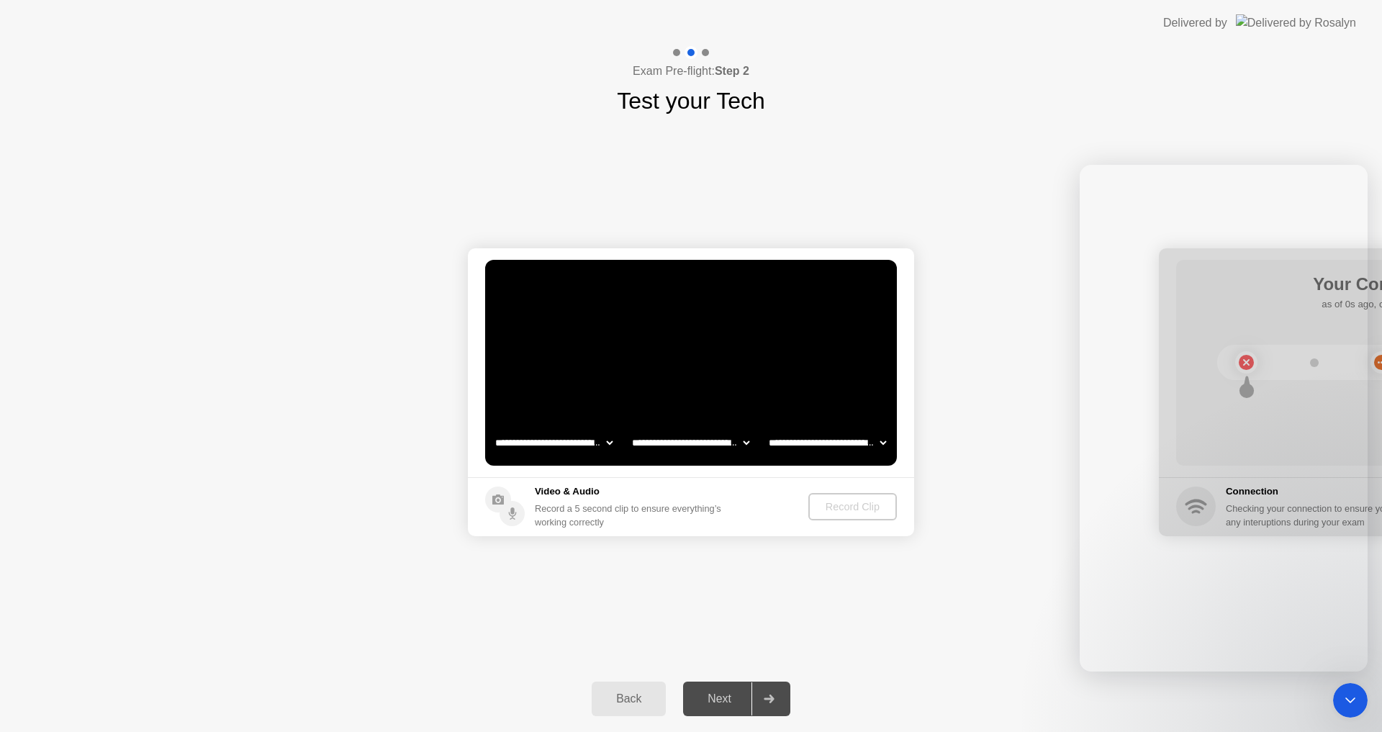
click at [1343, 697] on icon "Close Intercom Messenger" at bounding box center [1349, 700] width 17 height 17
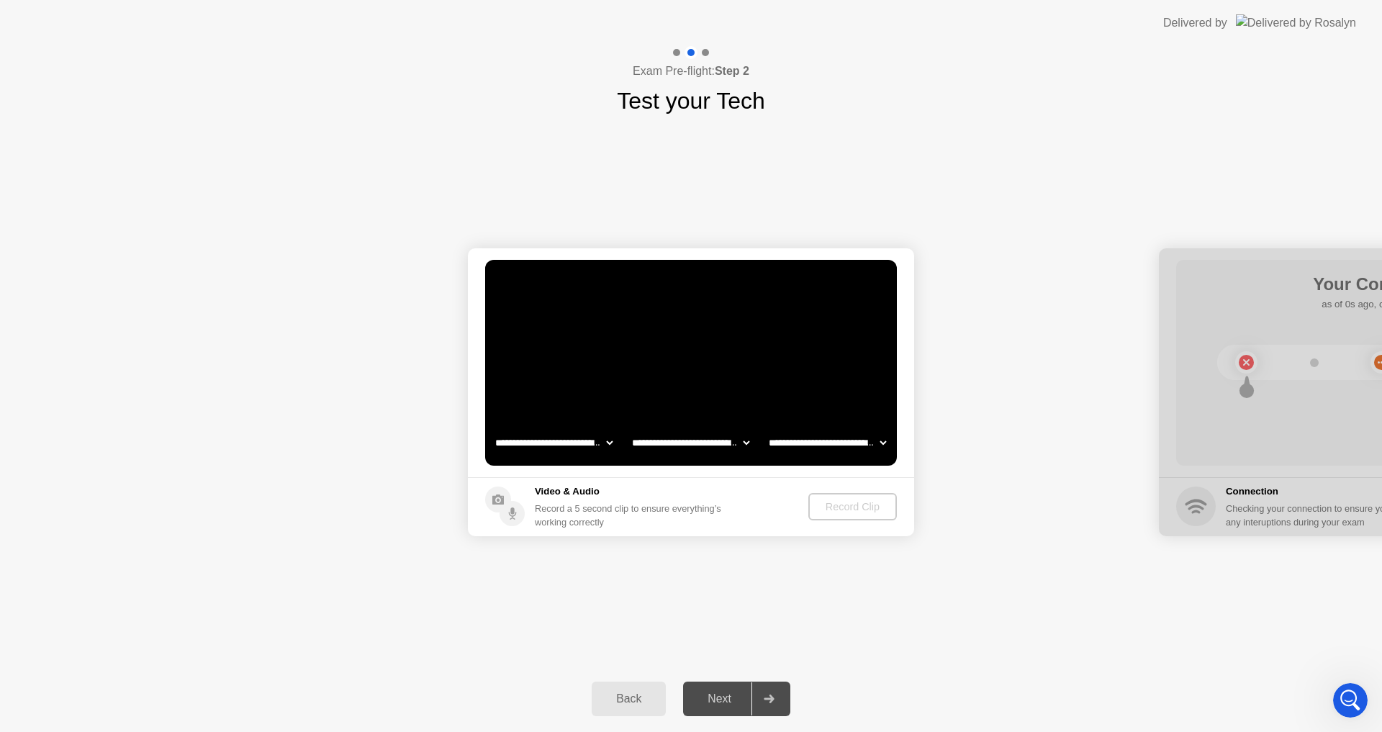
click at [1274, 261] on div at bounding box center [1382, 392] width 446 height 288
drag, startPoint x: 1241, startPoint y: 409, endPoint x: 1241, endPoint y: 382, distance: 27.3
click at [1241, 396] on div at bounding box center [1382, 392] width 446 height 288
drag, startPoint x: 799, startPoint y: 410, endPoint x: 864, endPoint y: 324, distance: 107.9
click at [1227, 23] on div "Delivered by" at bounding box center [1195, 22] width 64 height 17
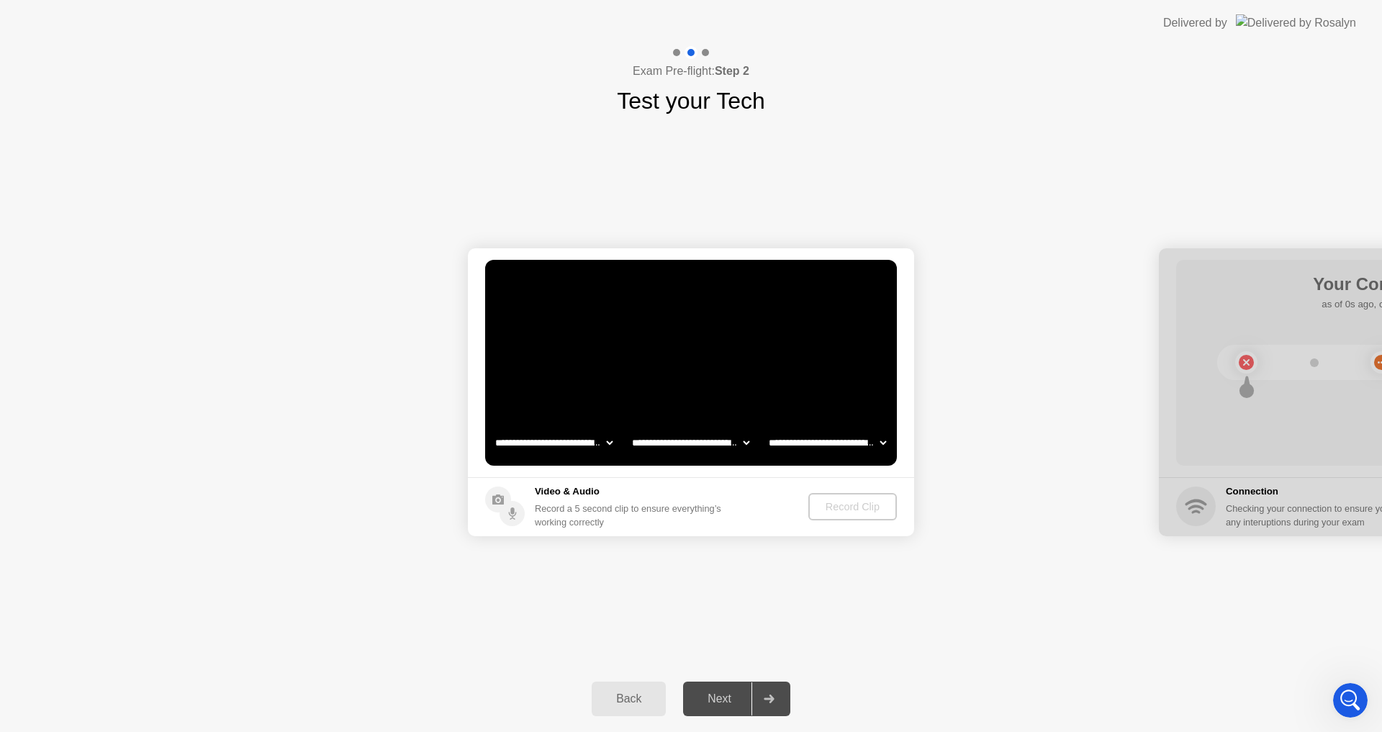
drag, startPoint x: 1173, startPoint y: 12, endPoint x: 1238, endPoint y: 17, distance: 65.0
click at [1223, 17] on header "Delivered by" at bounding box center [691, 23] width 1382 height 46
click at [1346, 17] on img at bounding box center [1296, 22] width 120 height 17
click at [629, 86] on h1 "Test your Tech" at bounding box center [691, 100] width 148 height 35
drag, startPoint x: 508, startPoint y: 486, endPoint x: 415, endPoint y: 580, distance: 131.8
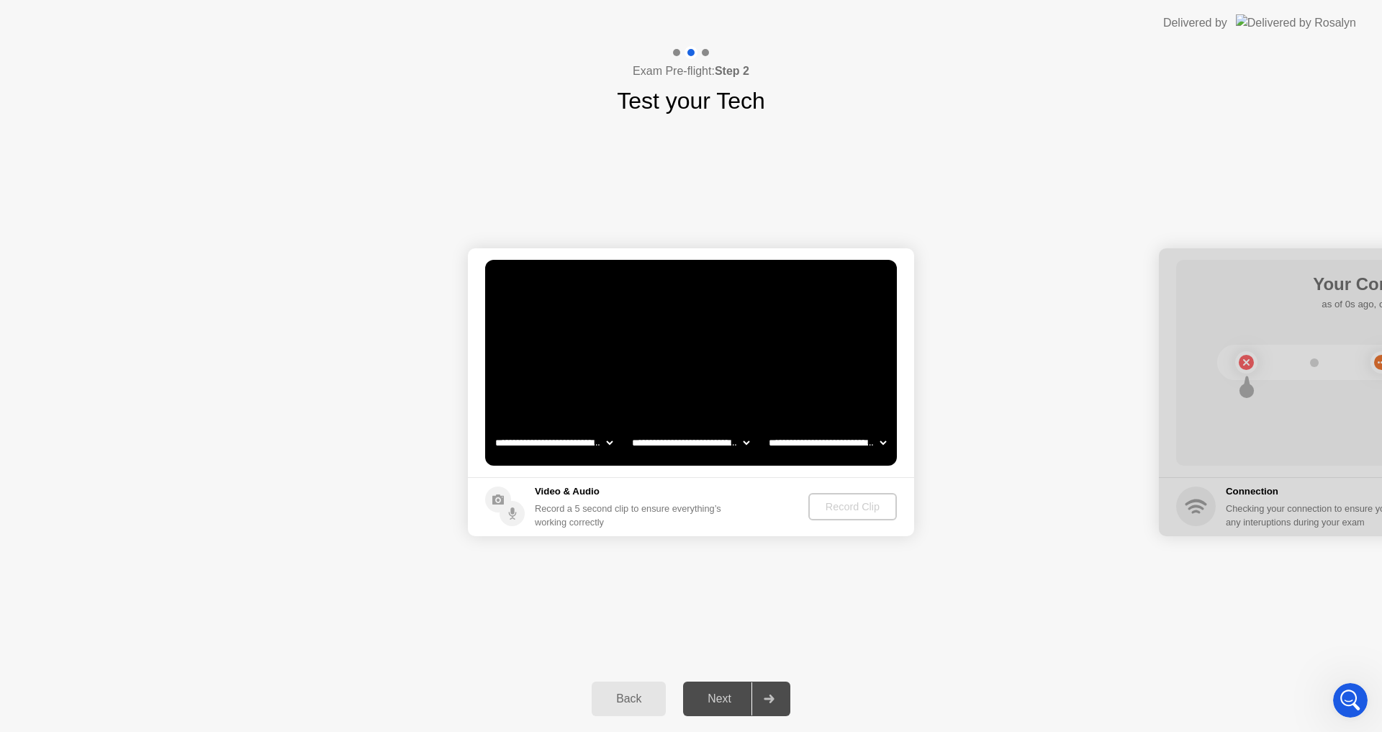
click at [508, 488] on app-media "**********" at bounding box center [691, 392] width 446 height 288
drag, startPoint x: 320, startPoint y: 688, endPoint x: 384, endPoint y: 655, distance: 72.1
click at [333, 692] on div "Back Next" at bounding box center [691, 699] width 1382 height 66
